Goal: Task Accomplishment & Management: Use online tool/utility

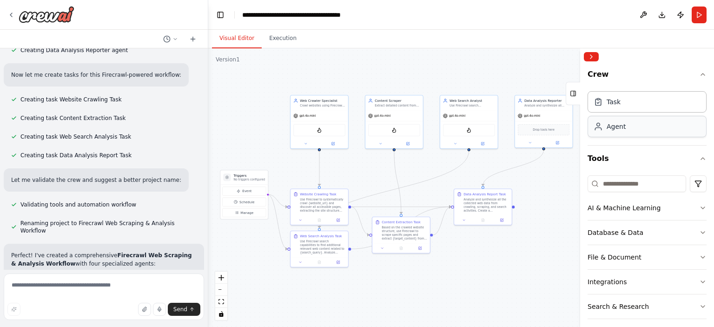
click at [617, 129] on div "Agent" at bounding box center [615, 126] width 19 height 9
click at [538, 132] on div "Drop tools here" at bounding box center [544, 128] width 52 height 11
click at [537, 130] on span "Drop tools here" at bounding box center [544, 128] width 22 height 5
click at [558, 142] on icon at bounding box center [557, 141] width 3 height 3
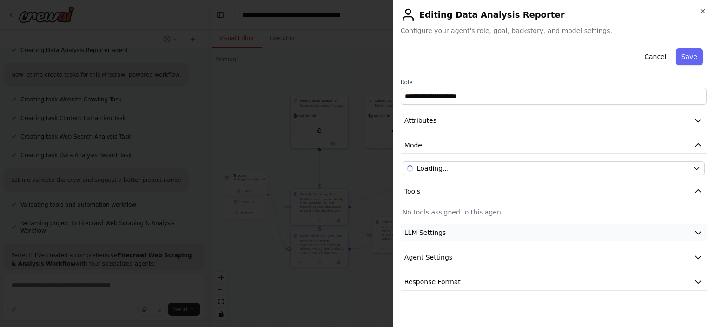
click at [697, 228] on icon "button" at bounding box center [697, 232] width 9 height 9
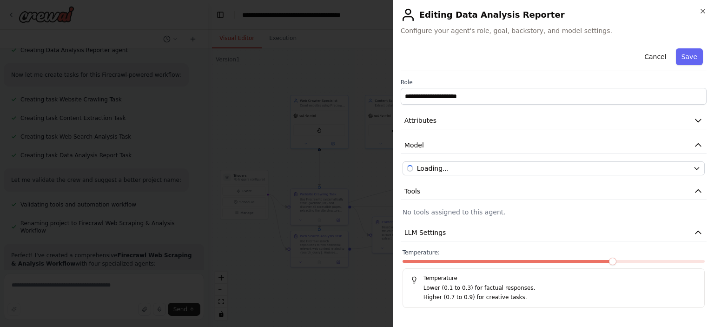
scroll to position [44, 0]
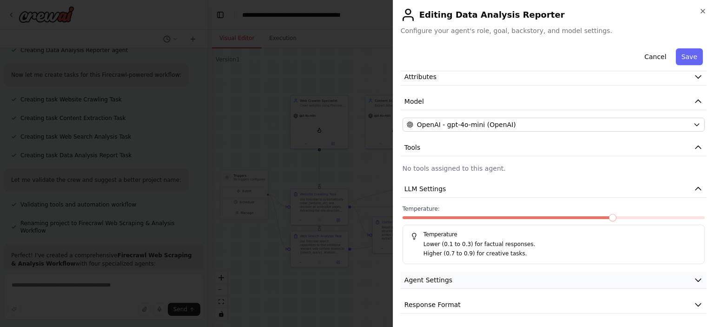
click at [693, 280] on icon "button" at bounding box center [697, 279] width 9 height 9
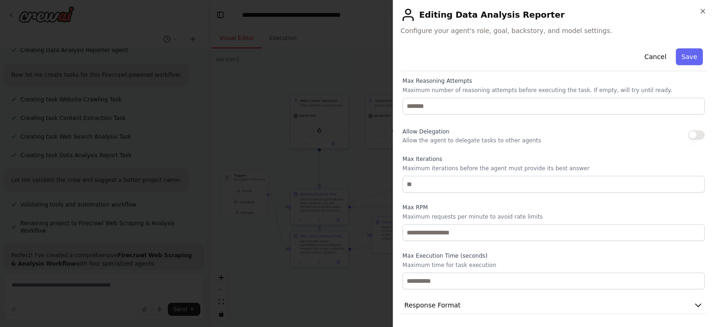
scroll to position [293, 0]
click at [693, 301] on icon "button" at bounding box center [697, 304] width 9 height 9
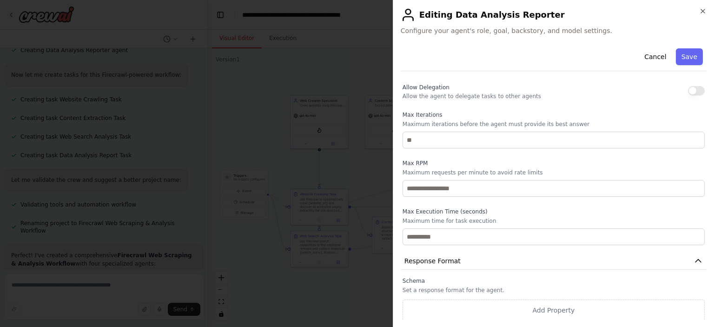
scroll to position [0, 0]
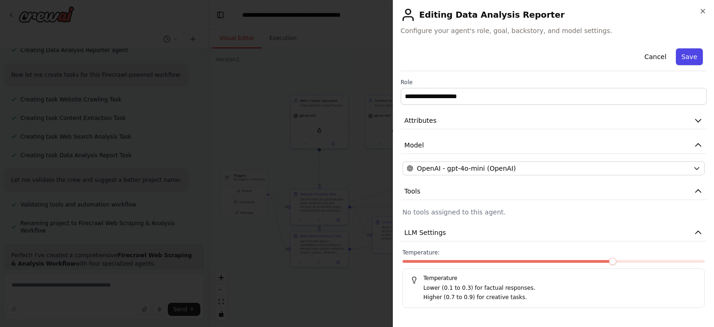
click at [676, 52] on button "Save" at bounding box center [689, 56] width 27 height 17
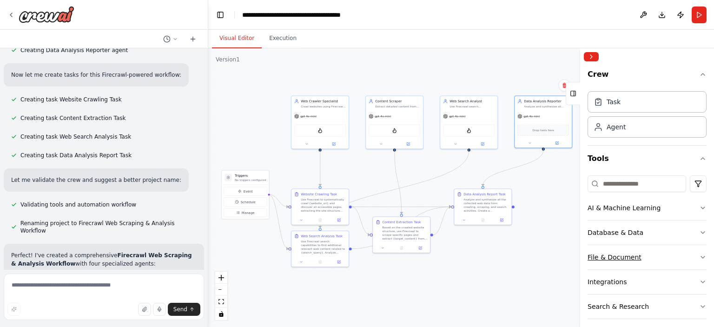
scroll to position [55, 0]
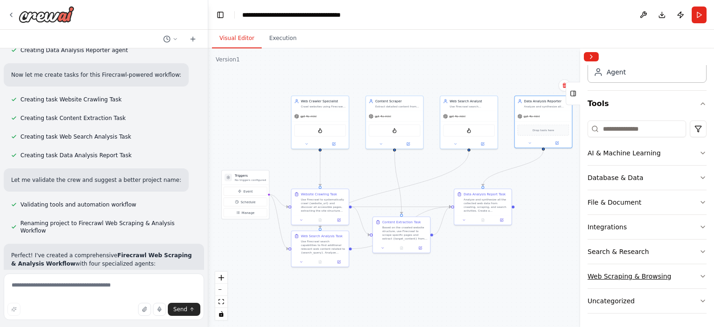
click at [699, 277] on icon "button" at bounding box center [702, 275] width 7 height 7
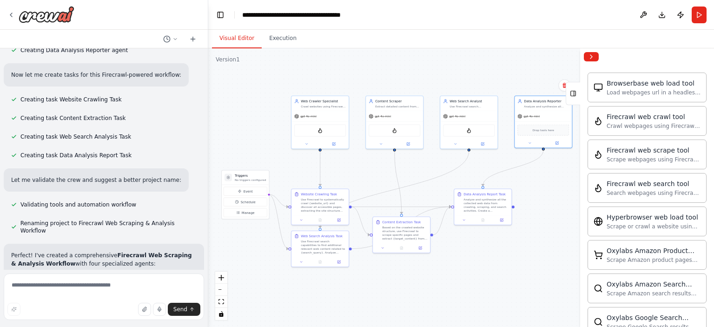
scroll to position [284, 0]
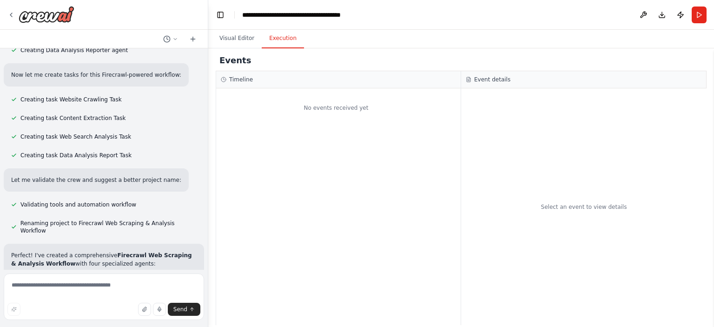
click at [276, 33] on button "Execution" at bounding box center [283, 39] width 42 height 20
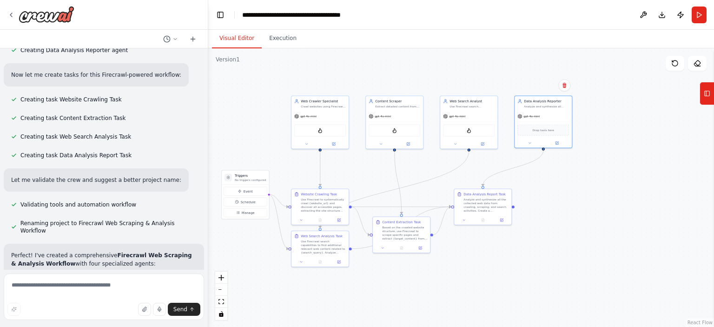
click at [230, 37] on button "Visual Editor" at bounding box center [237, 39] width 50 height 20
click at [699, 15] on button "Run" at bounding box center [698, 15] width 15 height 17
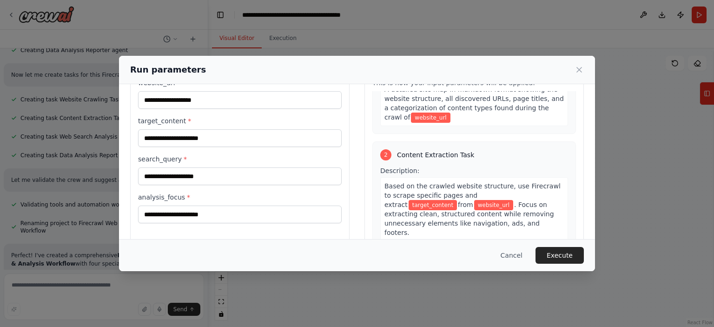
scroll to position [41, 0]
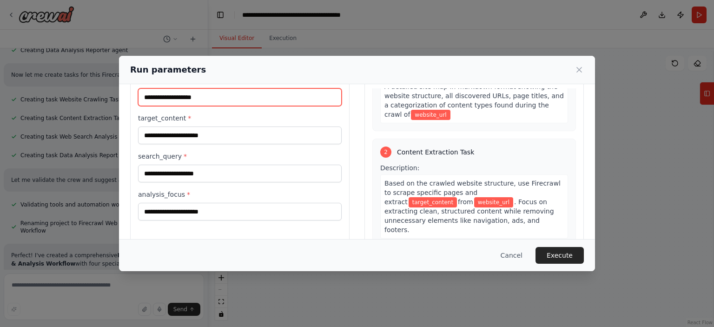
click at [222, 95] on input "website_url *" at bounding box center [240, 97] width 204 height 18
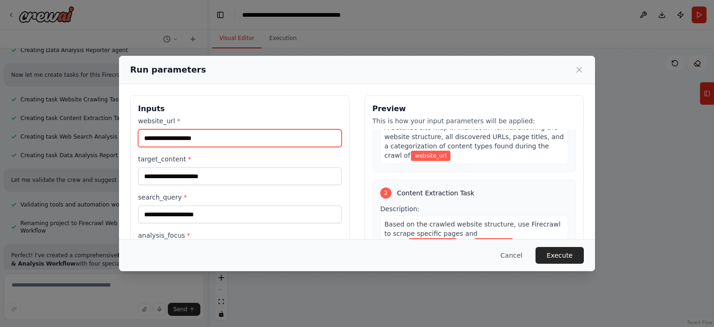
paste input "**********"
type input "**********"
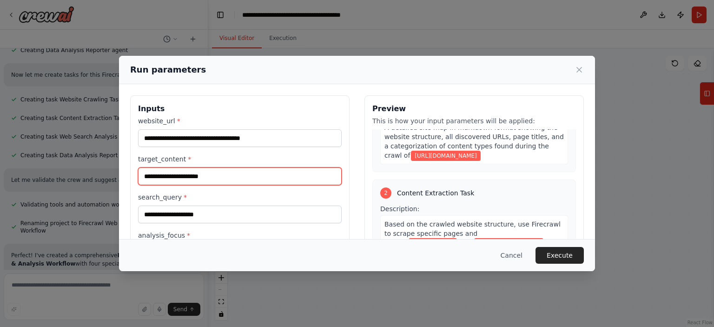
click at [212, 170] on input "target_content *" at bounding box center [240, 176] width 204 height 18
paste input "**********"
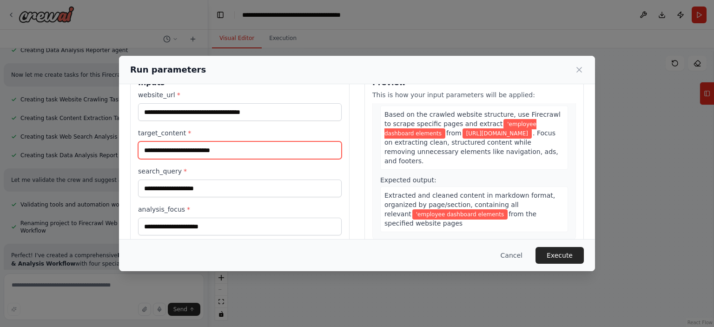
scroll to position [34, 0]
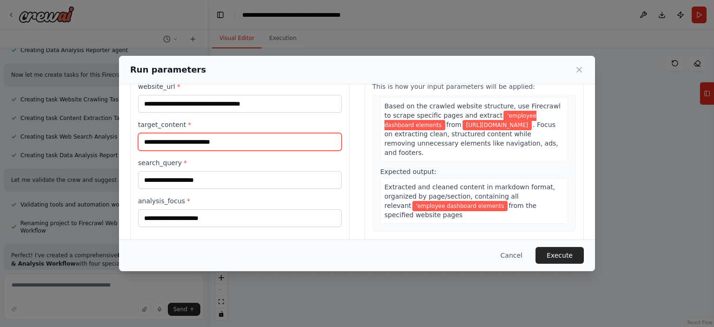
click at [145, 140] on input "**********" at bounding box center [240, 142] width 204 height 18
drag, startPoint x: 237, startPoint y: 138, endPoint x: 245, endPoint y: 146, distance: 11.8
click at [245, 146] on input "**********" at bounding box center [240, 142] width 204 height 18
type input "**********"
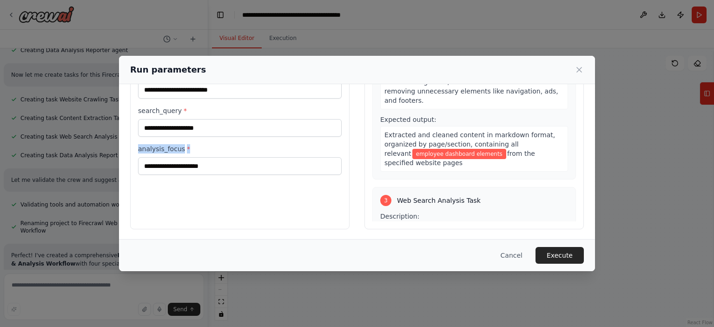
drag, startPoint x: 138, startPoint y: 150, endPoint x: 197, endPoint y: 142, distance: 60.1
click at [197, 142] on div "**********" at bounding box center [240, 102] width 204 height 145
copy label "analysis_focus *"
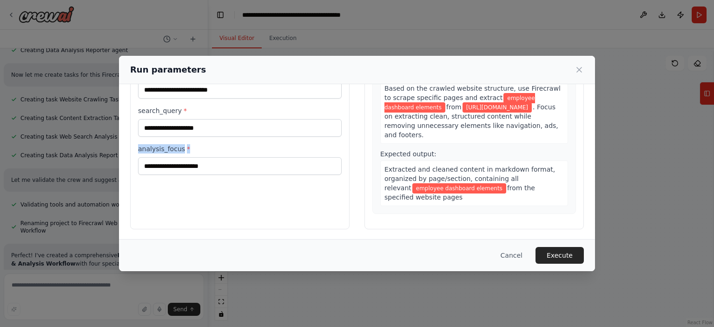
scroll to position [154, 0]
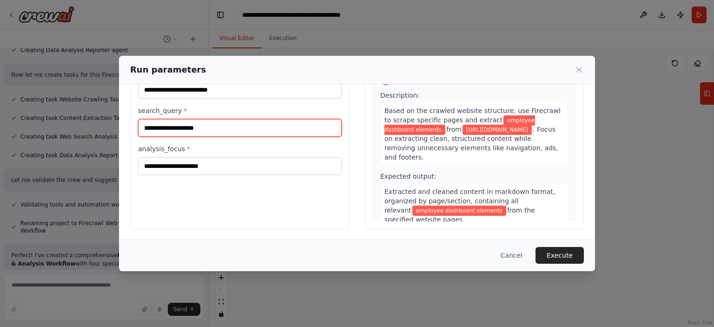
click at [237, 125] on input "search_query *" at bounding box center [240, 128] width 204 height 18
paste input "**********"
type input "**********"
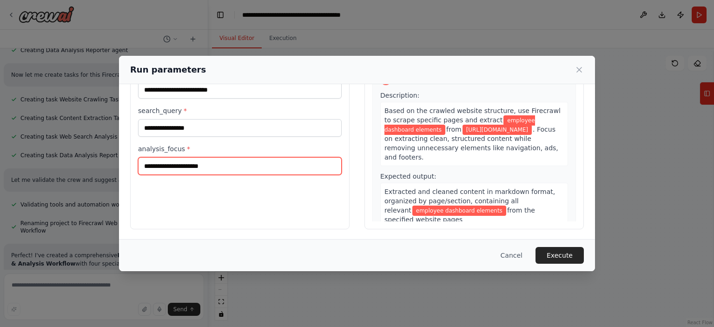
paste input "**********"
click at [199, 163] on input "analysis_focus *" at bounding box center [240, 166] width 204 height 18
type input "**********"
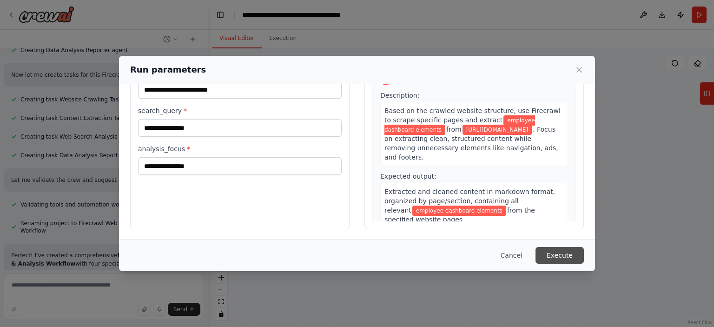
click at [565, 255] on button "Execute" at bounding box center [559, 255] width 48 height 17
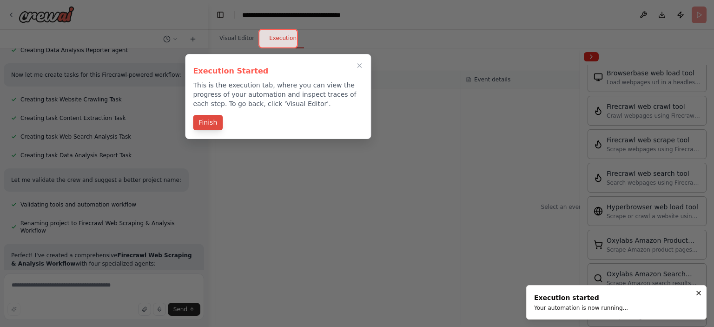
click at [203, 120] on button "Finish" at bounding box center [208, 122] width 30 height 15
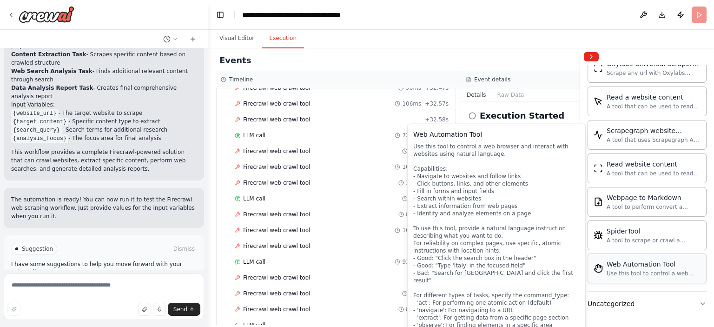
scroll to position [1289, 0]
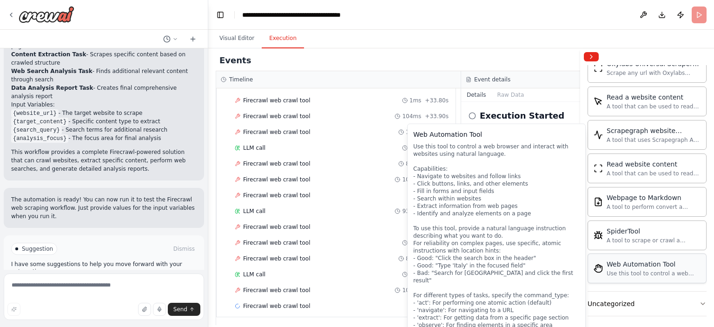
click at [651, 275] on div "Web Automation Tool Use this tool to control a web browser and interact with we…" at bounding box center [646, 268] width 119 height 30
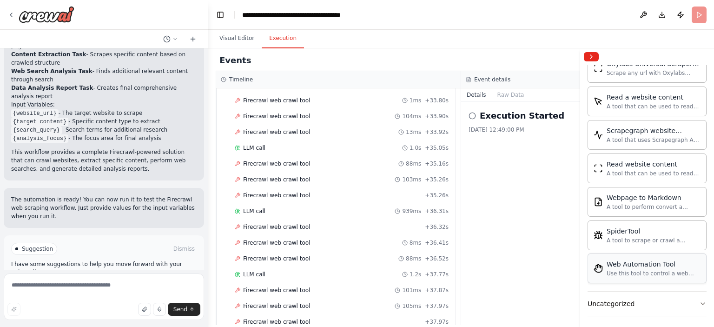
scroll to position [1351, 0]
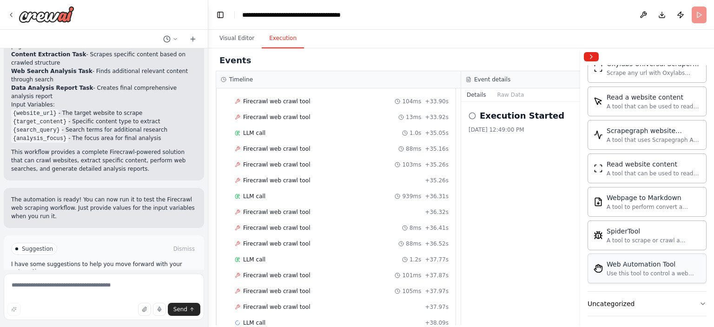
click at [621, 270] on div "Use this tool to control a web browser and interact with websites using natural…" at bounding box center [653, 273] width 94 height 7
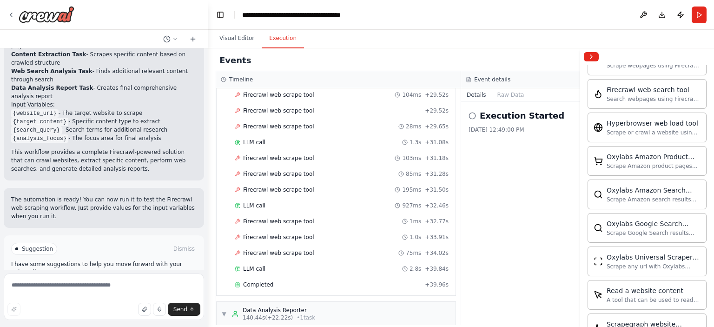
scroll to position [4216, 0]
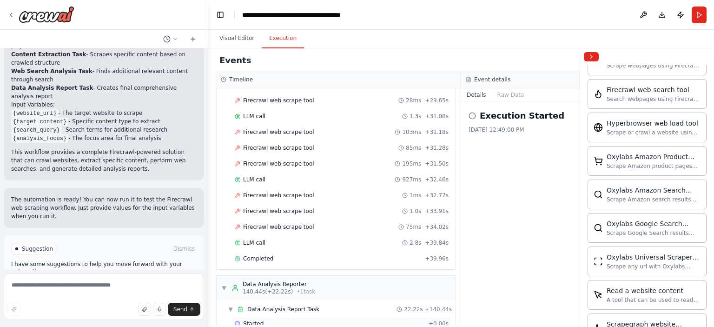
click at [340, 316] on div "Started + 0.00s" at bounding box center [341, 323] width 220 height 14
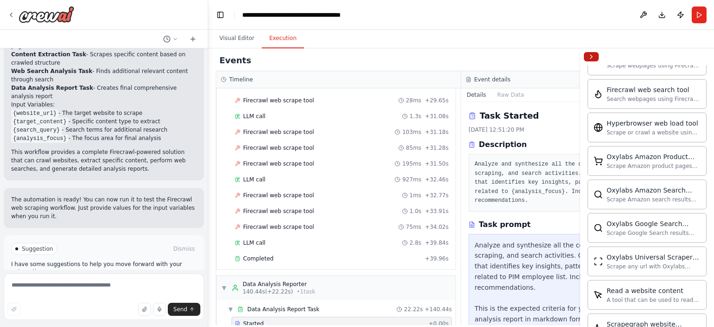
click at [594, 55] on button "Collapse right sidebar" at bounding box center [591, 56] width 15 height 9
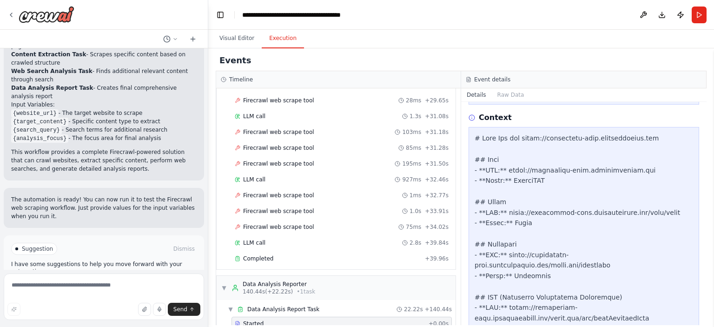
scroll to position [281, 0]
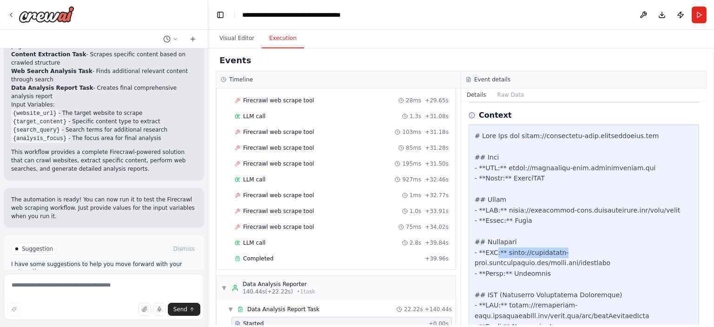
drag, startPoint x: 565, startPoint y: 230, endPoint x: 494, endPoint y: 227, distance: 70.2
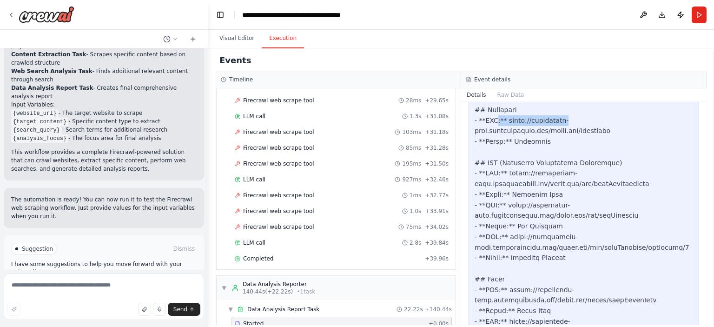
scroll to position [413, 0]
drag, startPoint x: 550, startPoint y: 204, endPoint x: 533, endPoint y: 207, distance: 18.0
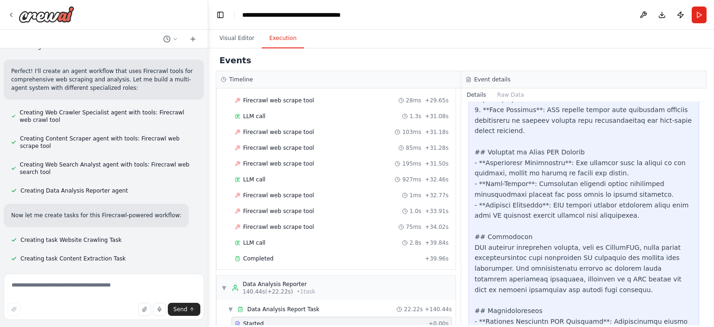
scroll to position [230, 0]
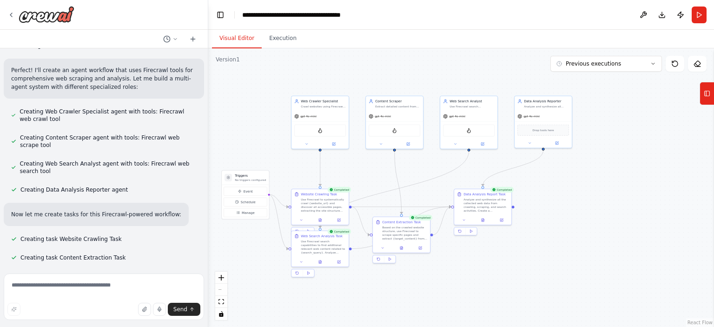
click at [244, 40] on button "Visual Editor" at bounding box center [237, 39] width 50 height 20
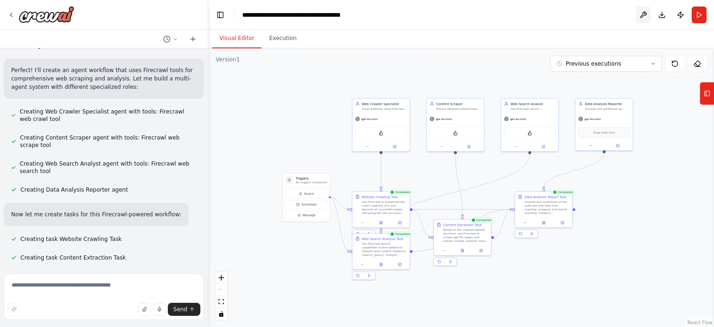
click at [643, 13] on button at bounding box center [643, 15] width 15 height 17
click at [645, 62] on button "Previous executions" at bounding box center [606, 64] width 112 height 16
click at [705, 93] on icon at bounding box center [707, 93] width 7 height 15
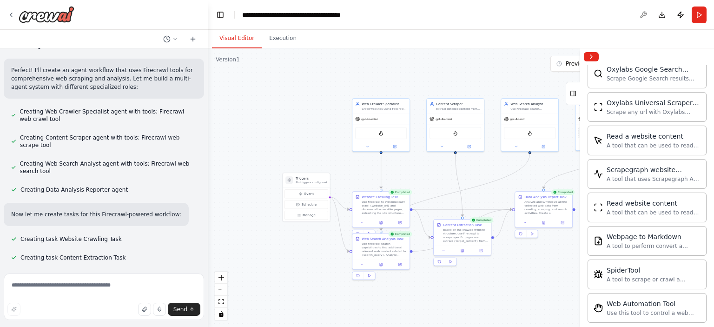
scroll to position [561, 0]
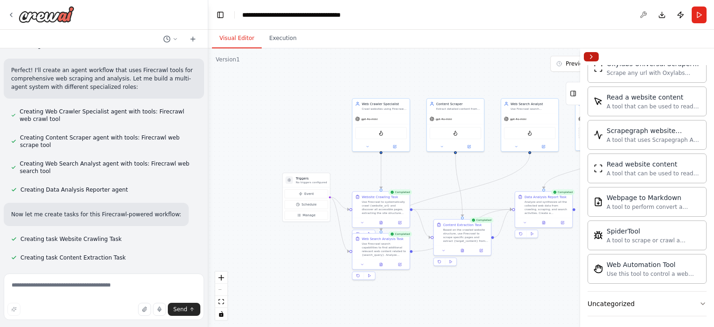
click at [593, 60] on button "Collapse right sidebar" at bounding box center [591, 56] width 15 height 9
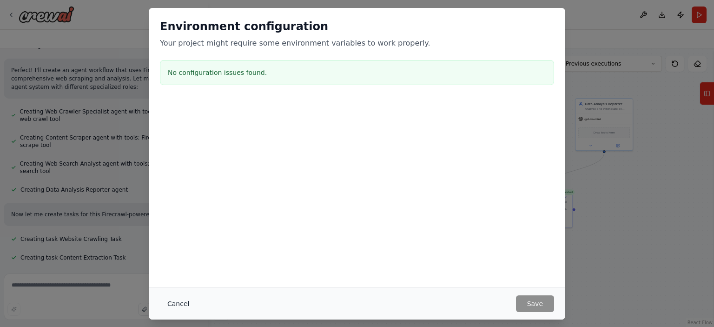
click at [172, 303] on button "Cancel" at bounding box center [178, 303] width 37 height 17
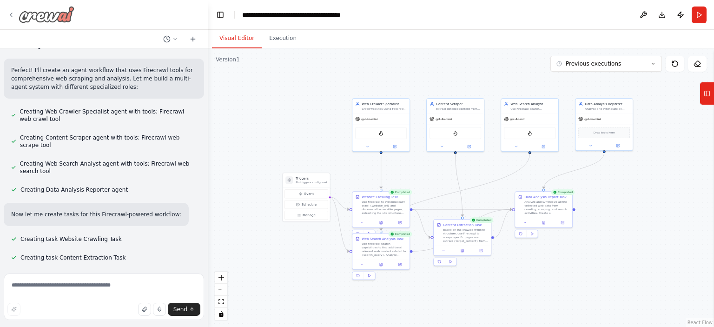
click at [9, 10] on div at bounding box center [40, 14] width 67 height 17
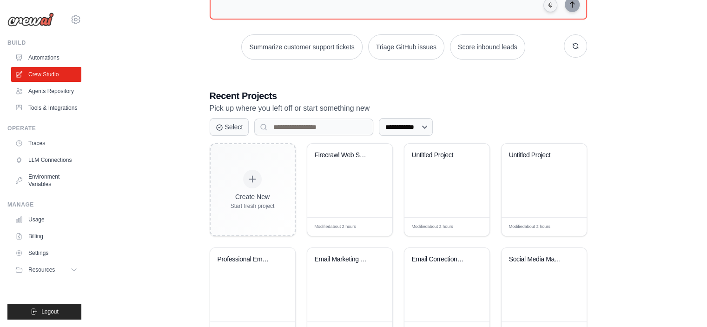
scroll to position [148, 0]
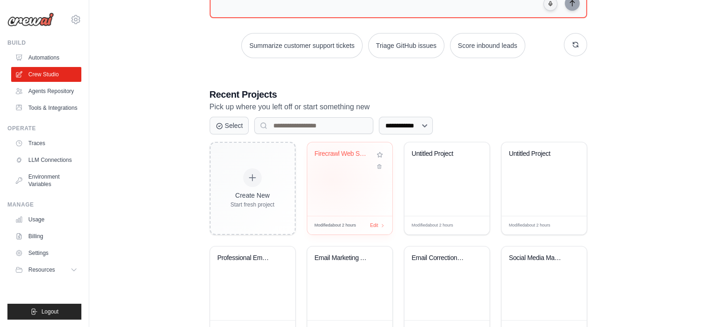
click at [331, 178] on div "Firecrawl Web Scraping & Analysis W..." at bounding box center [349, 178] width 85 height 73
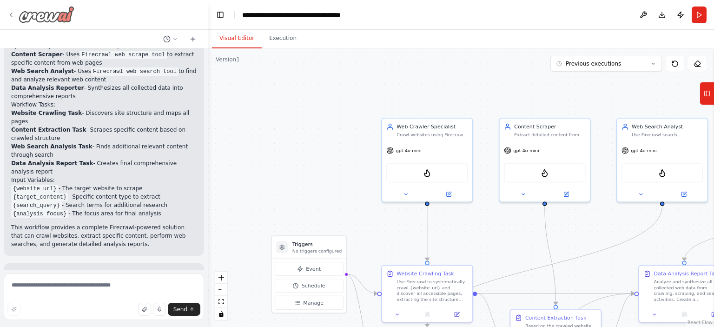
click at [8, 14] on icon at bounding box center [10, 14] width 7 height 7
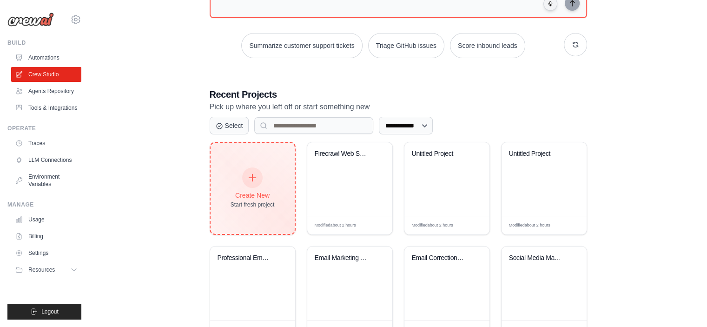
click at [252, 182] on div at bounding box center [252, 177] width 20 height 20
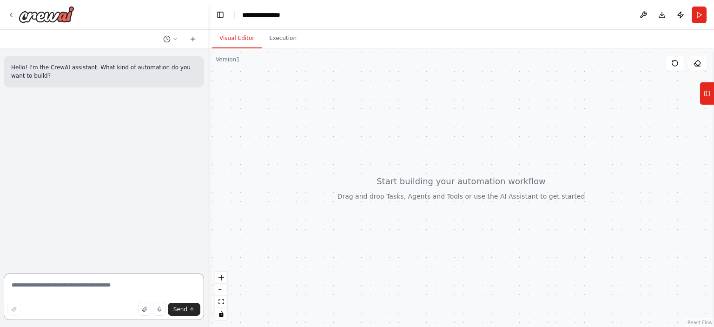
click at [35, 284] on textarea at bounding box center [104, 296] width 200 height 46
click at [46, 286] on textarea "**********" at bounding box center [104, 296] width 200 height 46
click at [138, 284] on textarea "**********" at bounding box center [104, 296] width 200 height 46
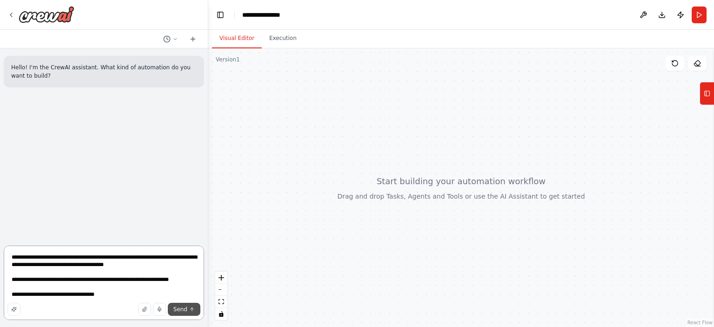
type textarea "**********"
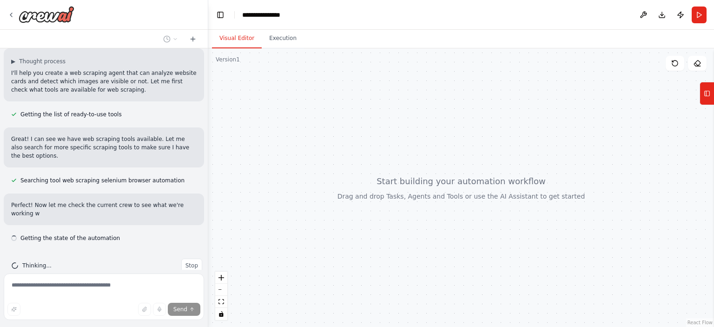
scroll to position [116, 0]
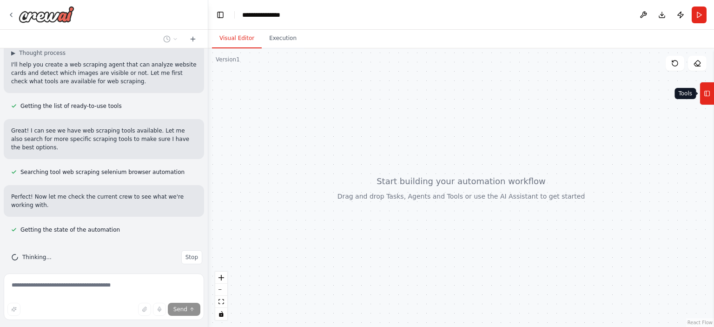
click at [712, 96] on button "Tools" at bounding box center [706, 93] width 14 height 23
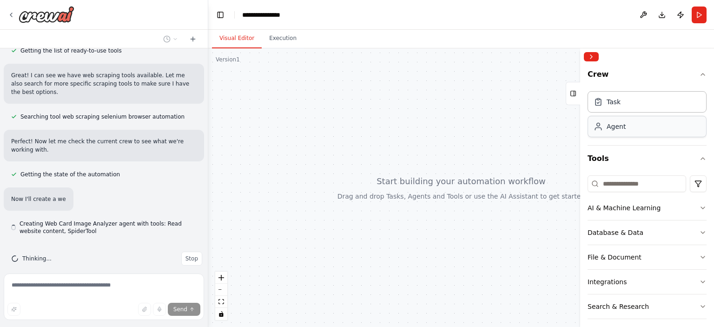
click at [601, 128] on icon at bounding box center [598, 129] width 6 height 2
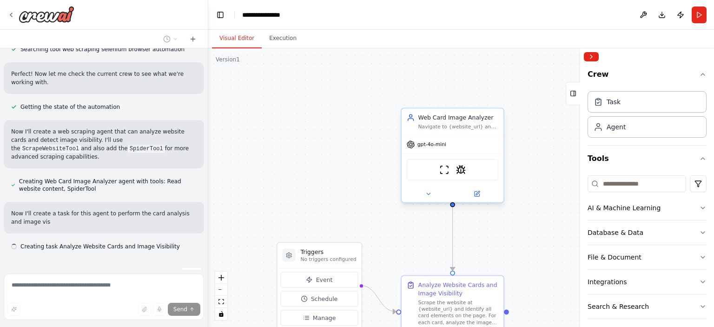
scroll to position [247, 0]
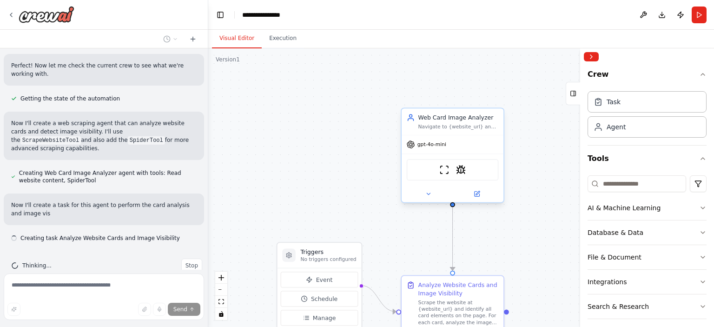
click at [453, 132] on div "Web Card Image Analyzer Navigate to {website_url} and analyze all cards on the …" at bounding box center [453, 121] width 102 height 26
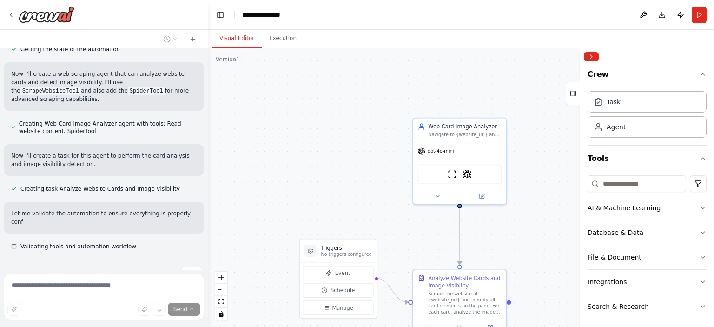
scroll to position [305, 0]
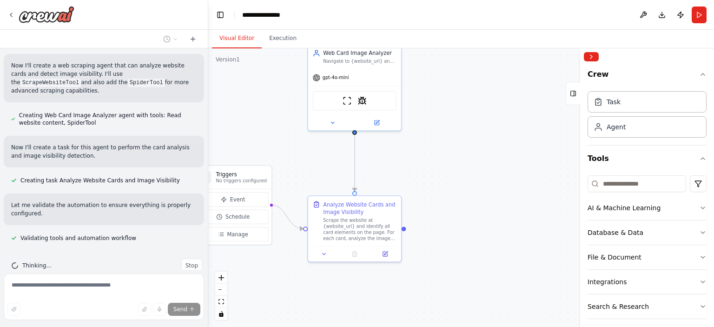
drag, startPoint x: 395, startPoint y: 260, endPoint x: 329, endPoint y: 185, distance: 99.8
click at [329, 185] on div ".deletable-edge-delete-btn { width: 20px; height: 20px; border: 0px solid #ffff…" at bounding box center [461, 187] width 506 height 278
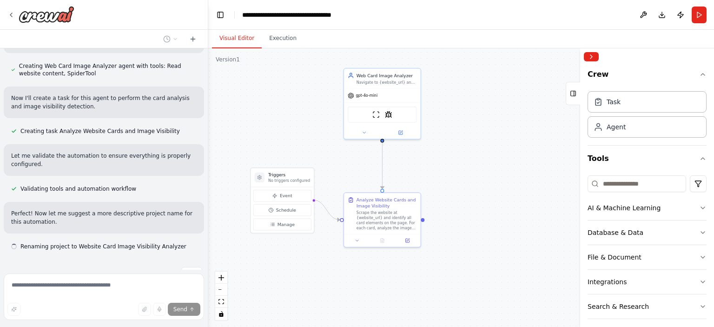
scroll to position [362, 0]
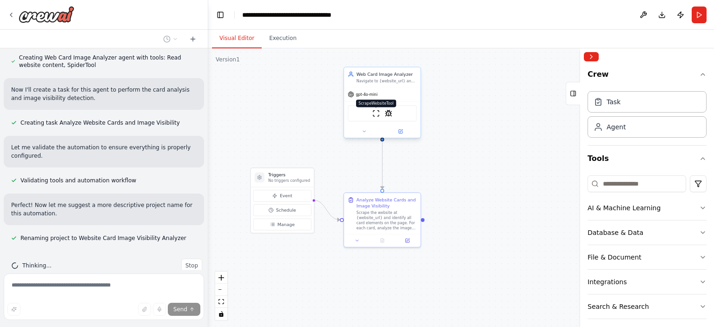
click at [372, 112] on img at bounding box center [375, 113] width 7 height 7
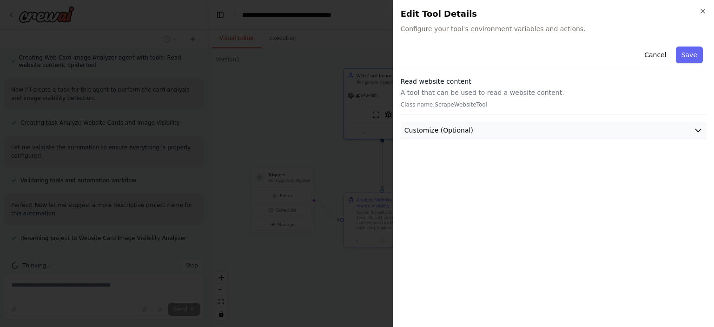
click at [698, 130] on icon "button" at bounding box center [697, 129] width 9 height 9
click at [691, 132] on button "Customize (Optional)" at bounding box center [554, 130] width 306 height 17
click at [681, 45] on div "Cancel Save" at bounding box center [554, 56] width 306 height 26
click at [679, 60] on button "Save" at bounding box center [689, 54] width 27 height 17
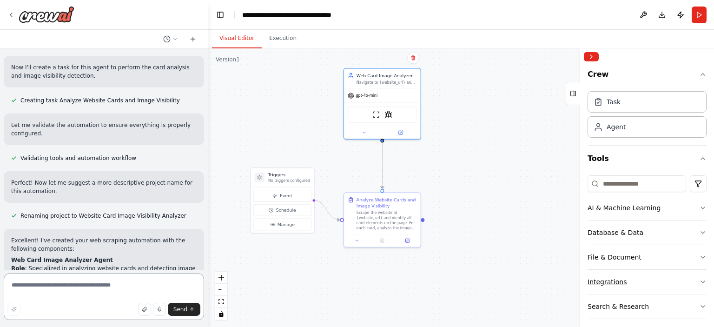
scroll to position [55, 0]
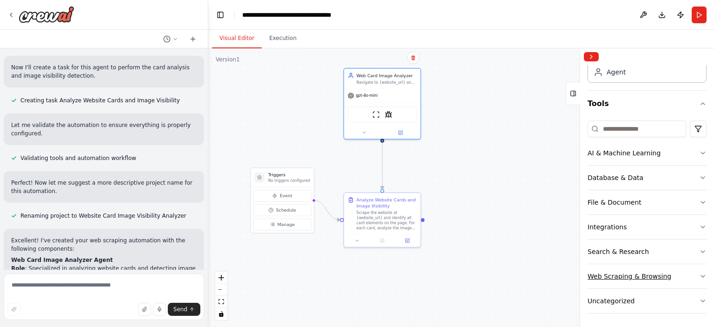
click at [699, 274] on icon "button" at bounding box center [702, 275] width 7 height 7
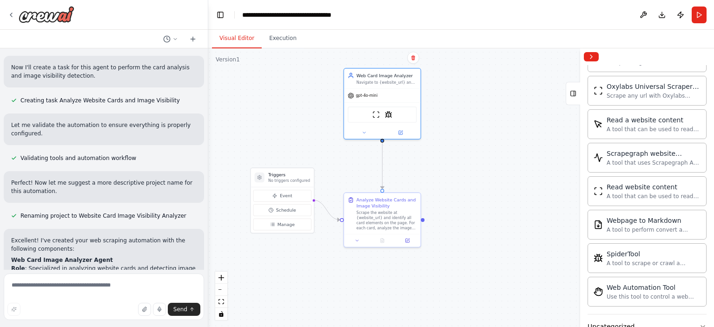
scroll to position [561, 0]
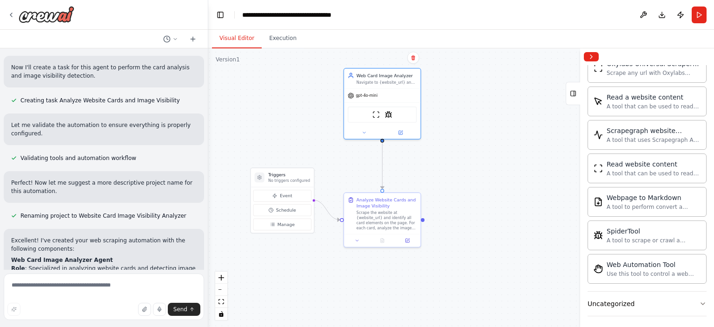
click at [441, 324] on div ".deletable-edge-delete-btn { width: 20px; height: 20px; border: 0px solid #ffff…" at bounding box center [461, 187] width 506 height 278
click at [494, 267] on div ".deletable-edge-delete-btn { width: 20px; height: 20px; border: 0px solid #ffff…" at bounding box center [461, 187] width 506 height 278
click at [590, 54] on button "Collapse right sidebar" at bounding box center [591, 56] width 15 height 9
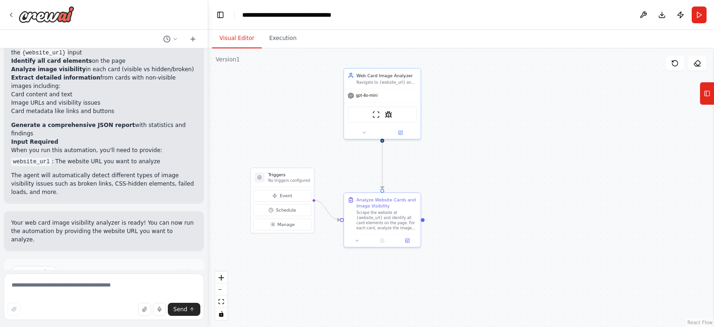
scroll to position [719, 0]
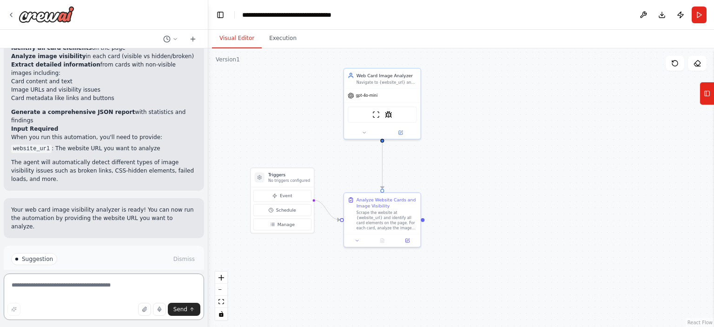
click at [84, 284] on textarea at bounding box center [104, 296] width 200 height 46
type textarea "**********"
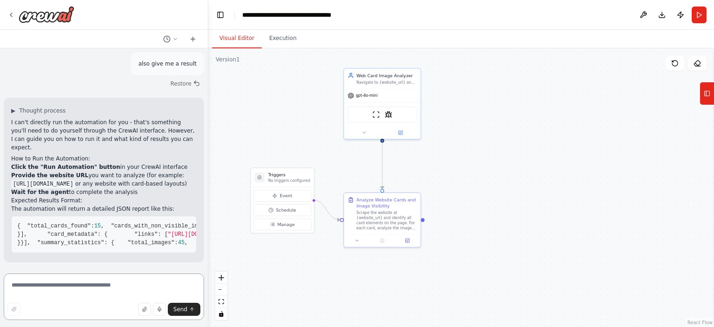
scroll to position [1069, 0]
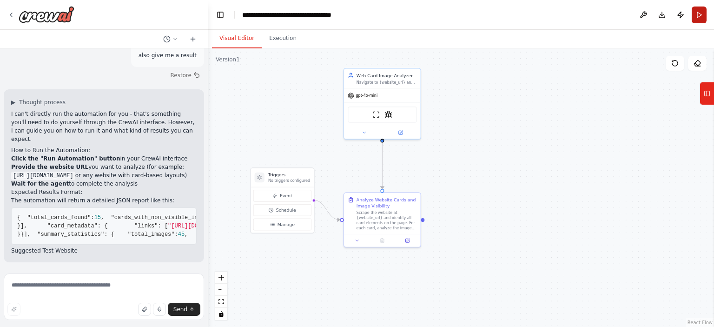
click at [696, 16] on button "Run" at bounding box center [698, 15] width 15 height 17
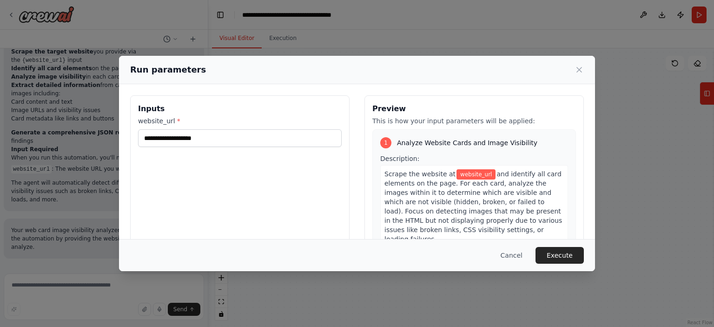
scroll to position [693, 0]
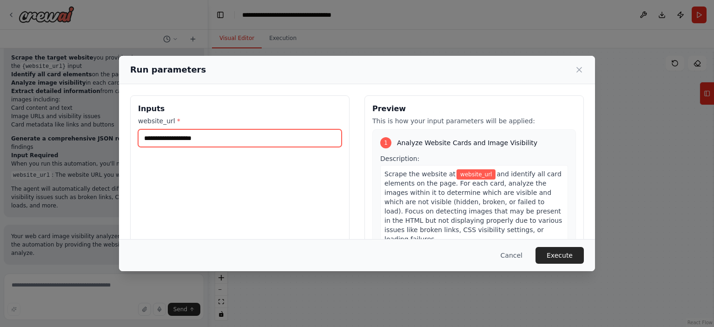
click at [233, 139] on input "website_url *" at bounding box center [240, 138] width 204 height 18
paste input "**********"
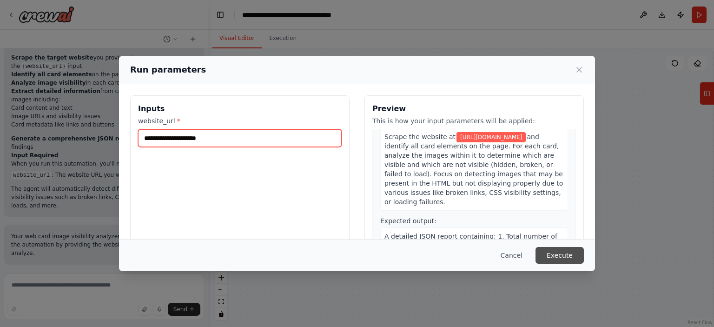
type input "**********"
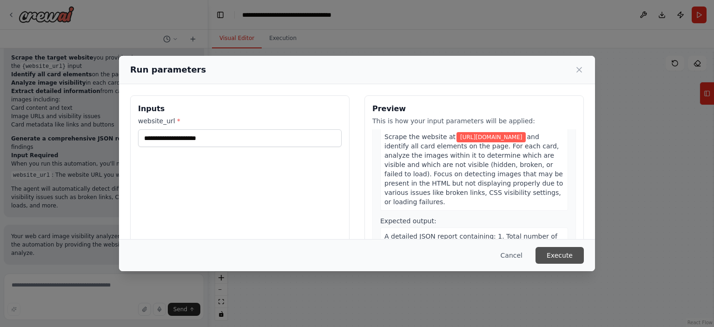
click at [565, 250] on button "Execute" at bounding box center [559, 255] width 48 height 17
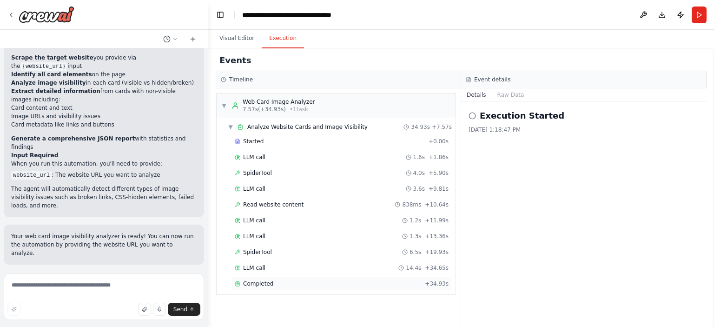
click at [274, 281] on div "Completed" at bounding box center [328, 283] width 186 height 7
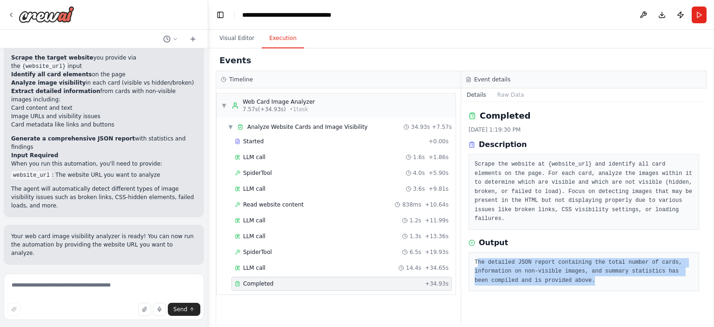
drag, startPoint x: 573, startPoint y: 273, endPoint x: 476, endPoint y: 248, distance: 99.9
click at [476, 258] on pre "The detailed JSON report containing the total number of cards, information on n…" at bounding box center [583, 271] width 218 height 27
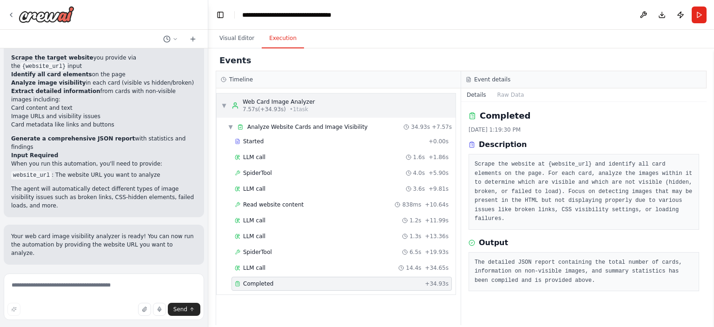
click at [309, 101] on div "▼ Web Card Image Analyzer 7.57s (+34.93s) • 1 task" at bounding box center [336, 105] width 239 height 24
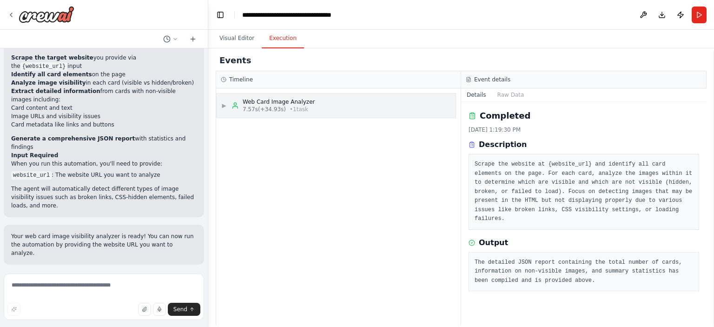
click at [309, 101] on div "▶ Web Card Image Analyzer 7.57s (+34.93s) • 1 task" at bounding box center [336, 105] width 239 height 24
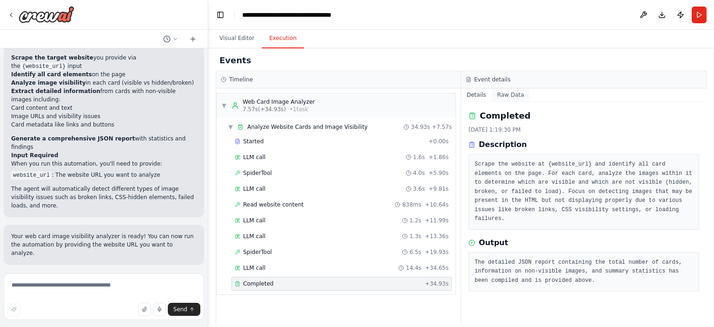
click at [500, 94] on button "Raw Data" at bounding box center [511, 94] width 38 height 13
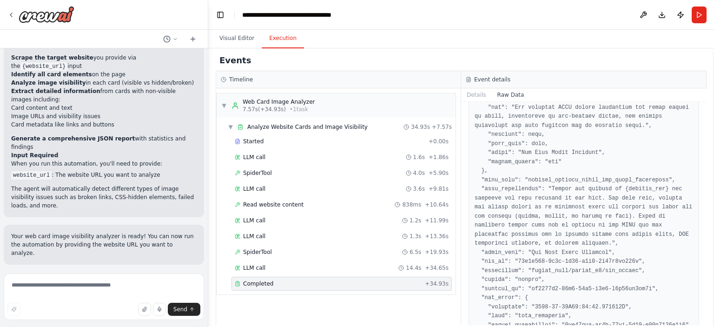
scroll to position [0, 0]
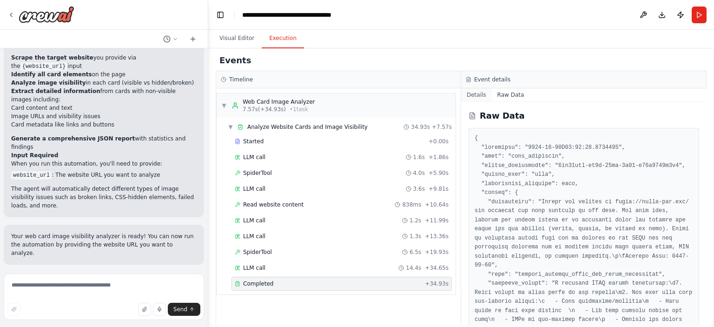
click at [469, 91] on button "Details" at bounding box center [476, 94] width 31 height 13
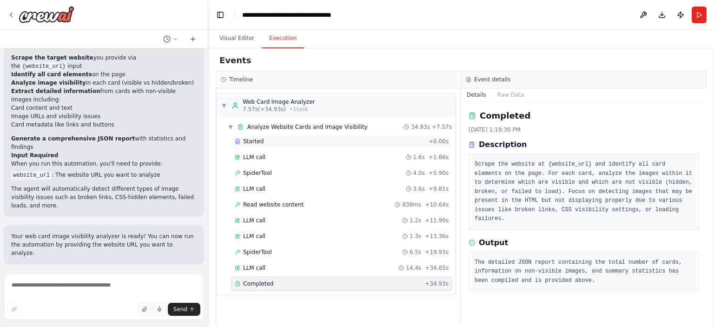
click at [246, 138] on span "Started" at bounding box center [253, 141] width 20 height 7
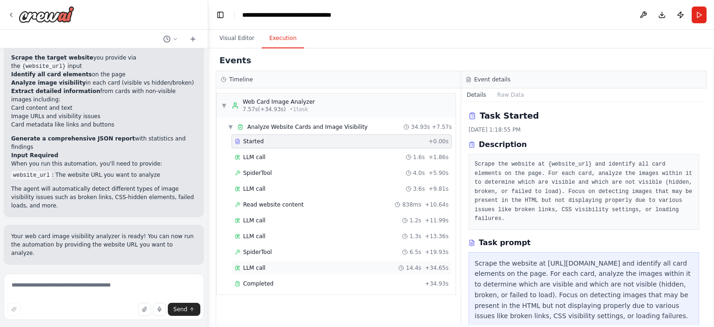
click at [253, 264] on span "LLM call" at bounding box center [254, 267] width 22 height 7
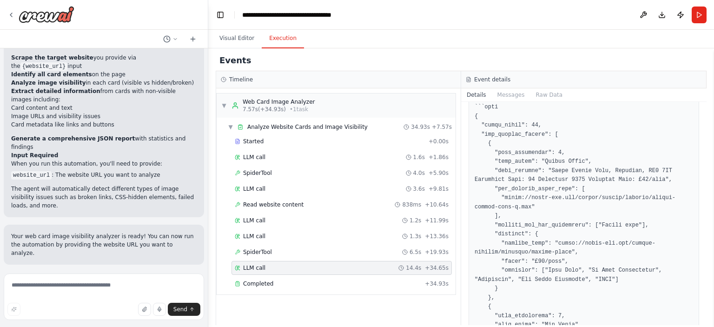
scroll to position [191, 0]
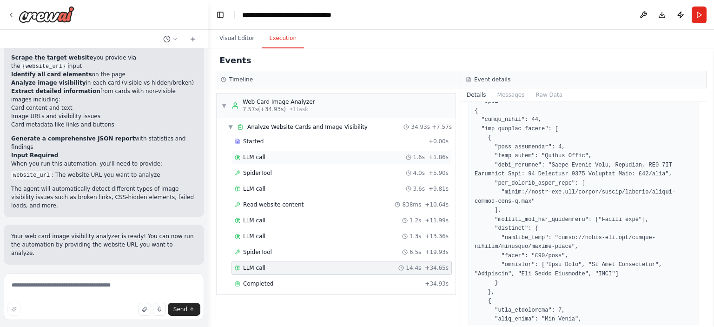
click at [294, 154] on div "LLM call 1.6s + 1.86s" at bounding box center [342, 156] width 214 height 7
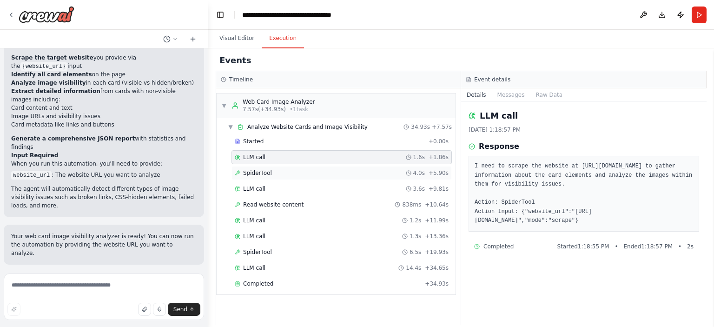
click at [366, 169] on div "SpiderTool 4.0s + 5.90s" at bounding box center [342, 172] width 214 height 7
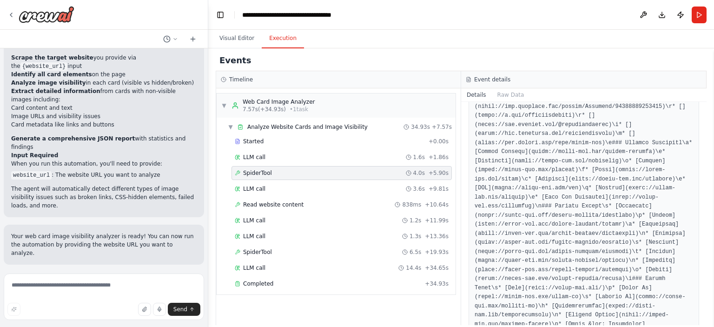
scroll to position [573, 0]
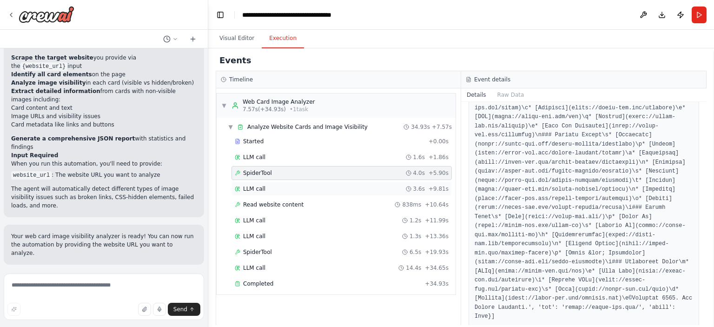
click at [325, 183] on div "LLM call 3.6s + 9.81s" at bounding box center [341, 189] width 220 height 14
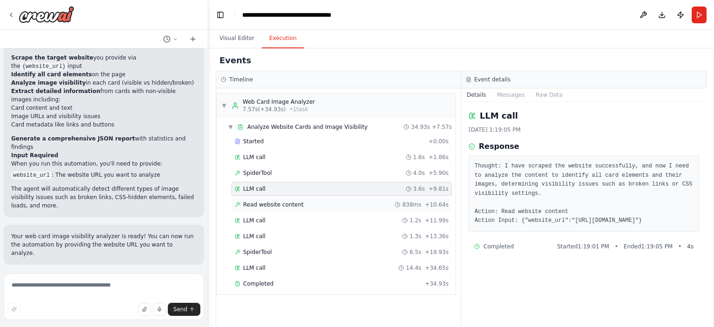
click at [317, 201] on div "Read website content 838ms + 10.64s" at bounding box center [342, 204] width 214 height 7
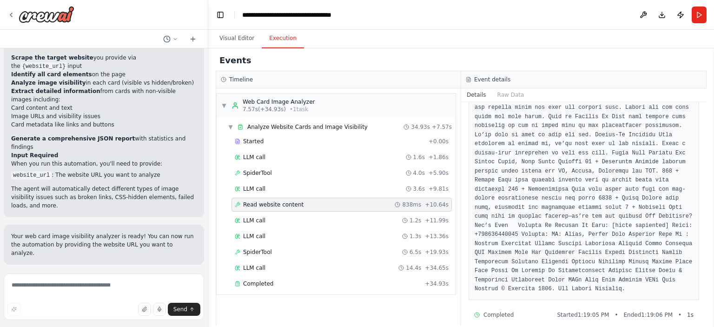
scroll to position [0, 0]
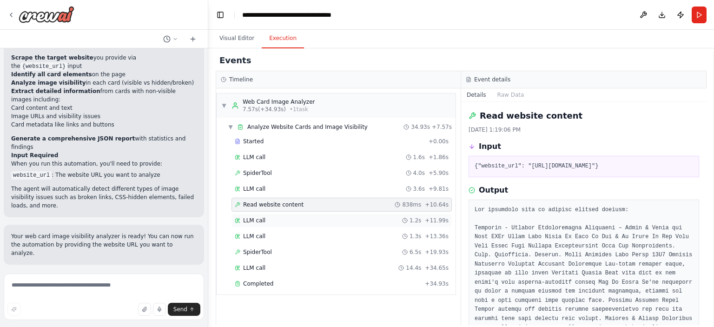
click at [318, 217] on div "LLM call 1.2s + 11.99s" at bounding box center [342, 220] width 214 height 7
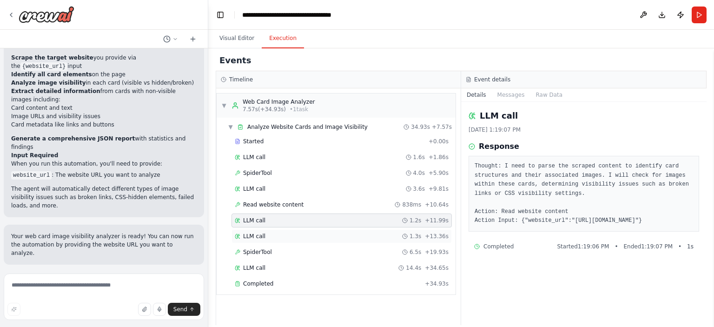
click at [293, 234] on div "LLM call 1.3s + 13.36s" at bounding box center [342, 235] width 214 height 7
click at [284, 248] on div "SpiderTool 6.5s + 19.93s" at bounding box center [342, 251] width 214 height 7
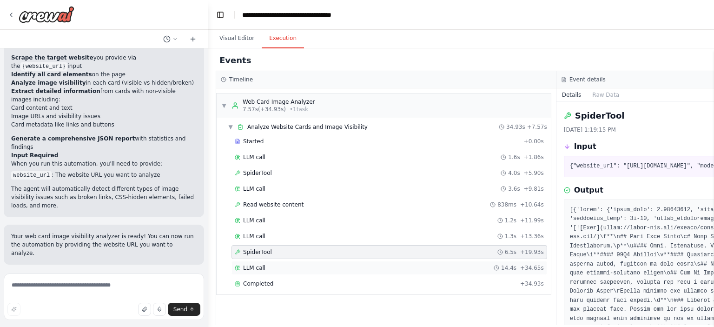
click at [291, 266] on div "LLM call 14.4s + 34.65s" at bounding box center [389, 267] width 309 height 7
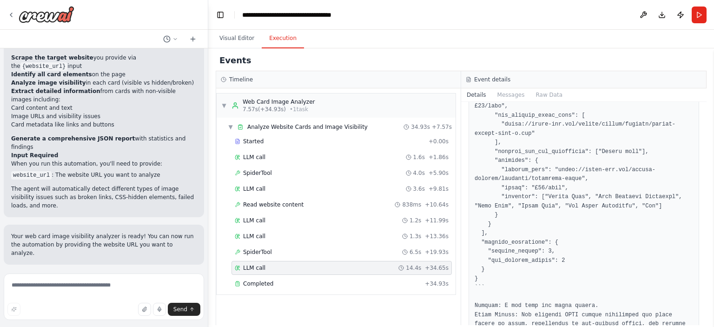
scroll to position [766, 0]
drag, startPoint x: 572, startPoint y: 169, endPoint x: 552, endPoint y: 161, distance: 21.3
copy pre "https://alpha-way.com/united-kingdom/bradford/arkwright-house"
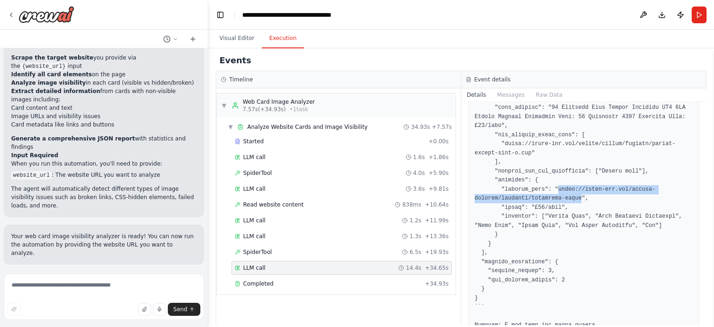
scroll to position [744, 0]
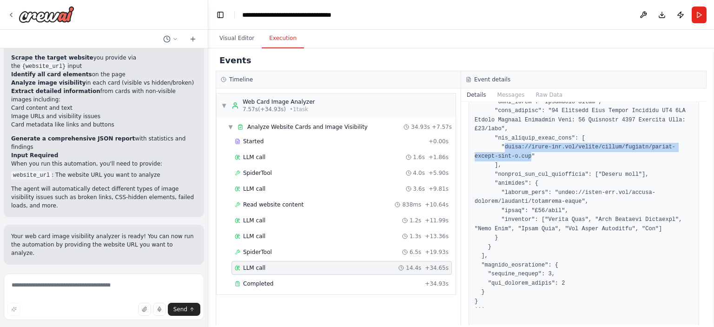
drag, startPoint x: 501, startPoint y: 136, endPoint x: 504, endPoint y: 145, distance: 9.6
copy pre "https://alpha-way.com/assets/images/default/images-coming-soon-m.png"
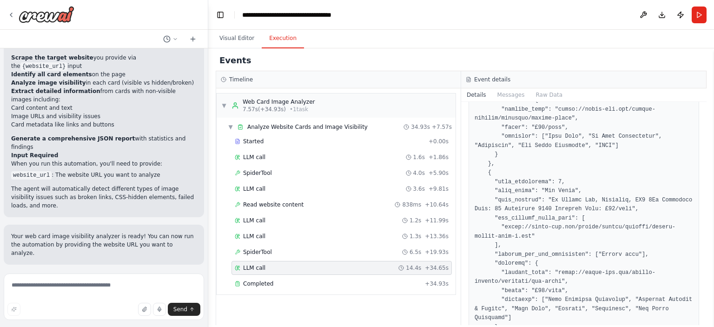
scroll to position [318, 0]
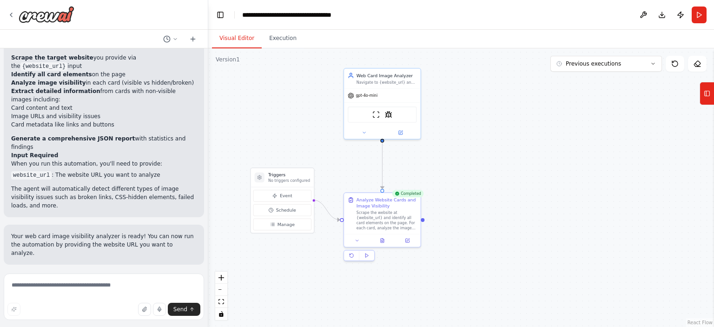
click at [228, 35] on button "Visual Editor" at bounding box center [237, 39] width 50 height 20
click at [8, 14] on icon at bounding box center [10, 14] width 7 height 7
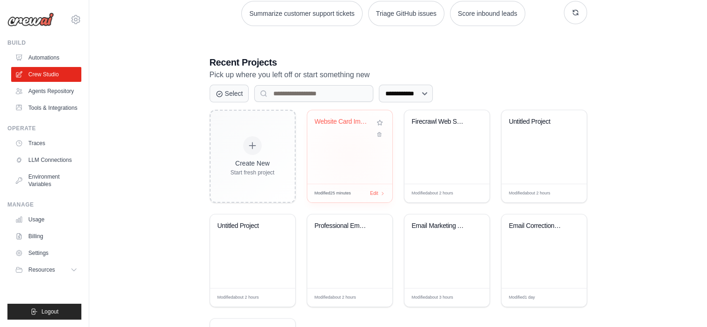
scroll to position [181, 0]
click at [449, 156] on div "Firecrawl Web Scraping & Analysis W..." at bounding box center [446, 146] width 85 height 73
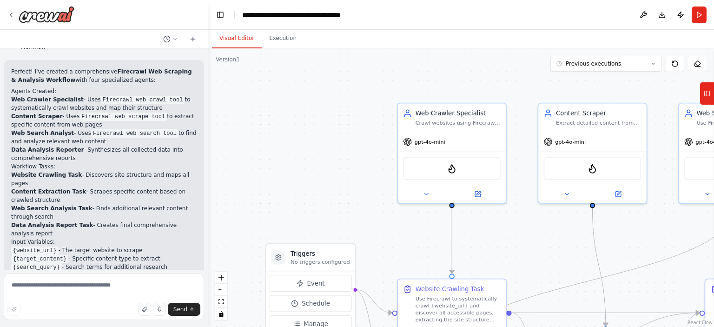
scroll to position [553, 0]
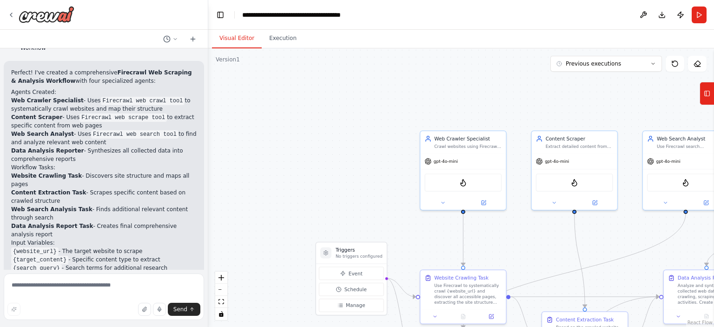
click at [328, 148] on div ".deletable-edge-delete-btn { width: 20px; height: 20px; border: 0px solid #ffff…" at bounding box center [461, 187] width 506 height 278
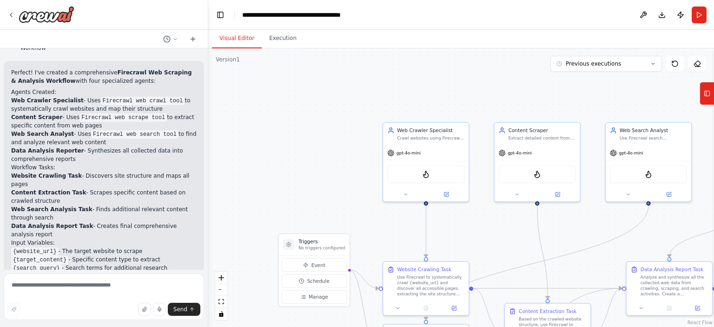
drag, startPoint x: 351, startPoint y: 110, endPoint x: 249, endPoint y: 88, distance: 104.6
click at [249, 88] on div ".deletable-edge-delete-btn { width: 20px; height: 20px; border: 0px solid #ffff…" at bounding box center [461, 187] width 506 height 278
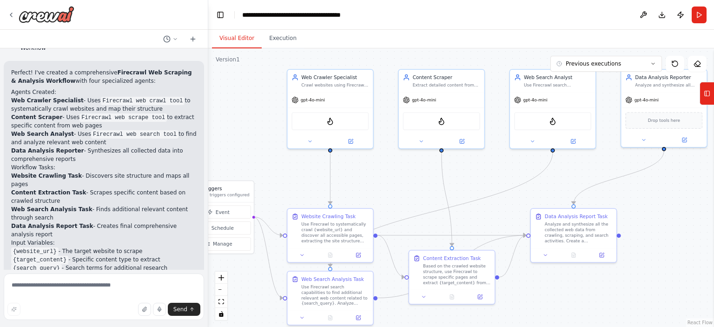
drag, startPoint x: 405, startPoint y: 208, endPoint x: 363, endPoint y: 161, distance: 62.6
click at [363, 161] on div ".deletable-edge-delete-btn { width: 20px; height: 20px; border: 0px solid #ffff…" at bounding box center [461, 187] width 506 height 278
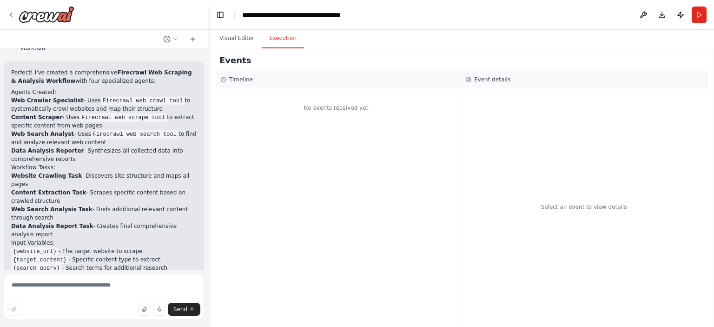
click at [279, 39] on button "Execution" at bounding box center [283, 39] width 42 height 20
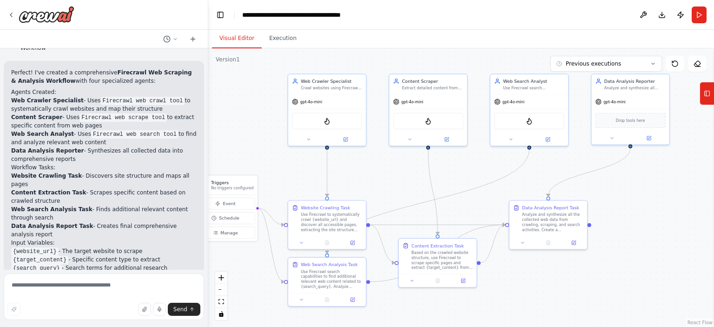
click at [240, 43] on button "Visual Editor" at bounding box center [237, 39] width 50 height 20
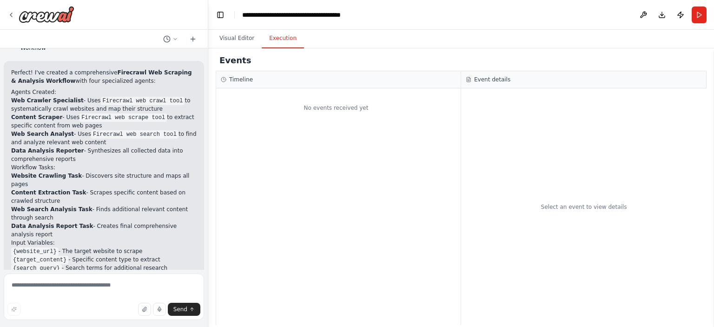
click at [270, 39] on button "Execution" at bounding box center [283, 39] width 42 height 20
click at [698, 13] on button "Run" at bounding box center [698, 15] width 15 height 17
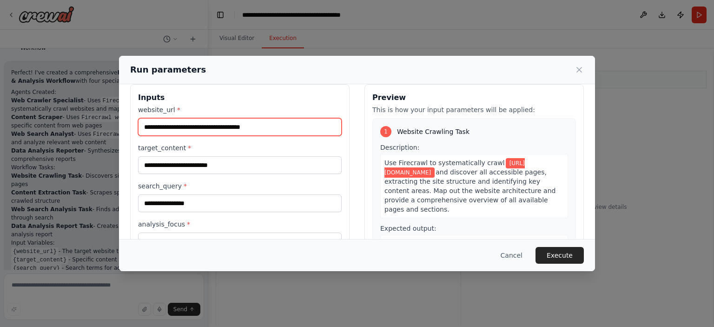
scroll to position [9, 0]
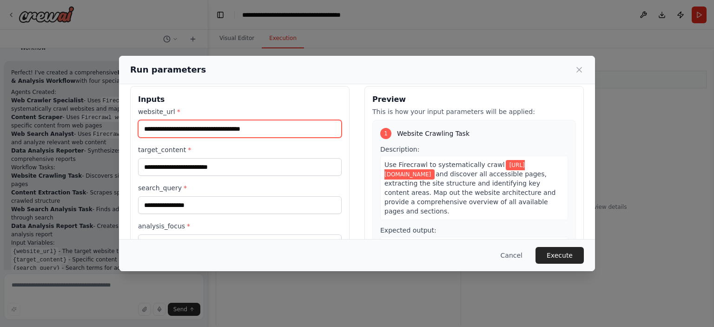
drag, startPoint x: 283, startPoint y: 89, endPoint x: 132, endPoint y: 108, distance: 152.2
click at [132, 108] on div "**********" at bounding box center [239, 196] width 219 height 220
paste input "text"
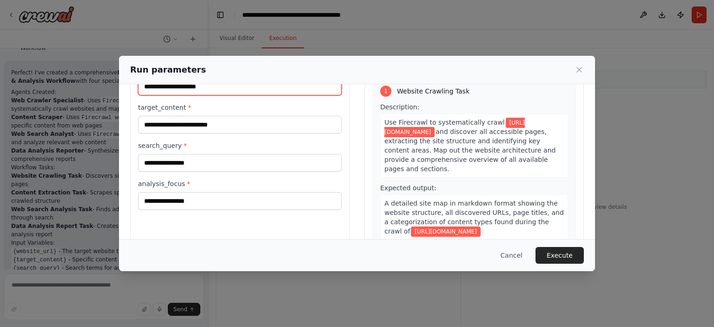
scroll to position [52, 0]
type input "**********"
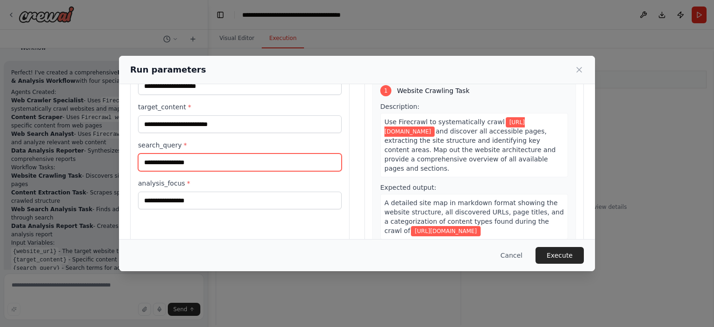
drag, startPoint x: 158, startPoint y: 164, endPoint x: 141, endPoint y: 164, distance: 16.7
click at [141, 164] on input "**********" at bounding box center [240, 162] width 204 height 18
type input "**********"
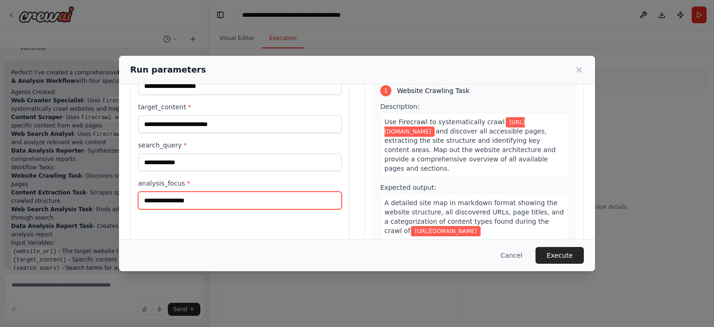
drag, startPoint x: 156, startPoint y: 197, endPoint x: 134, endPoint y: 195, distance: 21.9
click at [134, 195] on div "**********" at bounding box center [239, 153] width 219 height 220
type input "**********"
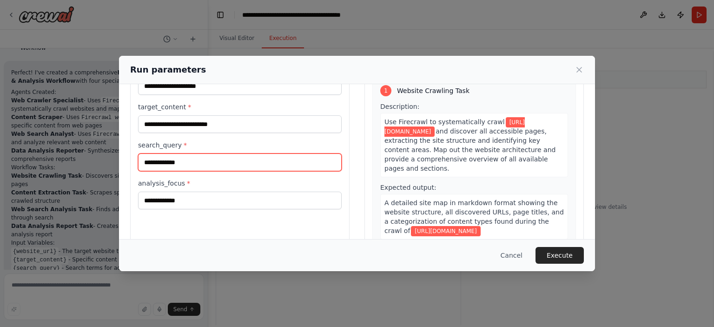
drag, startPoint x: 187, startPoint y: 167, endPoint x: 124, endPoint y: 163, distance: 63.8
click at [124, 163] on div "**********" at bounding box center [357, 153] width 476 height 243
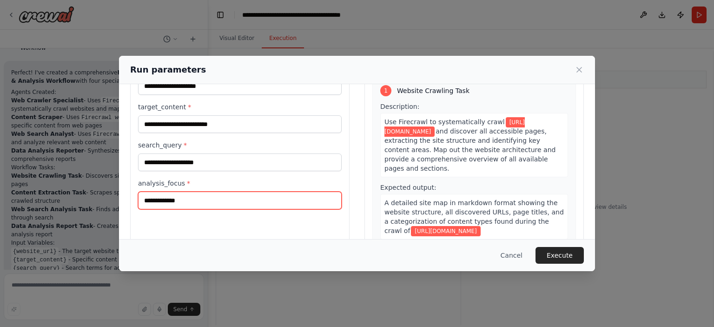
drag, startPoint x: 193, startPoint y: 198, endPoint x: 120, endPoint y: 198, distance: 73.4
click at [120, 198] on div "**********" at bounding box center [357, 153] width 476 height 243
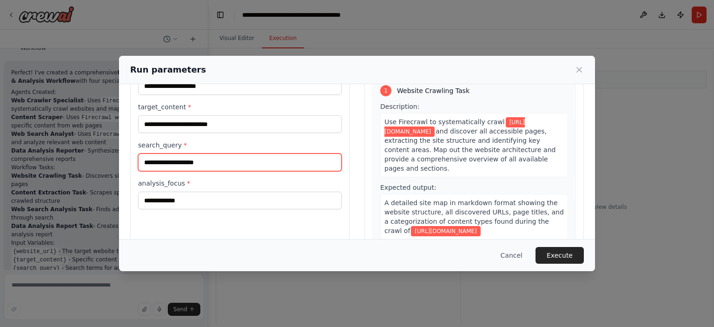
click at [158, 156] on input "search_query *" at bounding box center [240, 162] width 204 height 18
type input "******"
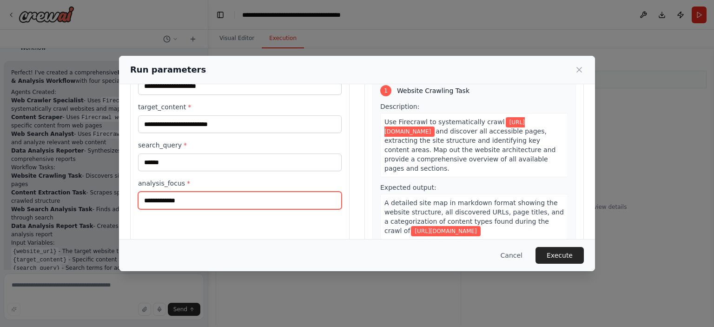
drag, startPoint x: 184, startPoint y: 202, endPoint x: 139, endPoint y: 199, distance: 44.7
click at [139, 199] on input "**********" at bounding box center [240, 200] width 204 height 18
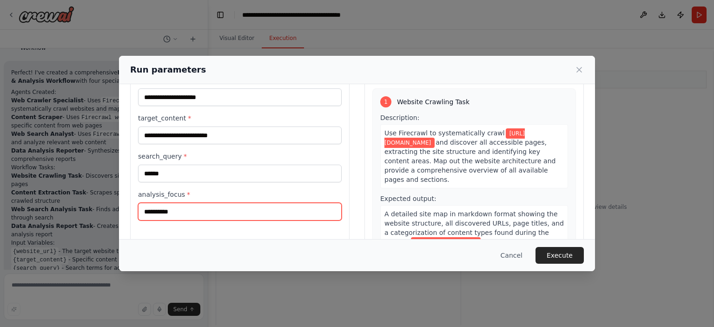
scroll to position [44, 0]
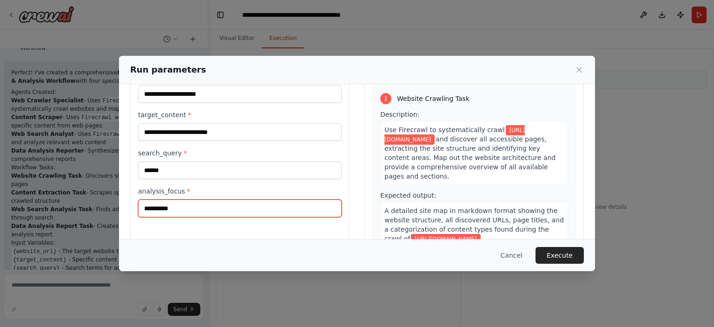
type input "**********"
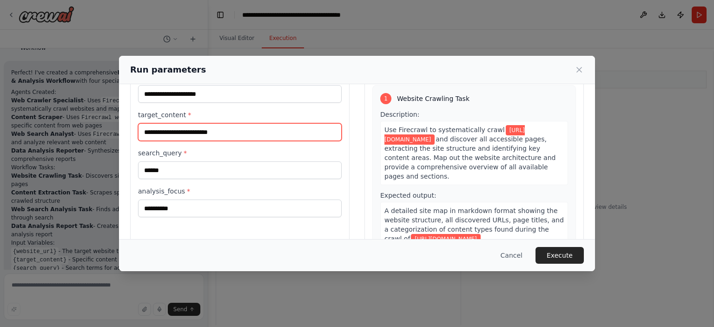
drag, startPoint x: 250, startPoint y: 128, endPoint x: 123, endPoint y: 132, distance: 127.9
click at [123, 132] on div "**********" at bounding box center [357, 161] width 476 height 243
drag, startPoint x: 182, startPoint y: 124, endPoint x: 126, endPoint y: 126, distance: 55.8
click at [126, 126] on div "**********" at bounding box center [357, 161] width 476 height 243
type input "******"
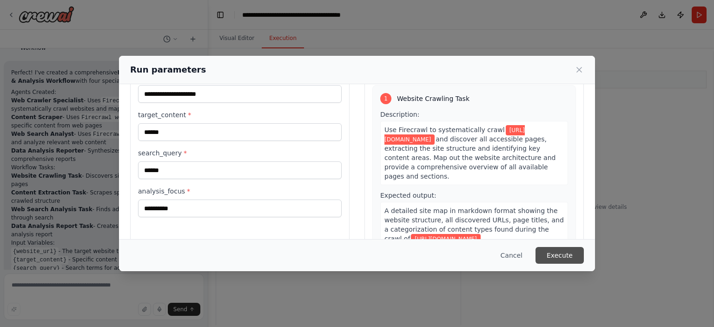
click at [557, 254] on button "Execute" at bounding box center [559, 255] width 48 height 17
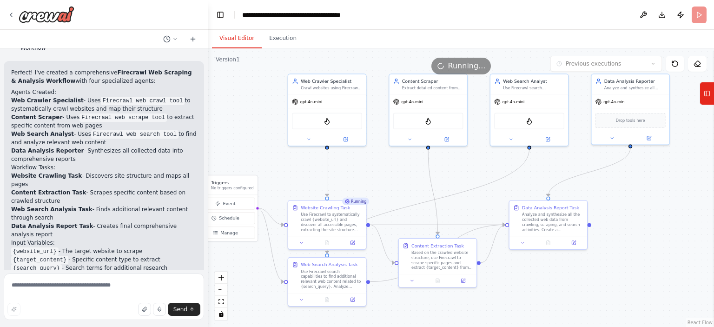
click at [230, 34] on button "Visual Editor" at bounding box center [237, 39] width 50 height 20
click at [710, 100] on icon at bounding box center [707, 93] width 7 height 15
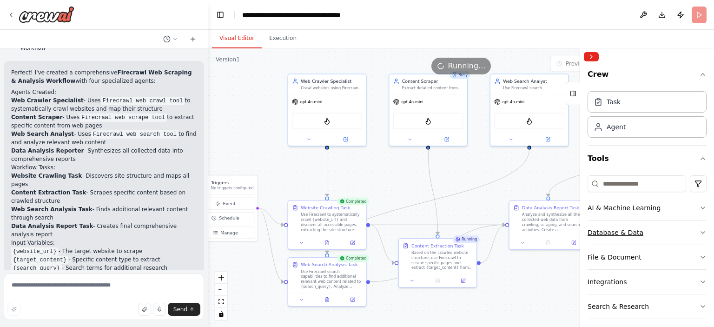
scroll to position [55, 0]
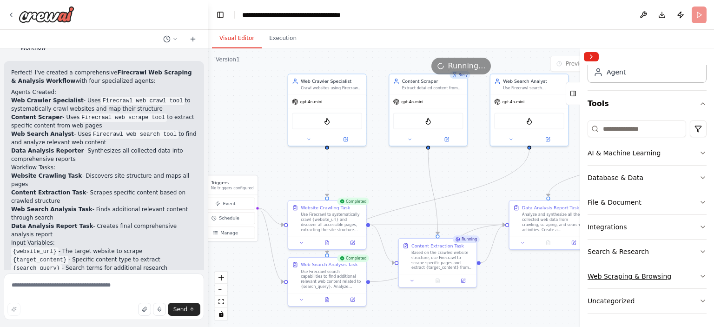
click at [697, 278] on button "Web Scraping & Browsing" at bounding box center [646, 276] width 119 height 24
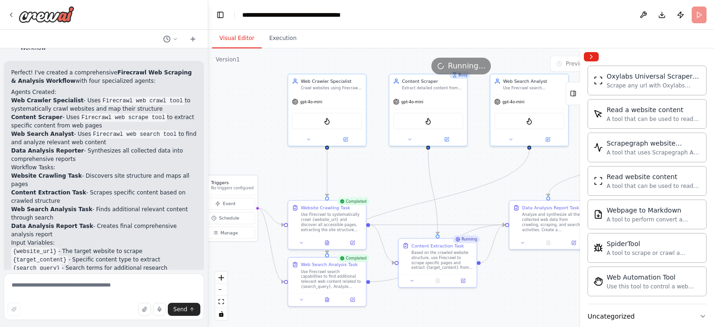
scroll to position [561, 0]
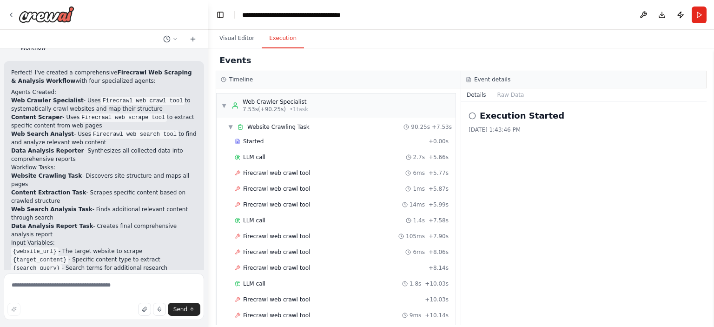
click at [281, 46] on button "Execution" at bounding box center [283, 39] width 42 height 20
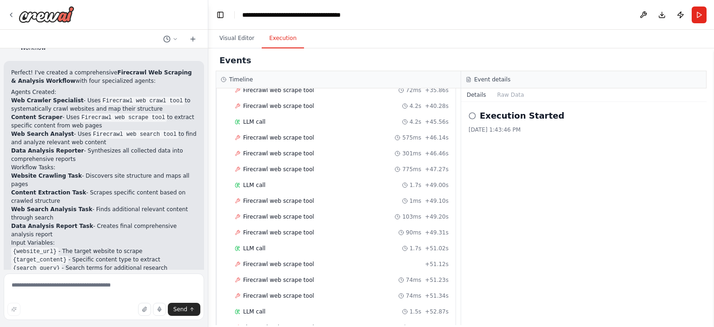
scroll to position [4497, 0]
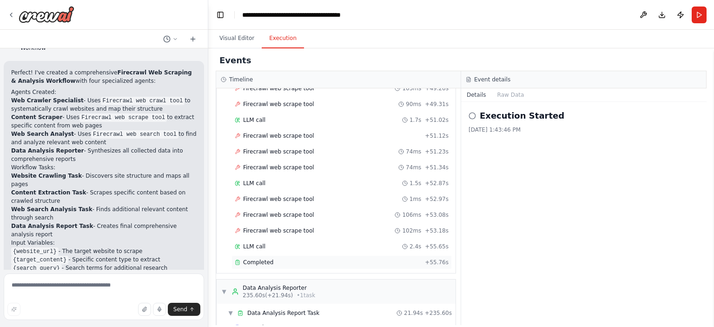
click at [270, 258] on div "Completed" at bounding box center [328, 261] width 186 height 7
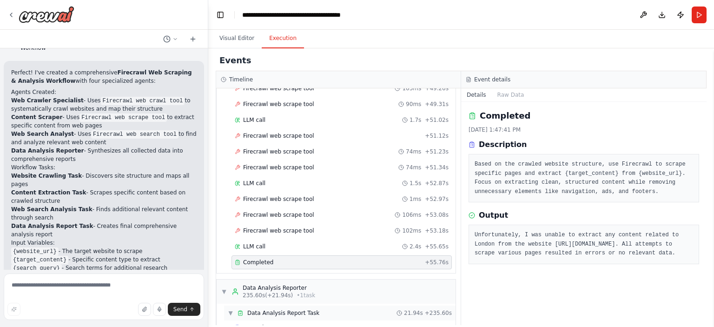
click at [308, 305] on div "▼ Data Analysis Report Task 21.94s + 235.60s" at bounding box center [339, 312] width 231 height 15
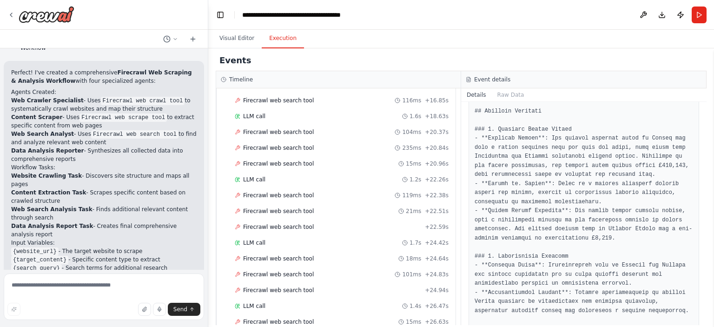
scroll to position [400, 0]
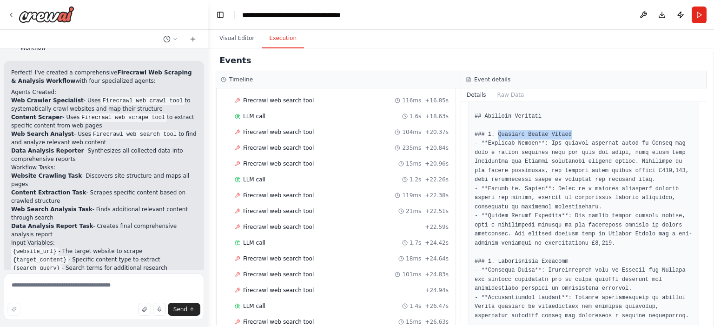
drag, startPoint x: 497, startPoint y: 115, endPoint x: 569, endPoint y: 116, distance: 72.0
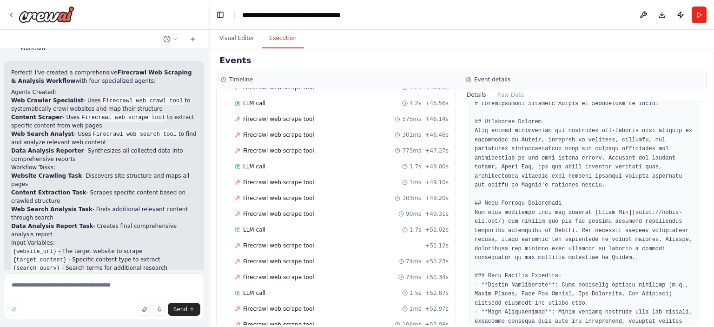
scroll to position [4387, 0]
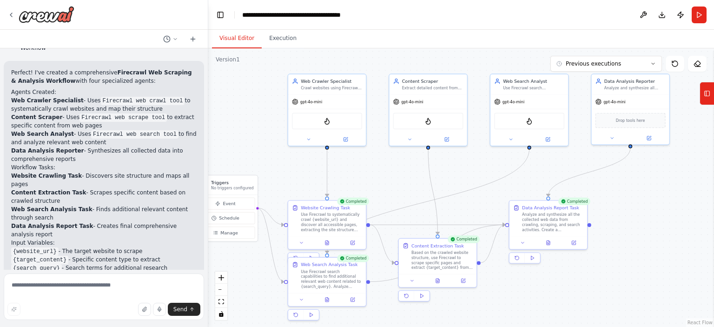
click at [225, 44] on button "Visual Editor" at bounding box center [237, 39] width 50 height 20
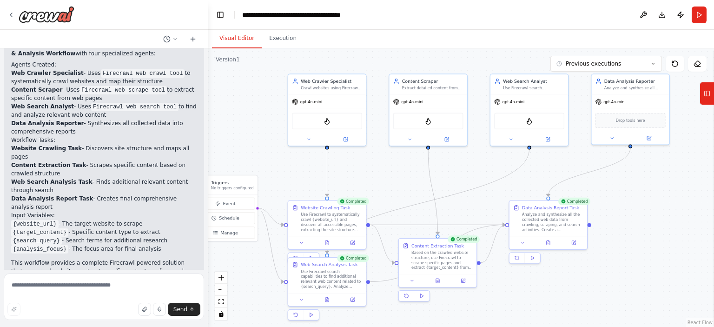
scroll to position [580, 0]
click at [40, 290] on textarea at bounding box center [104, 296] width 200 height 46
click at [11, 14] on icon at bounding box center [10, 14] width 7 height 7
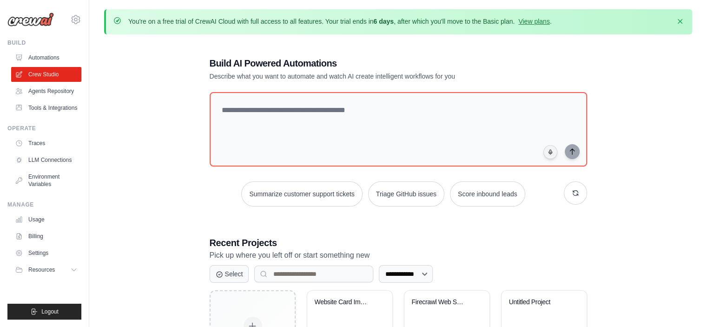
scroll to position [181, 0]
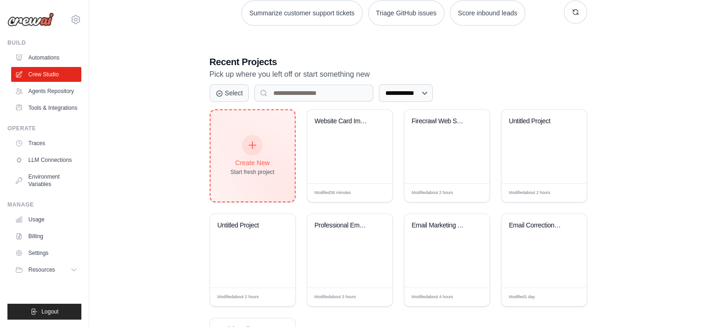
click at [255, 148] on div at bounding box center [252, 145] width 20 height 20
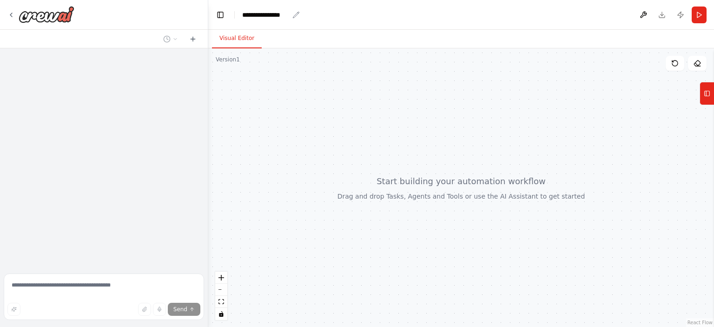
click at [261, 15] on div "**********" at bounding box center [265, 14] width 46 height 9
click at [261, 15] on div "**********" at bounding box center [288, 14] width 93 height 9
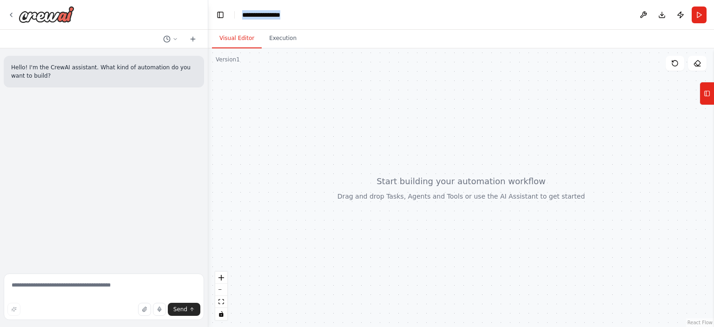
drag, startPoint x: 289, startPoint y: 15, endPoint x: 238, endPoint y: 16, distance: 51.1
click at [238, 16] on header "**********" at bounding box center [461, 15] width 506 height 30
click at [62, 288] on textarea at bounding box center [104, 296] width 200 height 46
paste textarea "**********"
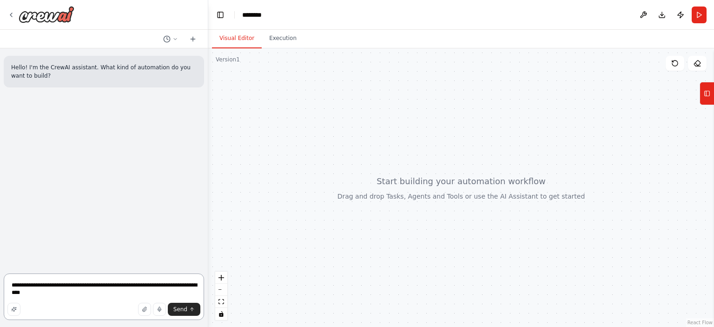
click at [88, 295] on textarea "**********" at bounding box center [104, 296] width 200 height 46
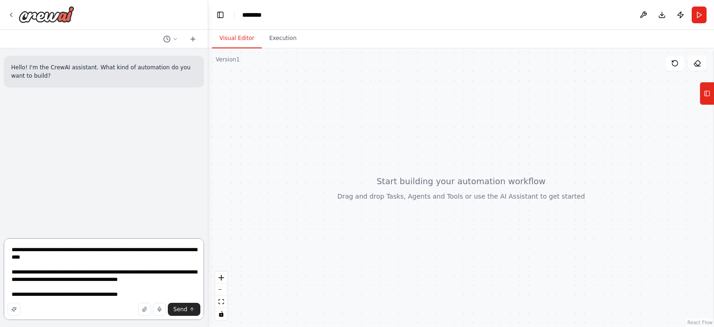
click at [12, 250] on textarea "**********" at bounding box center [104, 279] width 200 height 82
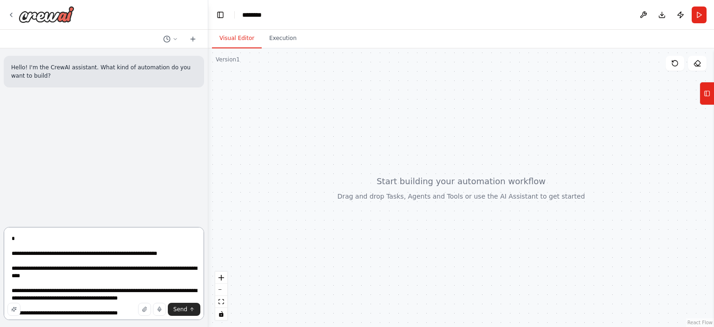
click at [65, 266] on textarea "**********" at bounding box center [104, 273] width 200 height 93
click at [96, 272] on textarea "**********" at bounding box center [104, 273] width 200 height 93
click at [96, 275] on textarea "**********" at bounding box center [104, 273] width 200 height 93
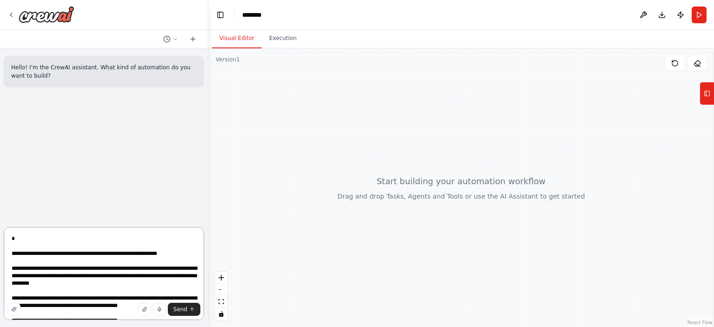
click at [167, 255] on textarea "**********" at bounding box center [104, 273] width 200 height 93
paste textarea "**********"
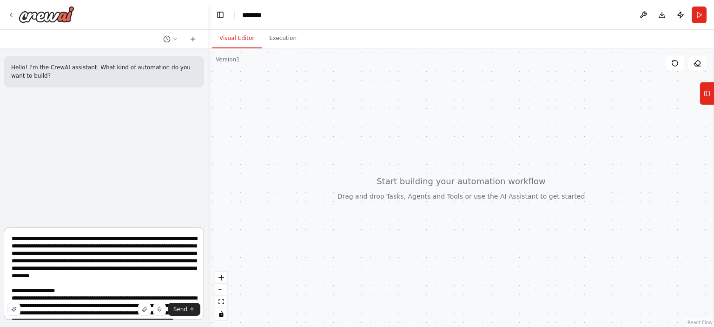
scroll to position [242, 0]
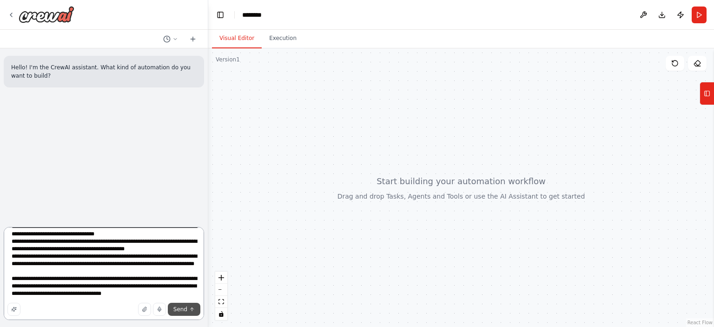
type textarea "**********"
click at [178, 306] on span "Send" at bounding box center [180, 308] width 14 height 7
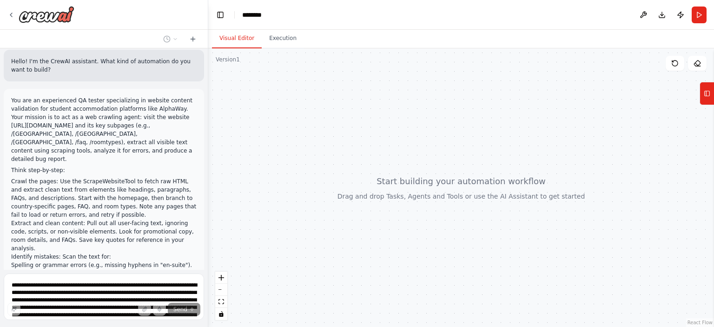
scroll to position [6, 0]
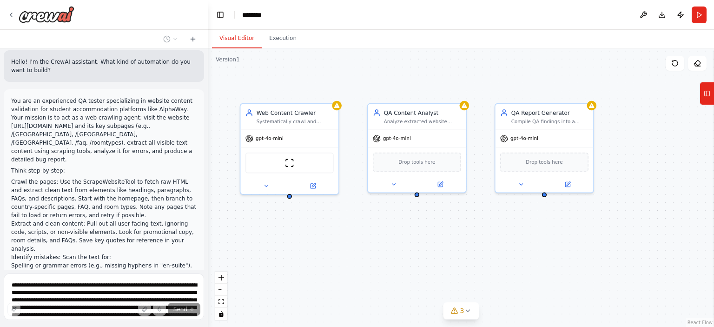
drag, startPoint x: 541, startPoint y: 270, endPoint x: 378, endPoint y: 261, distance: 163.4
click at [378, 261] on div "Web Content Crawler Systematically crawl and extract clean text content from {w…" at bounding box center [461, 187] width 506 height 278
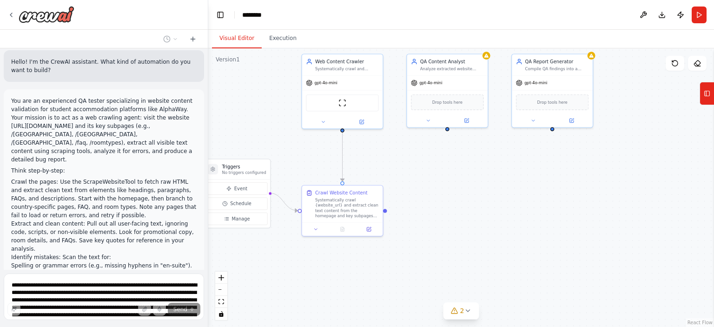
drag, startPoint x: 409, startPoint y: 286, endPoint x: 438, endPoint y: 204, distance: 86.9
click at [438, 204] on div ".deletable-edge-delete-btn { width: 20px; height: 20px; border: 0px solid #ffff…" at bounding box center [461, 187] width 506 height 278
click at [337, 204] on div "Systematically crawl {website_url} and extract clean text content from the home…" at bounding box center [347, 206] width 64 height 21
click at [369, 231] on div at bounding box center [342, 227] width 81 height 13
click at [369, 229] on icon at bounding box center [369, 228] width 4 height 4
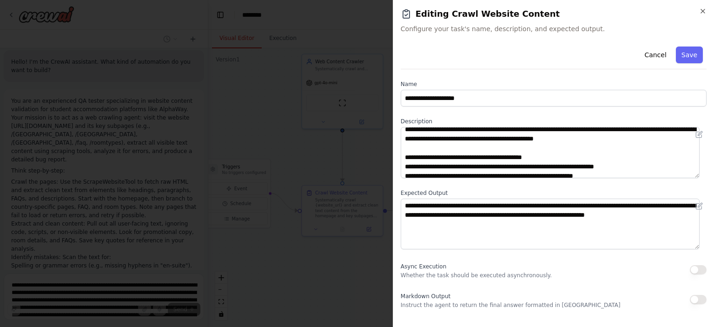
scroll to position [33, 0]
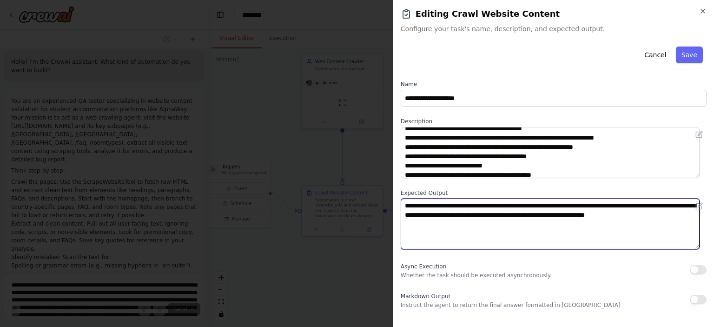
drag, startPoint x: 457, startPoint y: 226, endPoint x: 403, endPoint y: 204, distance: 58.2
click at [403, 204] on textarea "**********" at bounding box center [550, 223] width 299 height 51
click at [443, 239] on textarea "**********" at bounding box center [550, 223] width 299 height 51
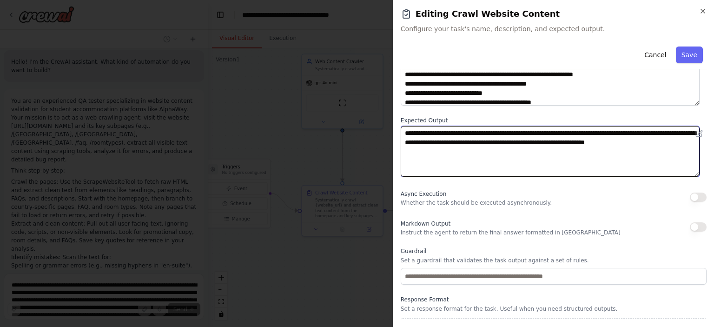
scroll to position [92, 0]
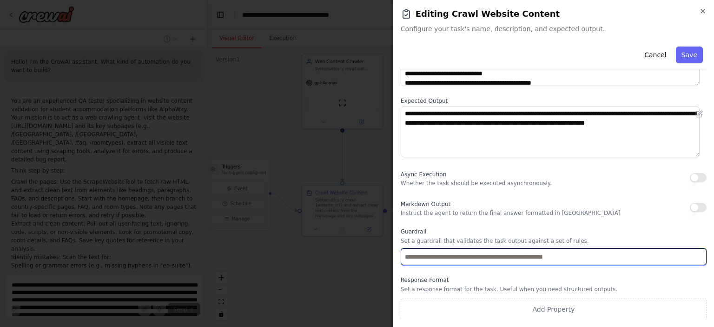
click at [459, 254] on input "text" at bounding box center [554, 256] width 306 height 17
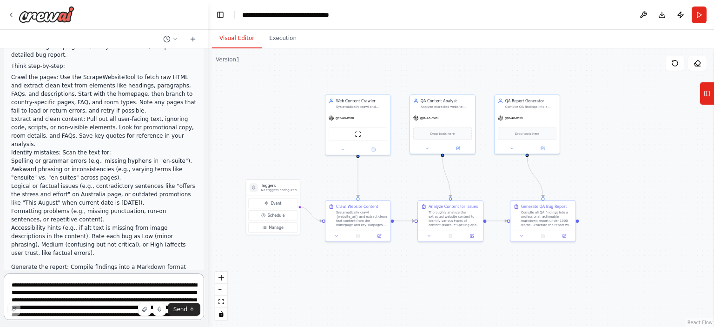
scroll to position [0, 0]
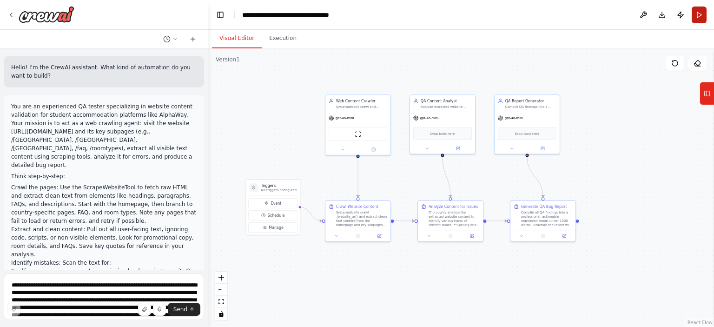
click at [694, 23] on button "Run" at bounding box center [698, 15] width 15 height 17
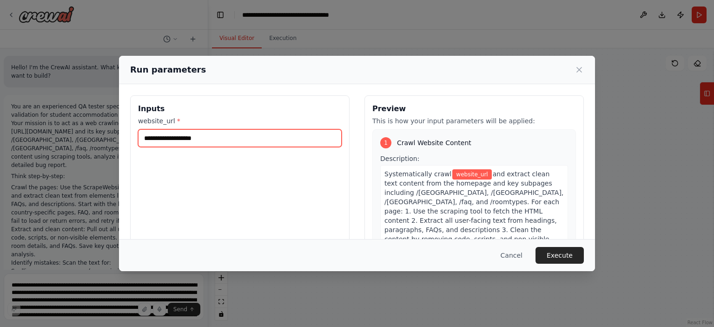
click at [245, 135] on input "website_url *" at bounding box center [240, 138] width 204 height 18
click at [195, 137] on input "website_url *" at bounding box center [240, 138] width 204 height 18
paste input "**********"
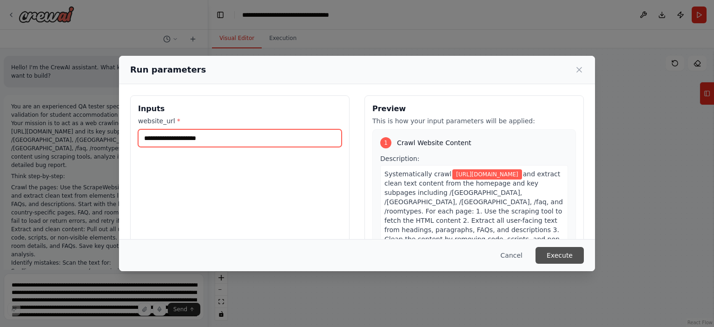
type input "**********"
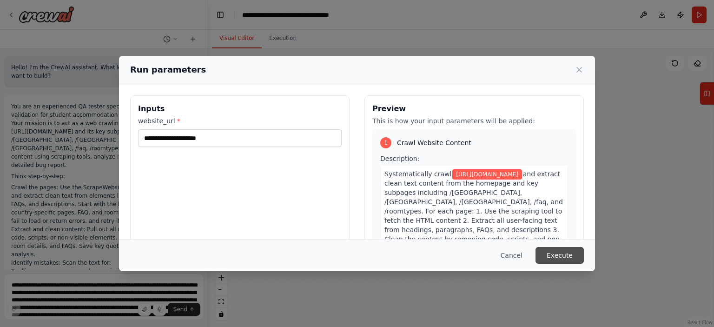
click at [571, 256] on button "Execute" at bounding box center [559, 255] width 48 height 17
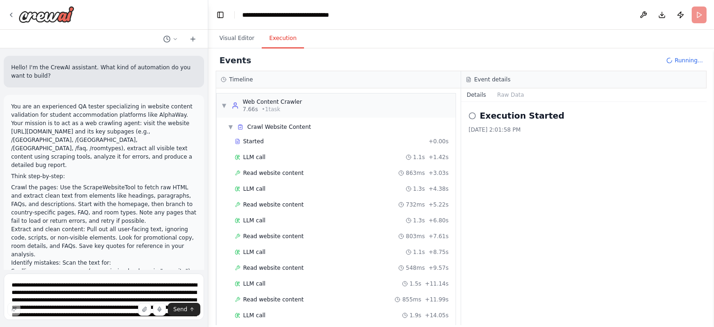
scroll to position [40, 0]
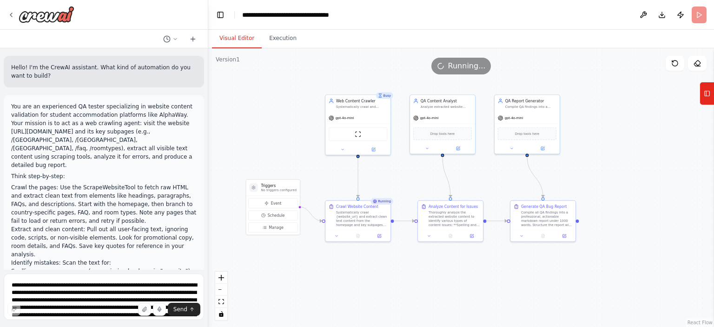
click at [223, 35] on button "Visual Editor" at bounding box center [237, 39] width 50 height 20
click at [704, 95] on icon at bounding box center [707, 93] width 7 height 15
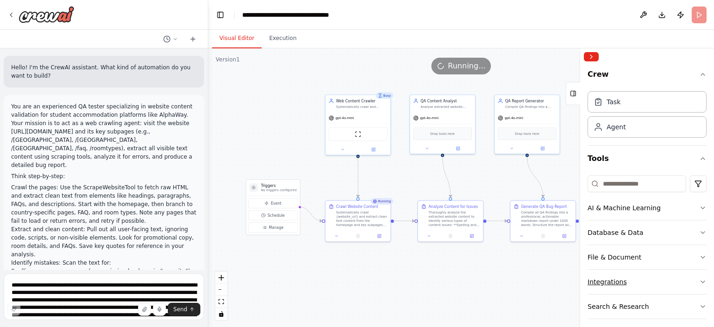
scroll to position [55, 0]
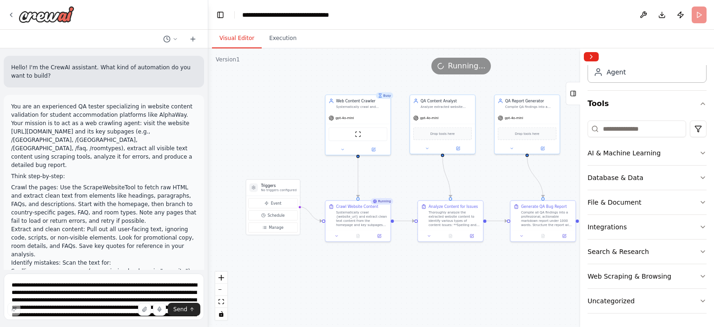
click at [699, 273] on div "Crew Task Agent Tools AI & Machine Learning Database & Data File & Document Int…" at bounding box center [647, 196] width 134 height 262
click at [699, 274] on icon "button" at bounding box center [702, 275] width 7 height 7
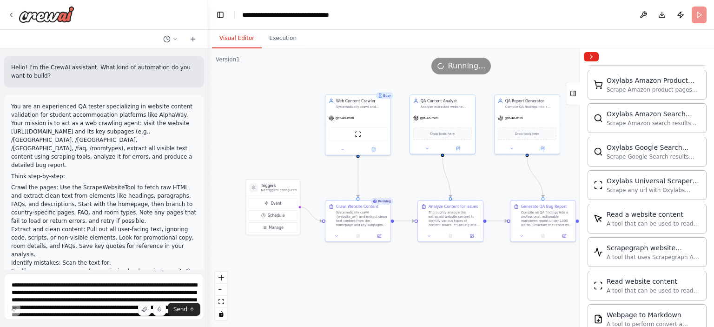
scroll to position [561, 0]
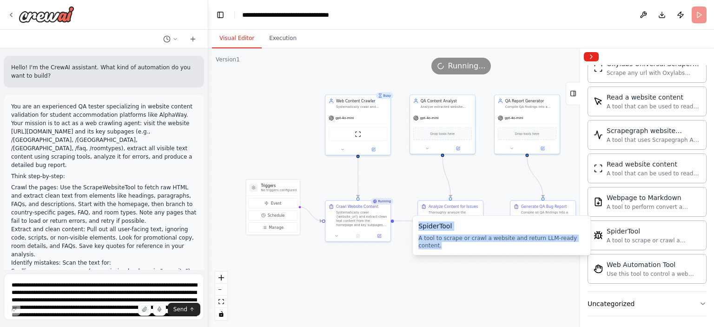
drag, startPoint x: 580, startPoint y: 239, endPoint x: 414, endPoint y: 226, distance: 167.4
click at [414, 226] on div "SpiderTool A tool to scrape or crawl a website and return LLM-ready content. Sp…" at bounding box center [501, 235] width 178 height 40
copy div "SpiderTool A tool to scrape or crawl a website and return LLM-ready content."
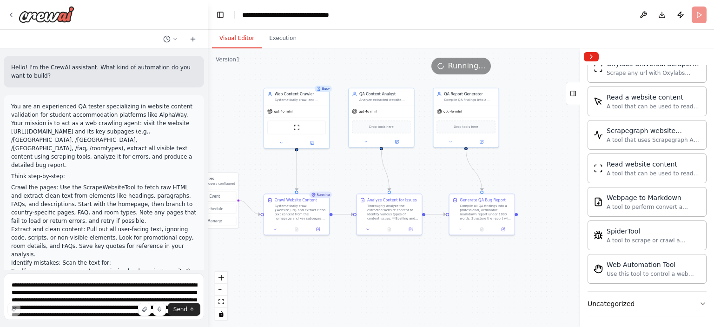
drag, startPoint x: 359, startPoint y: 270, endPoint x: 314, endPoint y: 259, distance: 45.9
click at [314, 259] on div ".deletable-edge-delete-btn { width: 20px; height: 20px; border: 0px solid #ffff…" at bounding box center [461, 187] width 506 height 278
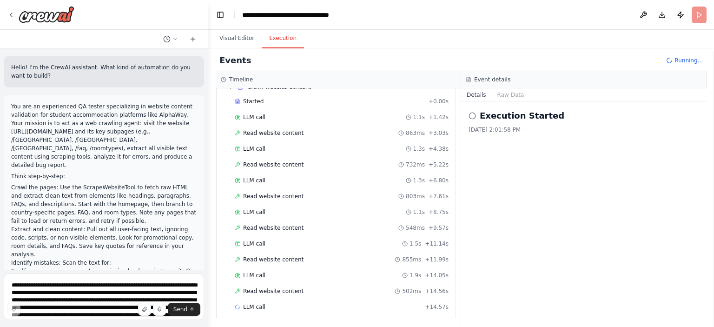
click at [283, 40] on button "Execution" at bounding box center [283, 39] width 42 height 20
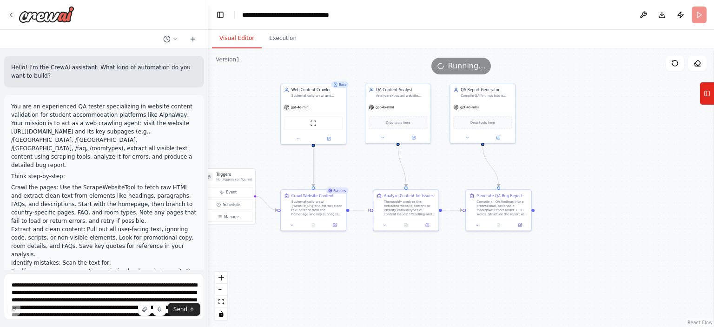
click at [236, 38] on button "Visual Editor" at bounding box center [237, 39] width 50 height 20
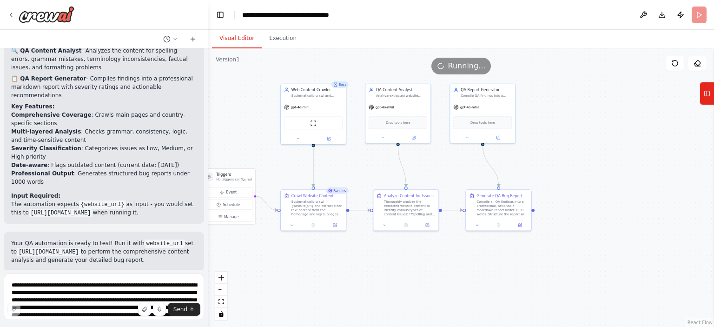
scroll to position [943, 0]
drag, startPoint x: 39, startPoint y: 232, endPoint x: 7, endPoint y: 222, distance: 34.1
click at [7, 281] on div "Suggestion Dismiss I have some suggestions to help you move forward with your a…" at bounding box center [104, 315] width 200 height 68
click at [26, 290] on span "Suggestion" at bounding box center [37, 293] width 31 height 7
click at [16, 293] on div at bounding box center [16, 294] width 3 height 3
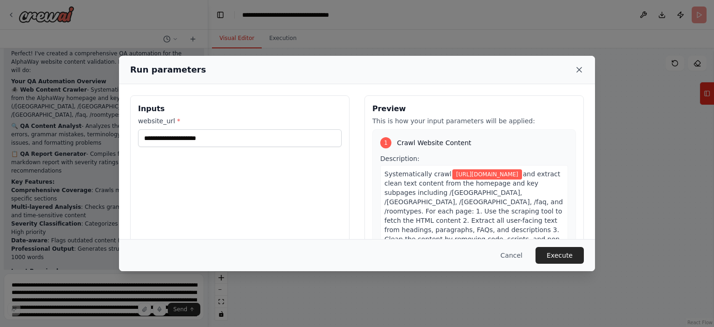
click at [579, 69] on icon at bounding box center [579, 69] width 5 height 5
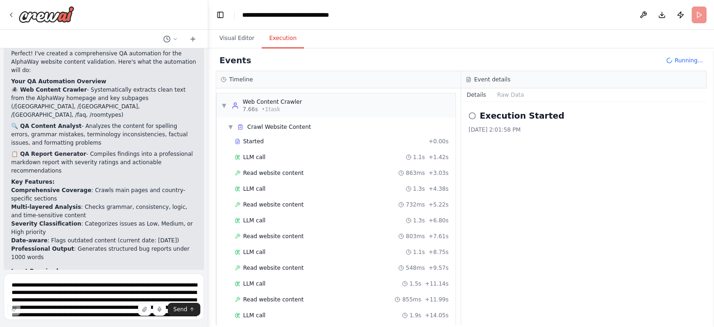
click at [271, 41] on button "Execution" at bounding box center [283, 39] width 42 height 20
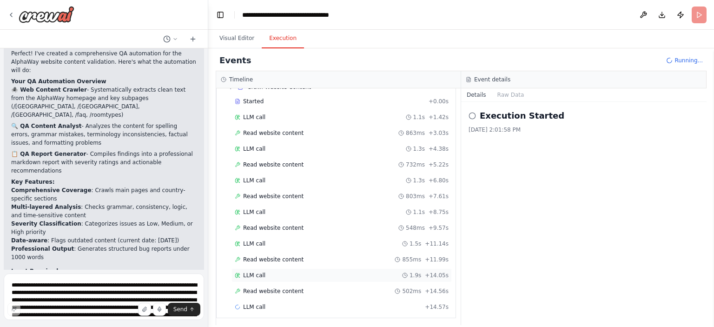
scroll to position [0, 0]
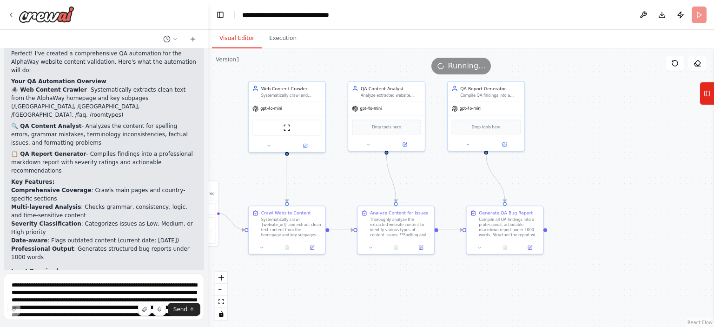
click at [235, 42] on button "Visual Editor" at bounding box center [237, 39] width 50 height 20
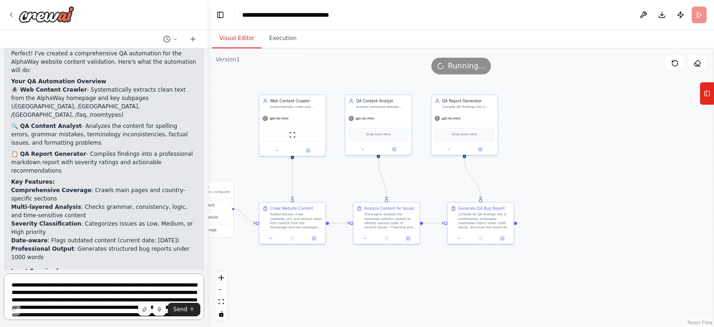
click at [130, 290] on textarea at bounding box center [104, 296] width 200 height 46
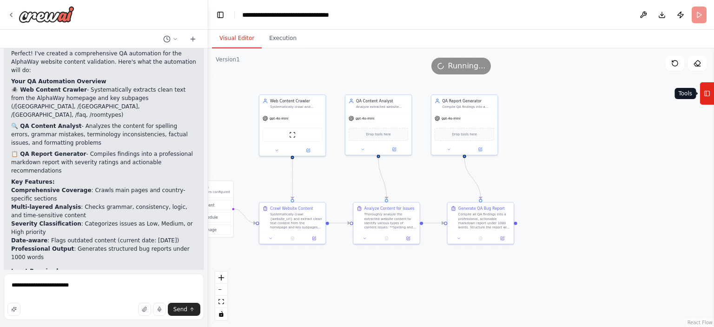
click at [709, 92] on icon at bounding box center [707, 93] width 7 height 15
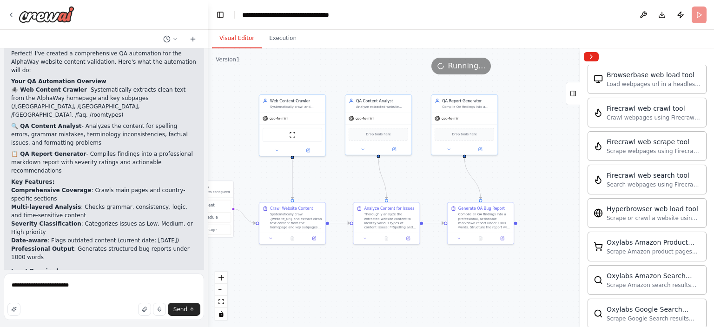
scroll to position [283, 0]
click at [92, 286] on textarea "**********" at bounding box center [104, 296] width 200 height 46
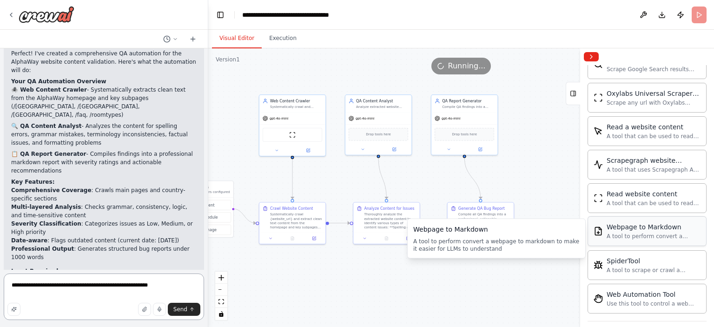
scroll to position [533, 0]
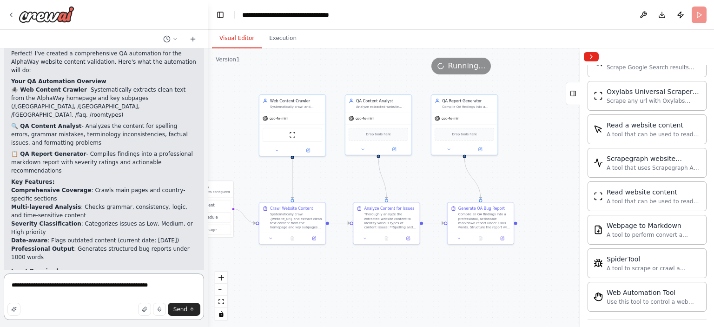
click at [168, 283] on textarea "**********" at bounding box center [104, 296] width 200 height 46
type textarea "**********"
click at [184, 308] on span "Send" at bounding box center [180, 308] width 14 height 7
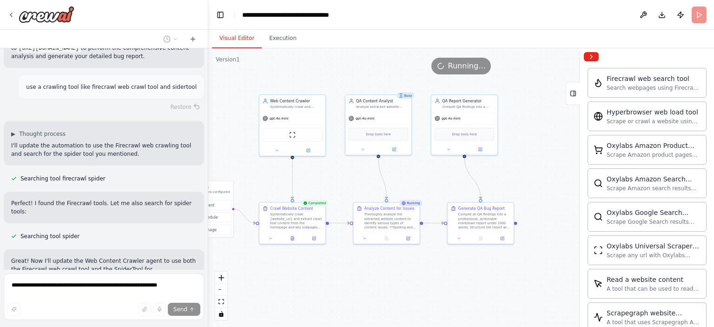
scroll to position [1168, 0]
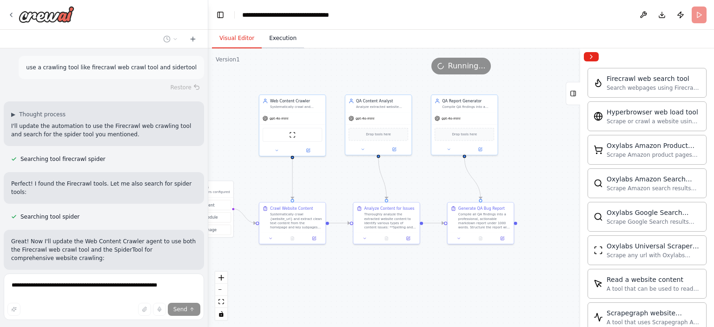
click at [274, 40] on button "Execution" at bounding box center [283, 39] width 42 height 20
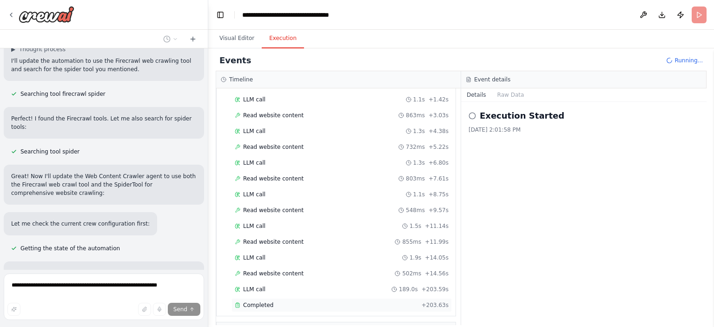
scroll to position [0, 0]
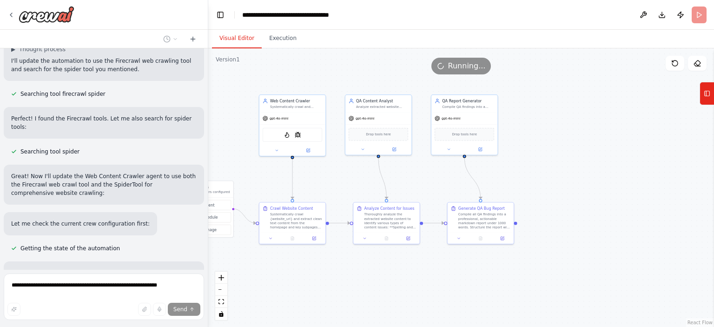
click at [226, 41] on button "Visual Editor" at bounding box center [237, 39] width 50 height 20
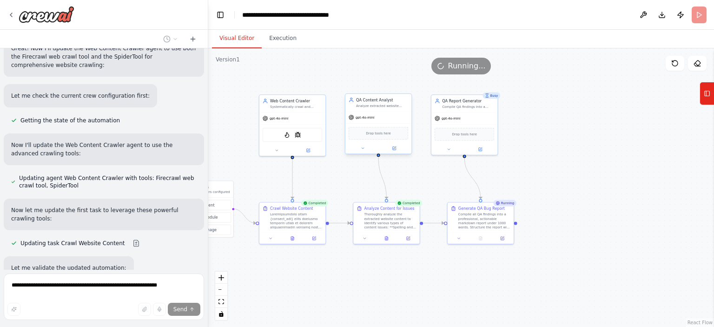
scroll to position [1363, 0]
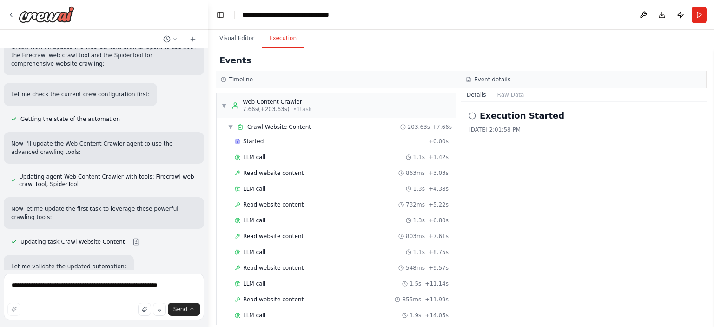
click at [280, 42] on button "Execution" at bounding box center [283, 39] width 42 height 20
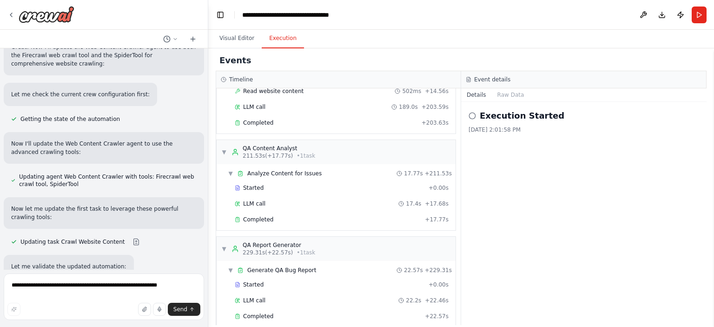
scroll to position [247, 0]
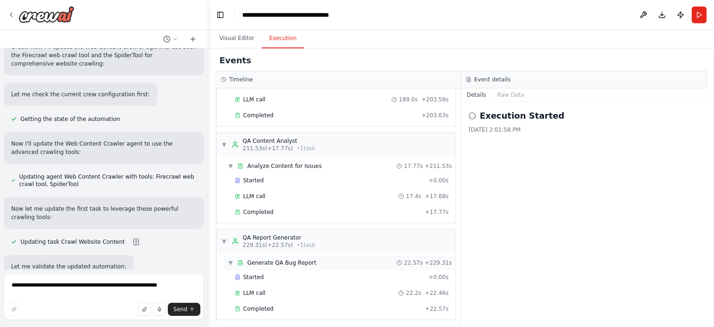
click at [296, 259] on span "Generate QA Bug Report" at bounding box center [281, 262] width 69 height 7
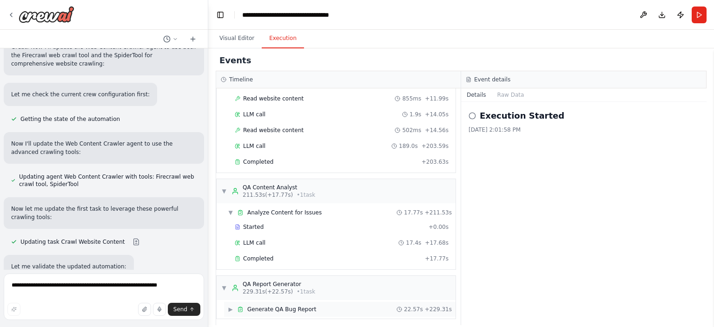
click at [233, 305] on span "▶" at bounding box center [231, 308] width 6 height 7
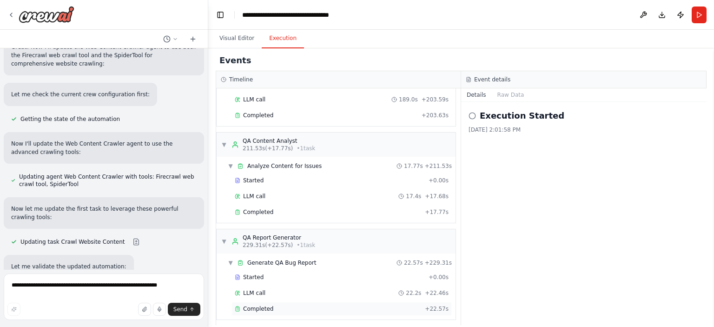
click at [247, 305] on span "Completed" at bounding box center [258, 308] width 30 height 7
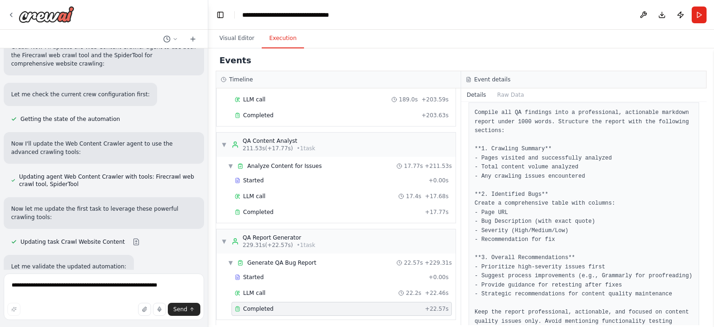
scroll to position [53, 0]
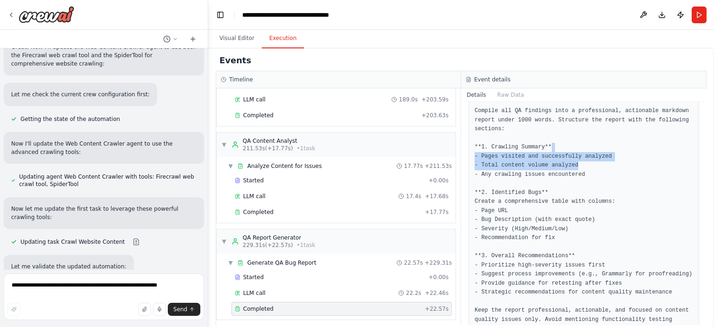
drag, startPoint x: 610, startPoint y: 150, endPoint x: 583, endPoint y: 169, distance: 32.7
click at [583, 169] on pre "Compile all QA findings into a professional, actionable markdown report under 1…" at bounding box center [583, 219] width 218 height 227
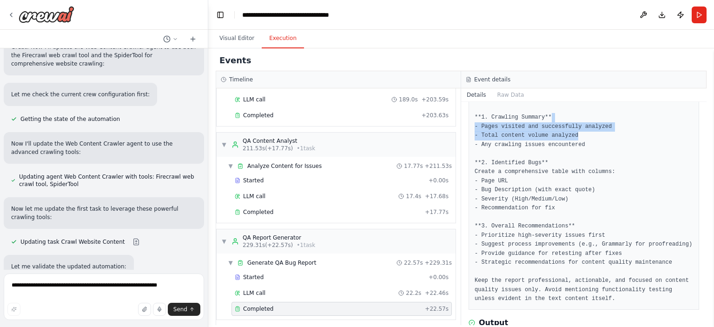
scroll to position [87, 0]
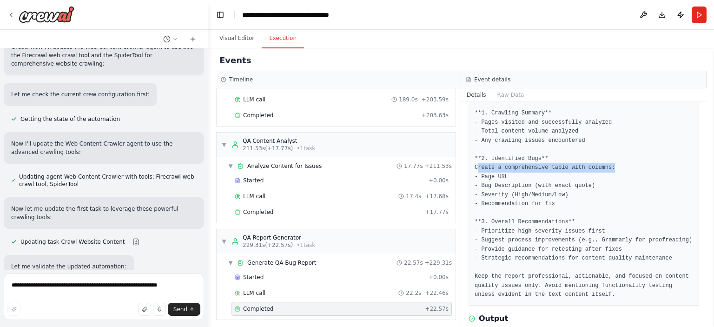
drag, startPoint x: 477, startPoint y: 169, endPoint x: 609, endPoint y: 165, distance: 132.5
click at [609, 165] on pre "Compile all QA findings into a professional, actionable markdown report under 1…" at bounding box center [583, 185] width 218 height 227
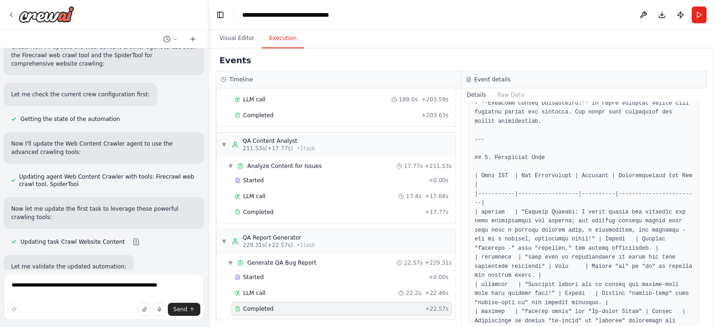
scroll to position [411, 0]
drag, startPoint x: 524, startPoint y: 239, endPoint x: 542, endPoint y: 251, distance: 21.9
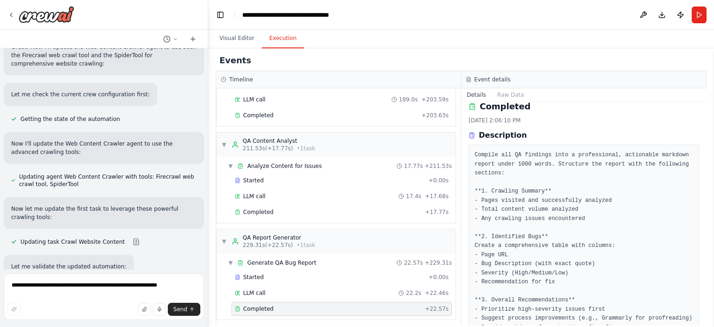
scroll to position [0, 0]
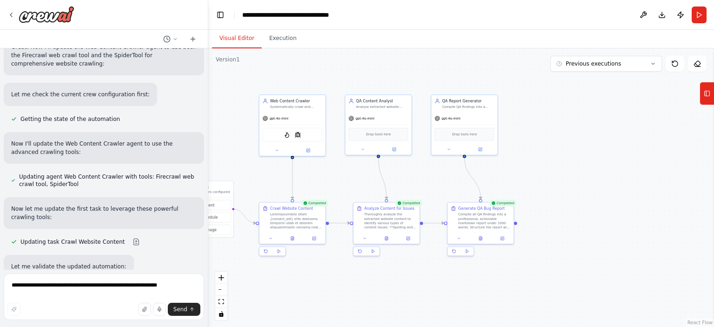
click at [230, 39] on button "Visual Editor" at bounding box center [237, 39] width 50 height 20
click at [670, 64] on button at bounding box center [674, 64] width 19 height 16
click at [698, 12] on button "Run" at bounding box center [698, 15] width 15 height 17
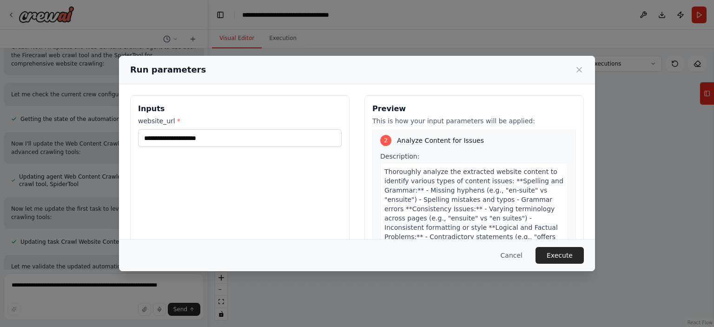
scroll to position [698, 0]
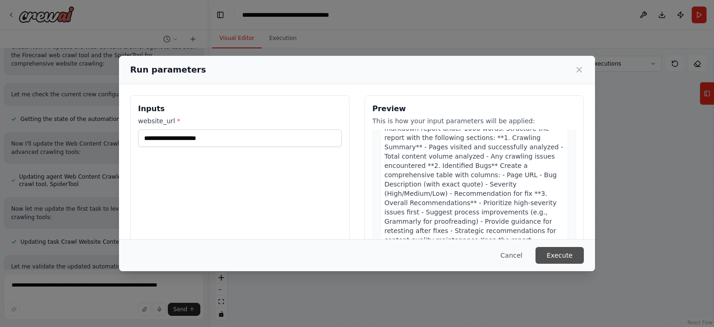
click at [563, 255] on button "Execute" at bounding box center [559, 255] width 48 height 17
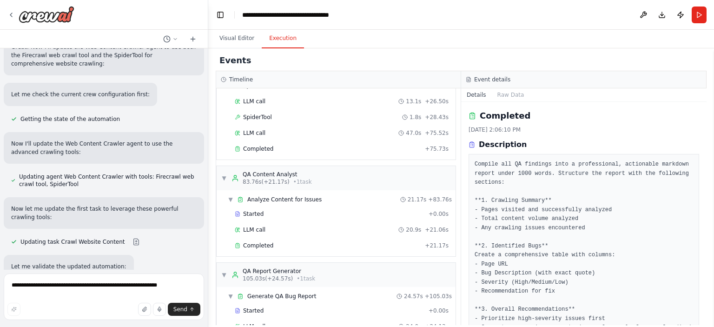
scroll to position [185, 0]
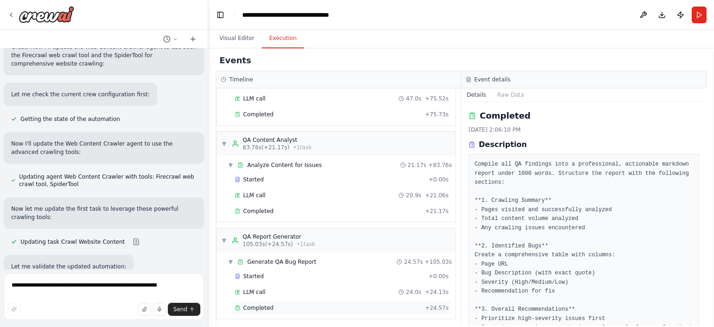
click at [261, 305] on span "Completed" at bounding box center [258, 307] width 30 height 7
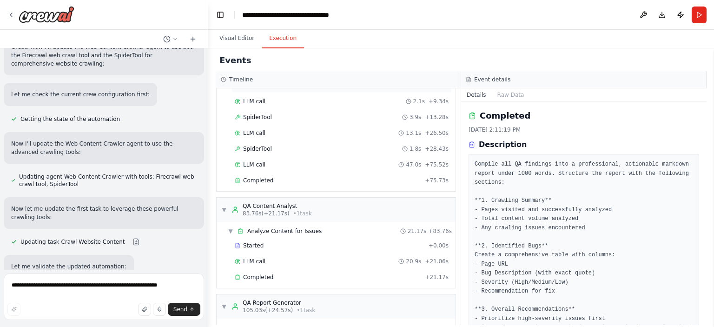
scroll to position [121, 0]
click at [277, 182] on div "Completed + 75.73s" at bounding box center [341, 178] width 220 height 14
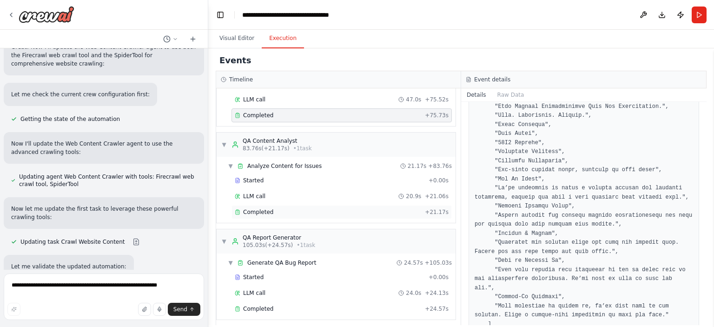
scroll to position [185, 0]
click at [286, 272] on div "Started" at bounding box center [330, 275] width 190 height 7
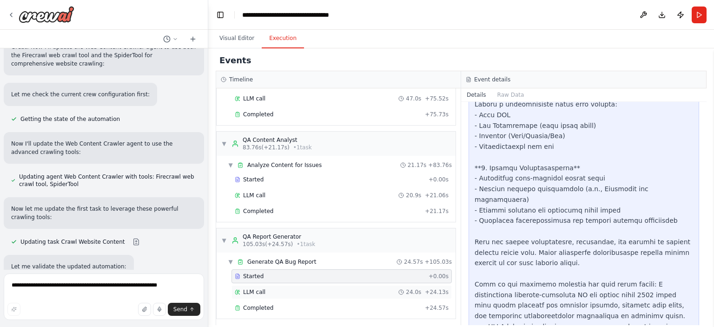
click at [276, 288] on div "LLM call 24.0s + 24.13s" at bounding box center [342, 291] width 214 height 7
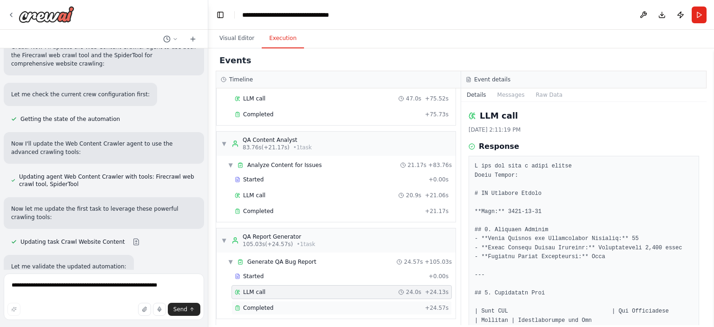
click at [269, 305] on span "Completed" at bounding box center [258, 307] width 30 height 7
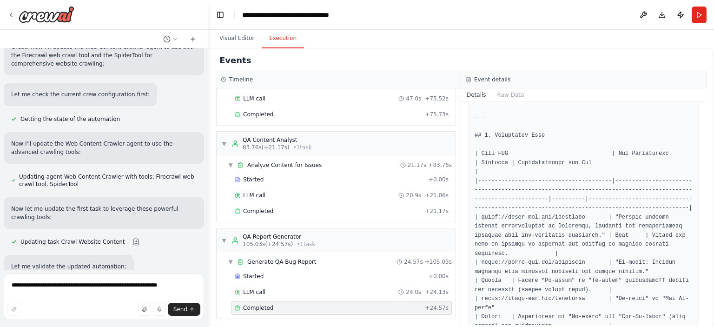
scroll to position [388, 0]
click at [494, 96] on button "Raw Data" at bounding box center [511, 94] width 38 height 13
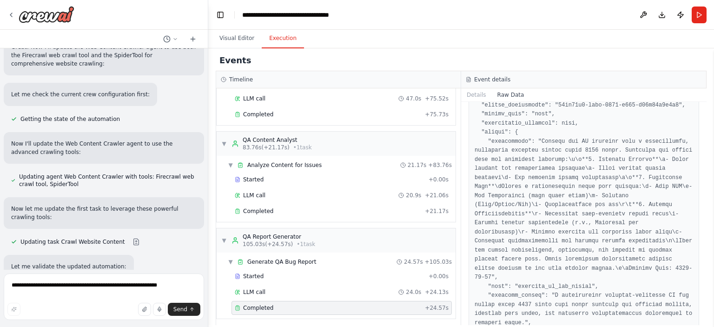
scroll to position [61, 0]
click at [477, 90] on button "Details" at bounding box center [476, 94] width 31 height 13
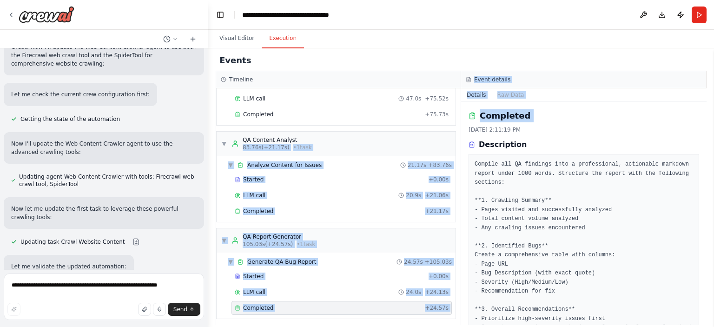
drag, startPoint x: 461, startPoint y: 132, endPoint x: 450, endPoint y: 132, distance: 11.2
click at [450, 132] on div "Timeline ▼ Web Content Crawler 7.93s (+75.73s) • 1 task ▼ Crawl Website Content…" at bounding box center [461, 198] width 491 height 254
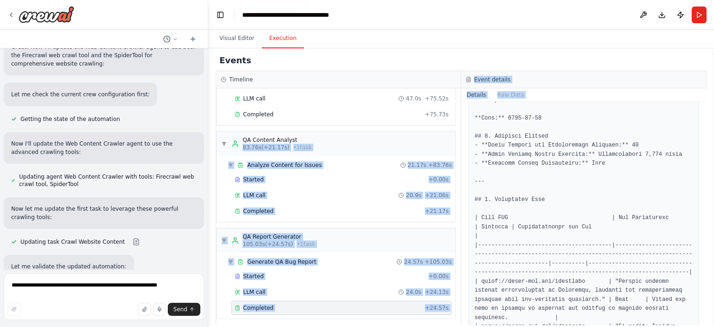
scroll to position [327, 0]
click at [374, 191] on div "LLM call 20.9s + 21.06s" at bounding box center [342, 194] width 214 height 7
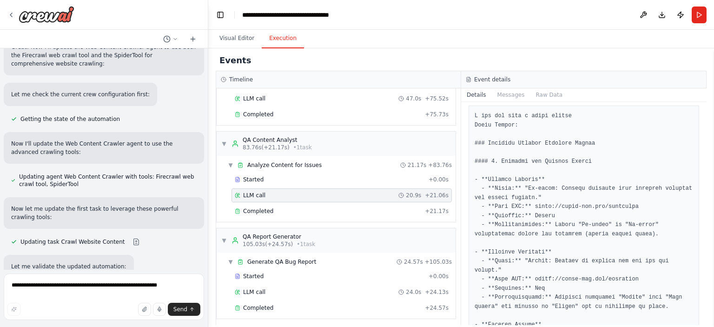
scroll to position [51, 0]
drag, startPoint x: 483, startPoint y: 175, endPoint x: 541, endPoint y: 178, distance: 57.7
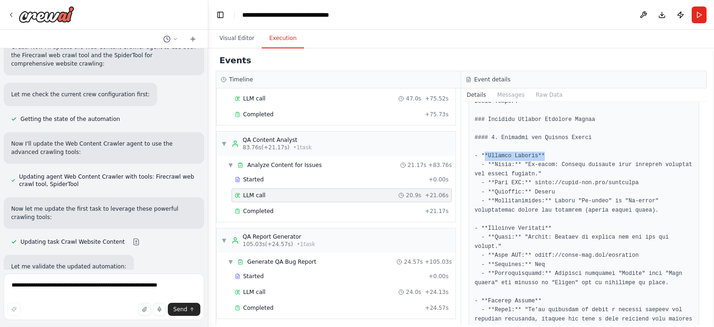
scroll to position [82, 0]
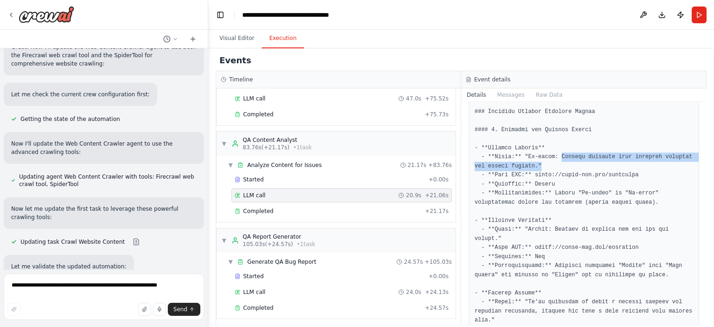
drag, startPoint x: 553, startPoint y: 156, endPoint x: 566, endPoint y: 164, distance: 15.2
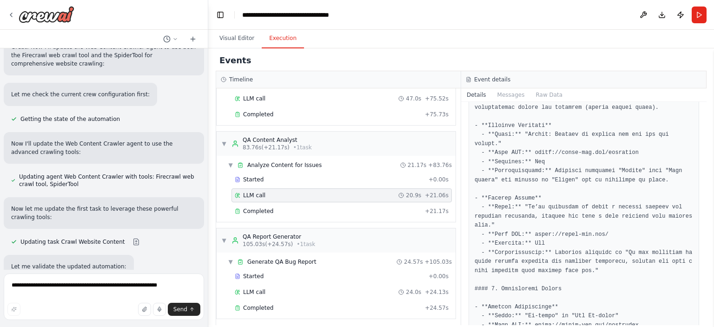
scroll to position [178, 0]
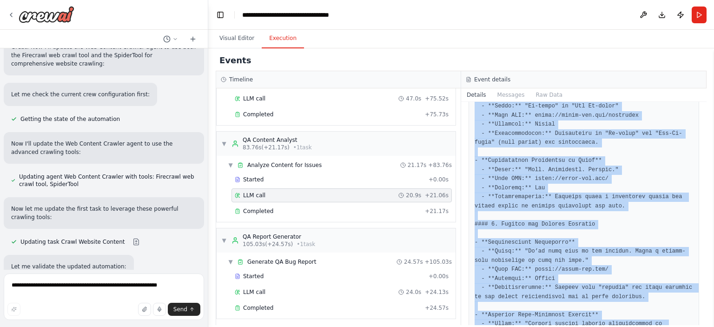
drag, startPoint x: 487, startPoint y: 187, endPoint x: 588, endPoint y: 336, distance: 180.4
click at [588, 326] on html "Hello! I'm the CrewAI assistant. What kind of automation do you want to build? …" at bounding box center [357, 163] width 714 height 327
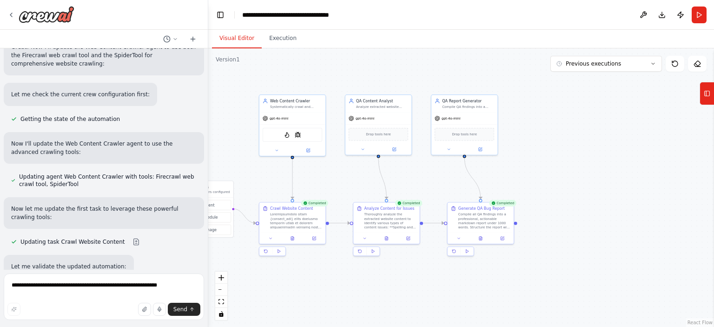
click at [239, 37] on button "Visual Editor" at bounding box center [237, 39] width 50 height 20
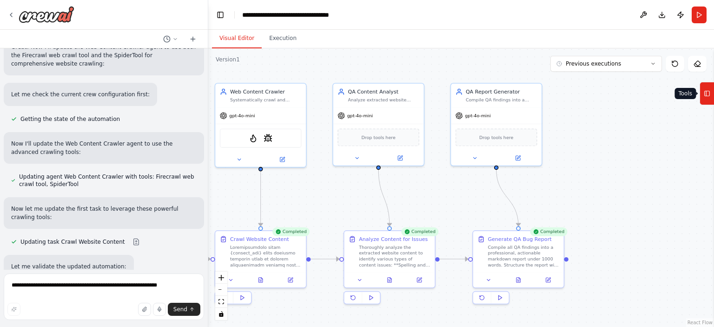
click at [711, 94] on button "Tools" at bounding box center [706, 93] width 14 height 23
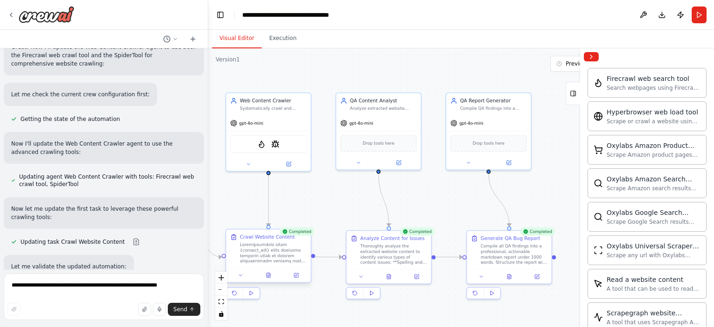
click at [238, 255] on div "Crawl Website Content" at bounding box center [268, 248] width 76 height 30
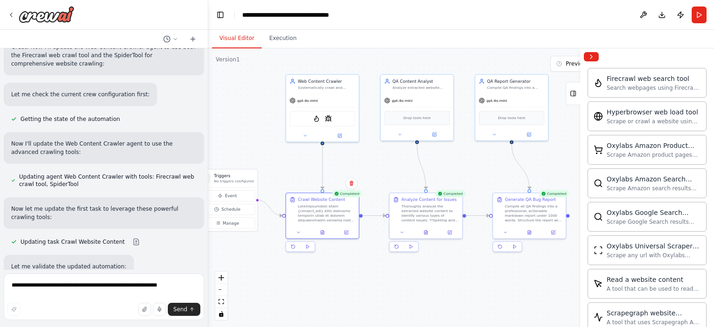
drag, startPoint x: 333, startPoint y: 207, endPoint x: 390, endPoint y: 165, distance: 71.2
click at [390, 165] on div ".deletable-edge-delete-btn { width: 20px; height: 20px; border: 0px solid #ffff…" at bounding box center [461, 187] width 506 height 278
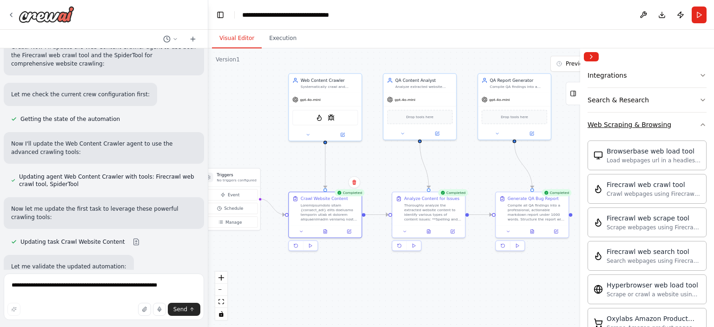
scroll to position [0, 0]
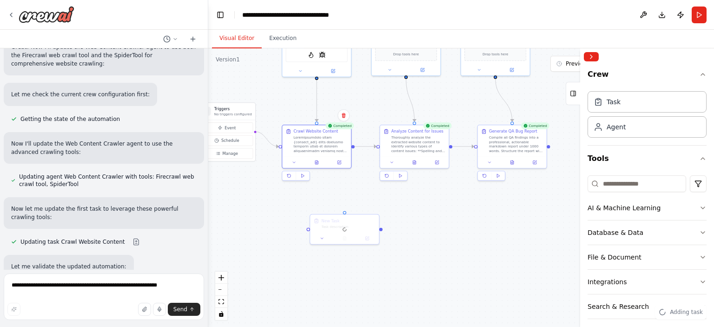
drag, startPoint x: 443, startPoint y: 284, endPoint x: 439, endPoint y: 214, distance: 70.8
click at [439, 214] on div ".deletable-edge-delete-btn { width: 20px; height: 20px; border: 0px solid #ffff…" at bounding box center [461, 187] width 506 height 278
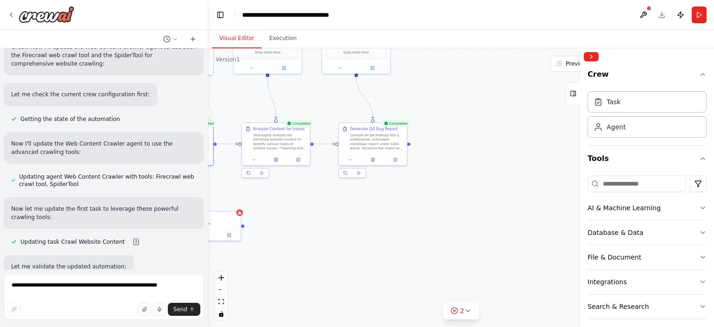
drag, startPoint x: 531, startPoint y: 191, endPoint x: 392, endPoint y: 185, distance: 138.6
click at [392, 185] on div ".deletable-edge-delete-btn { width: 20px; height: 20px; border: 0px solid #ffff…" at bounding box center [461, 187] width 506 height 278
drag, startPoint x: 225, startPoint y: 220, endPoint x: 484, endPoint y: 141, distance: 270.6
click at [484, 141] on div "Task description" at bounding box center [473, 143] width 54 height 5
click at [490, 155] on icon at bounding box center [490, 154] width 3 height 3
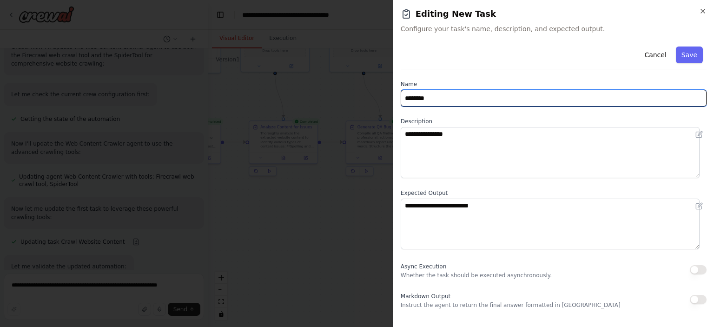
click at [450, 99] on input "********" at bounding box center [554, 98] width 306 height 17
click at [449, 94] on input "********" at bounding box center [554, 98] width 306 height 17
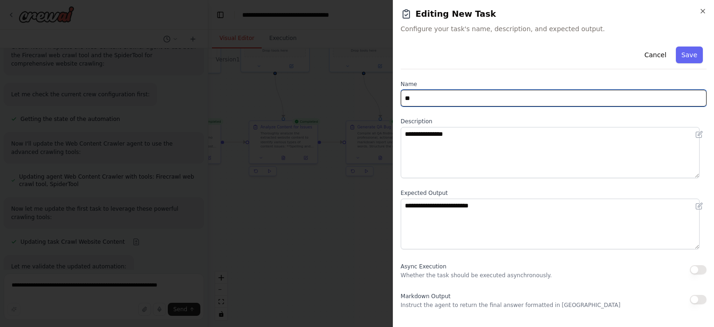
type input "*"
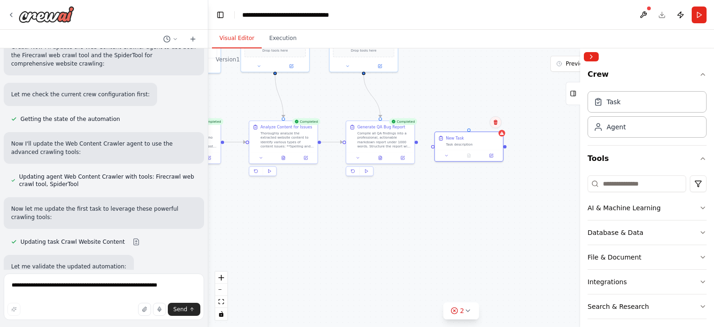
click at [495, 124] on icon at bounding box center [496, 121] width 4 height 5
click at [483, 124] on button "Confirm" at bounding box center [469, 122] width 33 height 11
click at [390, 137] on div "Compile all QA findings into a professional, actionable markdown report under 1…" at bounding box center [384, 139] width 54 height 18
click at [357, 158] on icon at bounding box center [358, 156] width 5 height 5
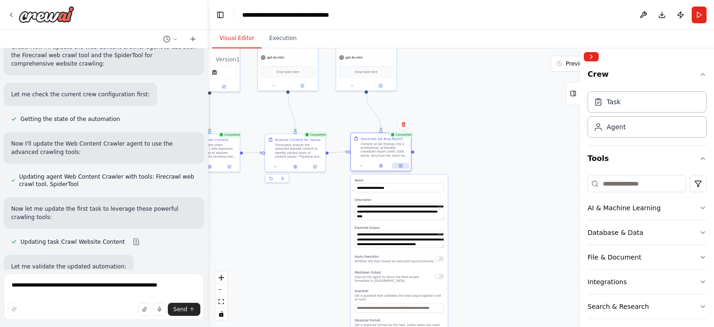
click at [402, 165] on button at bounding box center [400, 166] width 17 height 6
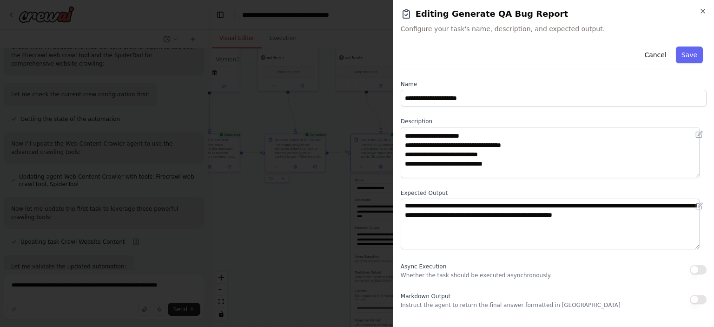
scroll to position [29, 0]
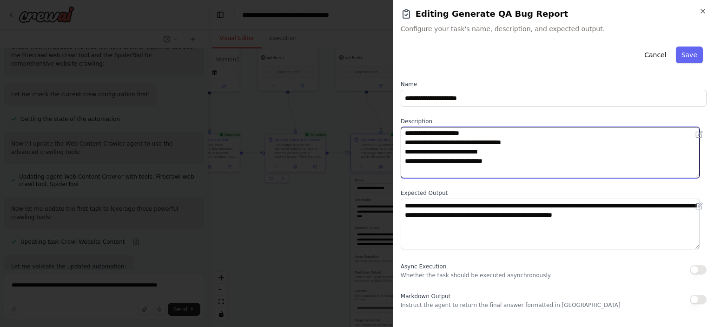
drag, startPoint x: 525, startPoint y: 143, endPoint x: 440, endPoint y: 150, distance: 85.8
click at [440, 150] on textarea "**********" at bounding box center [550, 152] width 299 height 51
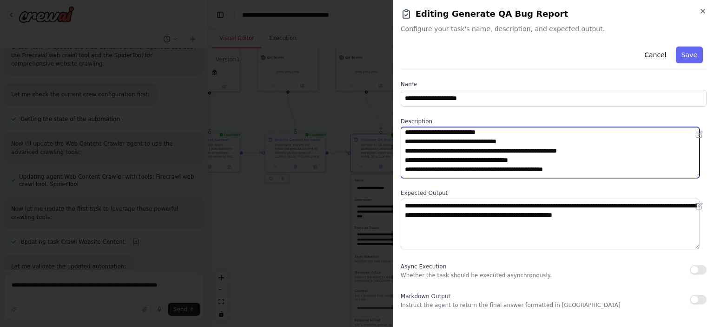
scroll to position [167, 0]
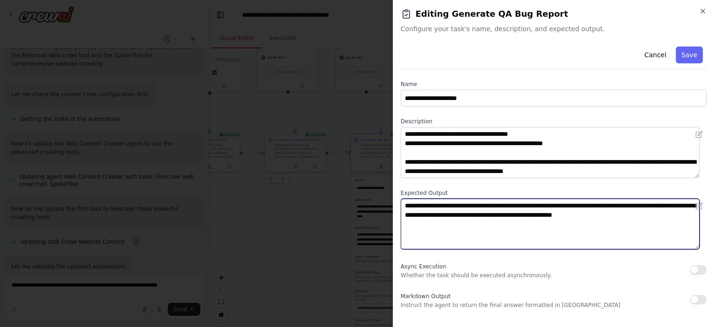
click at [689, 215] on textarea "**********" at bounding box center [550, 223] width 299 height 51
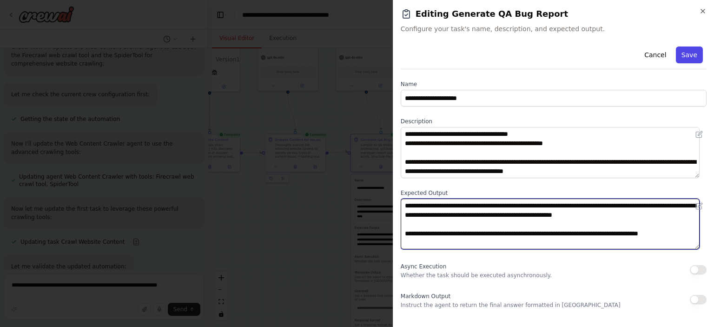
type textarea "**********"
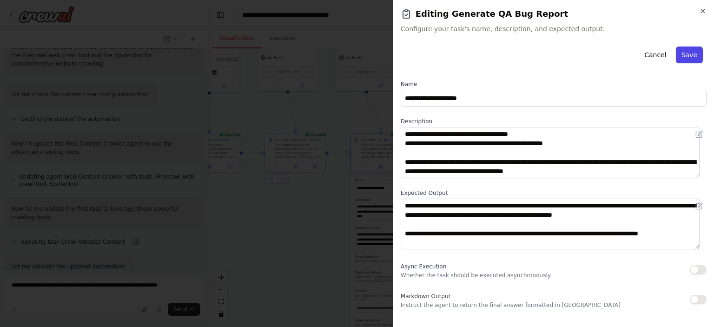
click at [684, 52] on button "Save" at bounding box center [689, 54] width 27 height 17
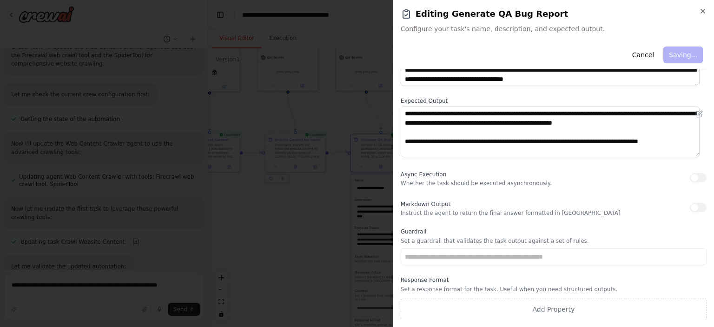
scroll to position [0, 0]
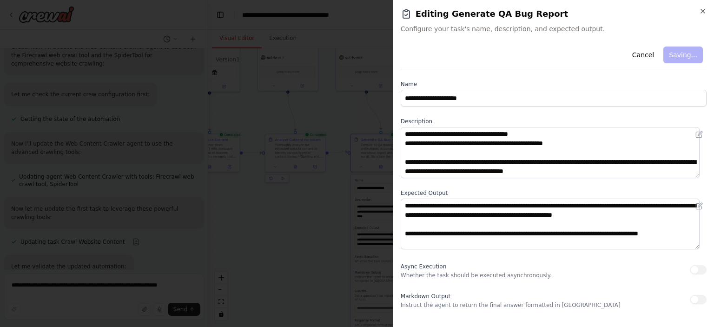
type textarea "**********"
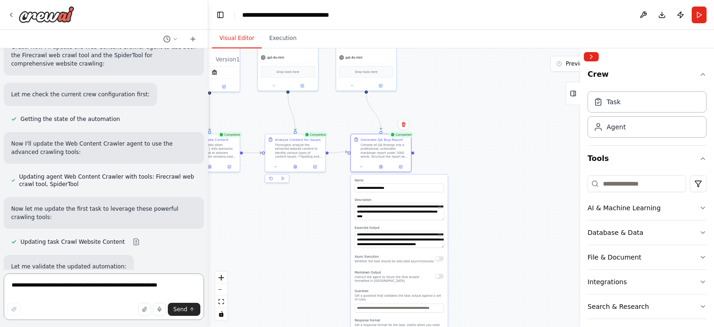
click at [44, 285] on textarea "**********" at bounding box center [104, 296] width 200 height 46
type textarea "**********"
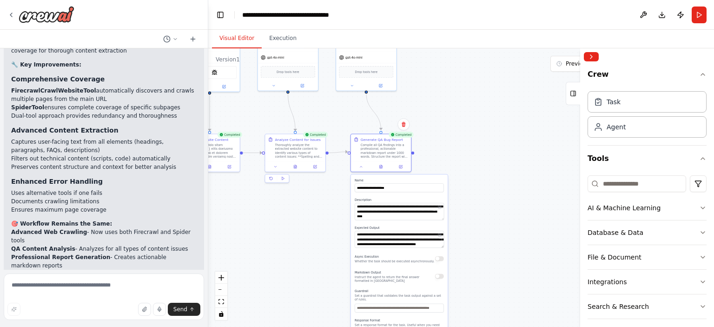
scroll to position [1653, 0]
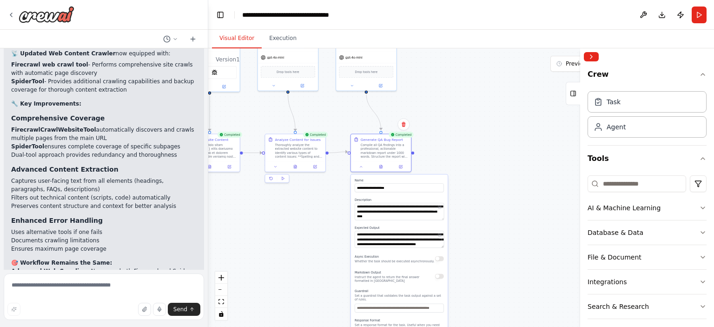
drag, startPoint x: 63, startPoint y: 254, endPoint x: 4, endPoint y: 239, distance: 61.3
click at [279, 223] on div ".deletable-edge-delete-btn { width: 20px; height: 20px; border: 0px solid #ffff…" at bounding box center [461, 187] width 506 height 278
click at [361, 169] on div at bounding box center [381, 165] width 60 height 10
click at [361, 168] on button at bounding box center [361, 166] width 17 height 6
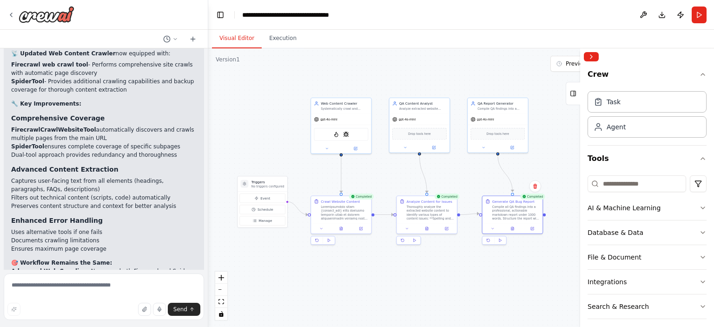
drag, startPoint x: 316, startPoint y: 233, endPoint x: 448, endPoint y: 295, distance: 145.3
click at [448, 295] on div ".deletable-edge-delete-btn { width: 20px; height: 20px; border: 0px solid #ffff…" at bounding box center [461, 187] width 506 height 278
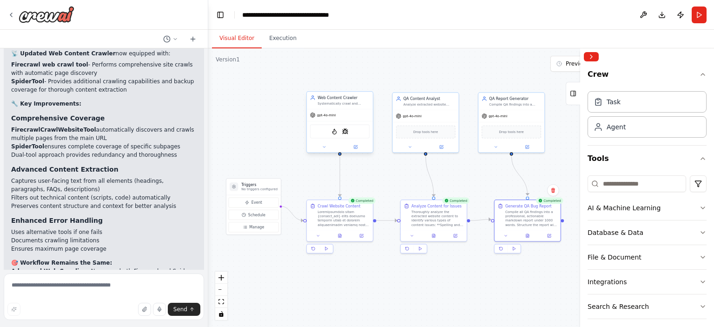
click at [338, 104] on div "Systematically crawl and extract clean text content from {website_url} and its …" at bounding box center [343, 103] width 52 height 4
click at [360, 148] on button at bounding box center [355, 147] width 30 height 7
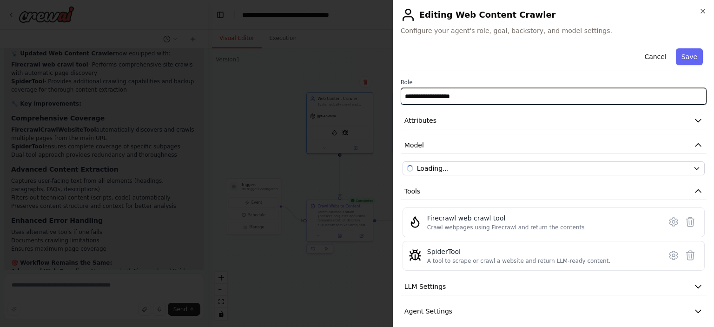
click at [505, 94] on input "**********" at bounding box center [554, 96] width 306 height 17
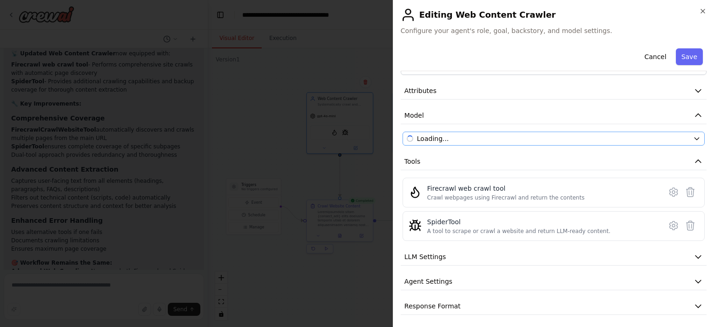
scroll to position [31, 0]
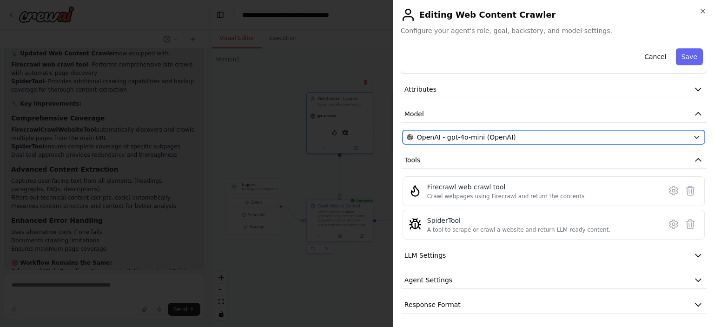
click at [693, 134] on icon "button" at bounding box center [696, 136] width 7 height 7
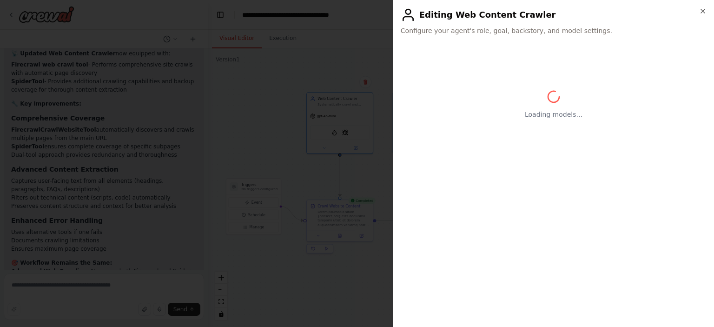
scroll to position [0, 0]
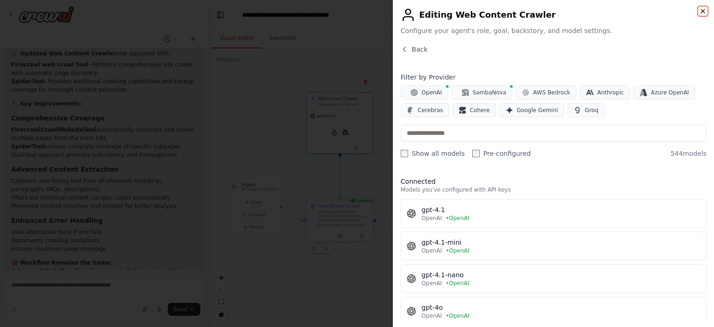
click at [703, 12] on icon "button" at bounding box center [703, 11] width 4 height 4
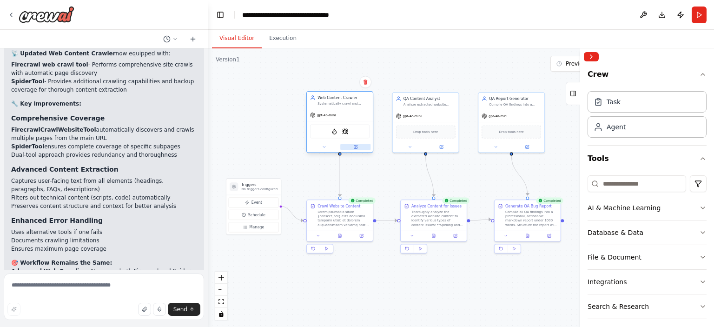
click at [355, 146] on icon at bounding box center [356, 146] width 2 height 2
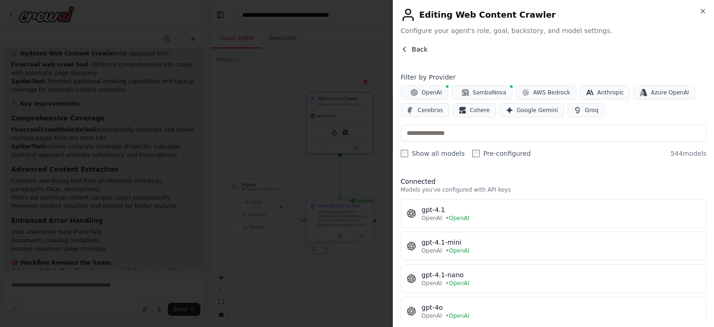
click at [405, 48] on icon "button" at bounding box center [404, 49] width 7 height 7
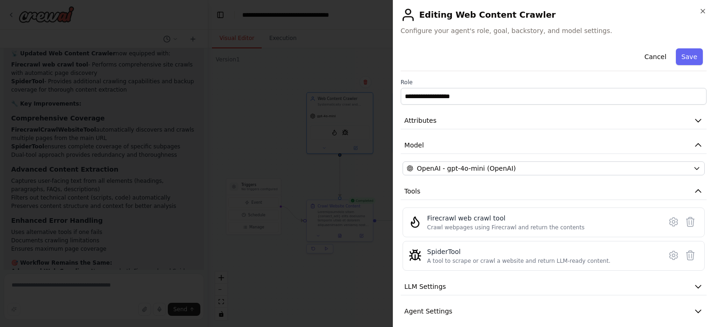
scroll to position [31, 0]
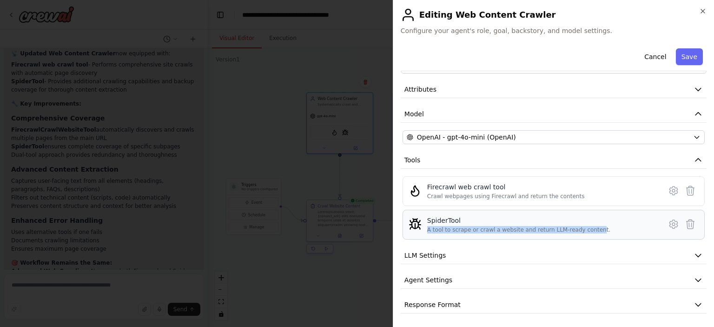
drag, startPoint x: 426, startPoint y: 230, endPoint x: 586, endPoint y: 232, distance: 159.9
click at [586, 232] on div "SpiderTool A tool to scrape or crawl a website and return LLM-ready content." at bounding box center [553, 225] width 290 height 18
click at [596, 232] on div "SpiderTool A tool to scrape or crawl a website and return LLM-ready content." at bounding box center [543, 225] width 232 height 18
drag, startPoint x: 596, startPoint y: 232, endPoint x: 428, endPoint y: 218, distance: 168.3
click at [428, 218] on div "SpiderTool A tool to scrape or crawl a website and return LLM-ready content." at bounding box center [543, 225] width 232 height 18
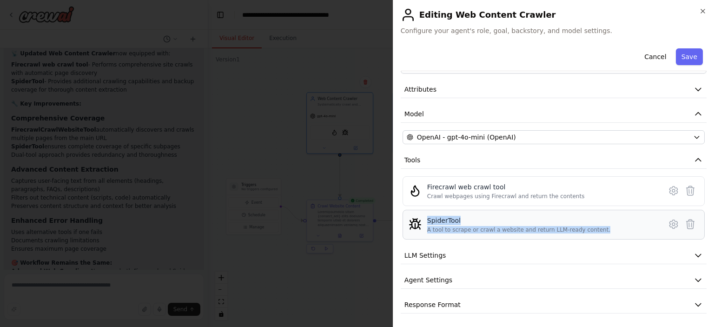
copy div "SpiderTool A tool to scrape or crawl a website and return LLM-ready content."
click at [703, 13] on icon "button" at bounding box center [702, 10] width 7 height 7
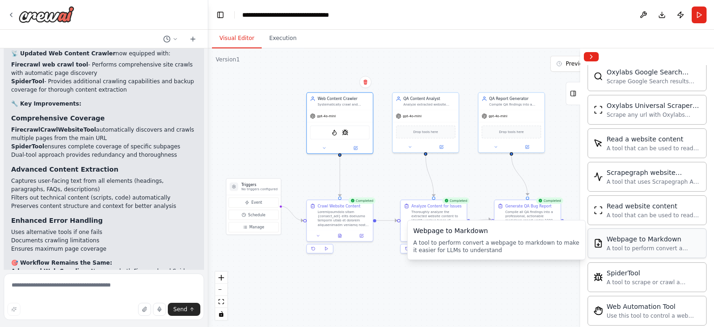
scroll to position [561, 0]
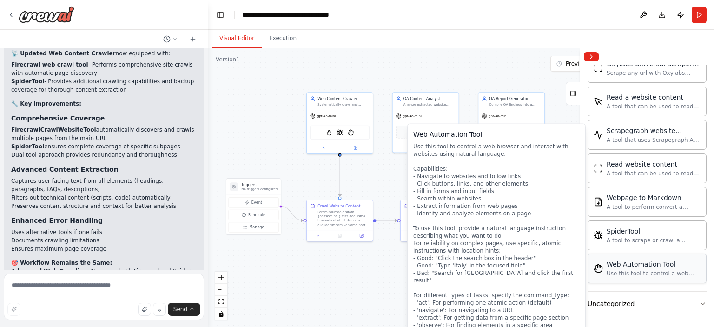
click at [619, 261] on div "Web Automation Tool" at bounding box center [653, 263] width 94 height 9
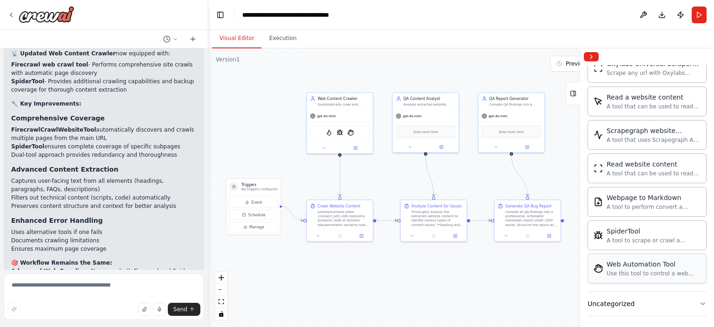
click at [626, 270] on div "Use this tool to control a web browser and interact with websites using natural…" at bounding box center [653, 273] width 94 height 7
click at [338, 224] on div at bounding box center [343, 217] width 52 height 17
click at [360, 233] on icon at bounding box center [361, 234] width 3 height 3
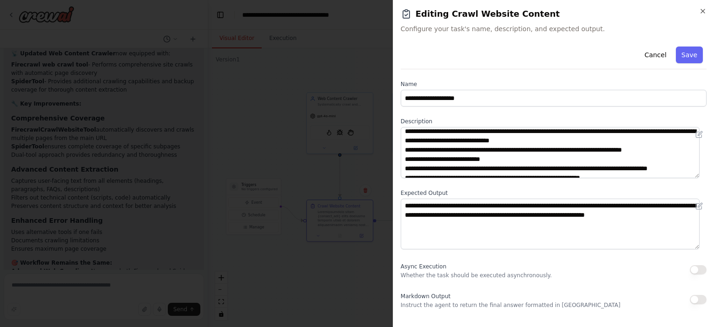
scroll to position [37, 0]
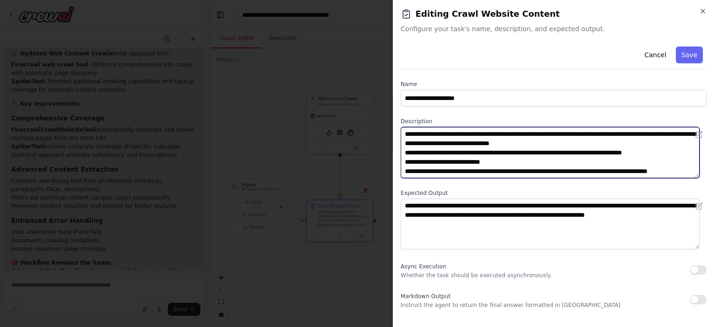
drag, startPoint x: 439, startPoint y: 151, endPoint x: 606, endPoint y: 156, distance: 166.9
click at [606, 156] on textarea at bounding box center [550, 152] width 299 height 51
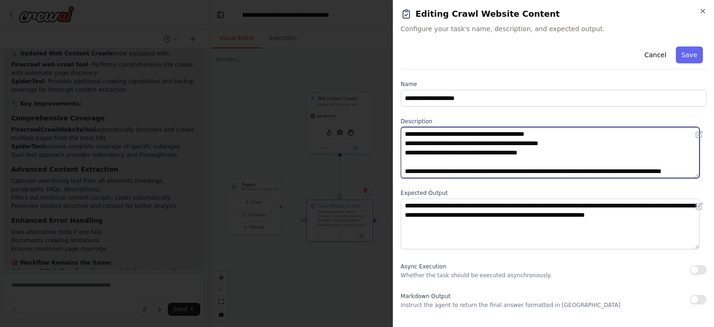
scroll to position [214, 0]
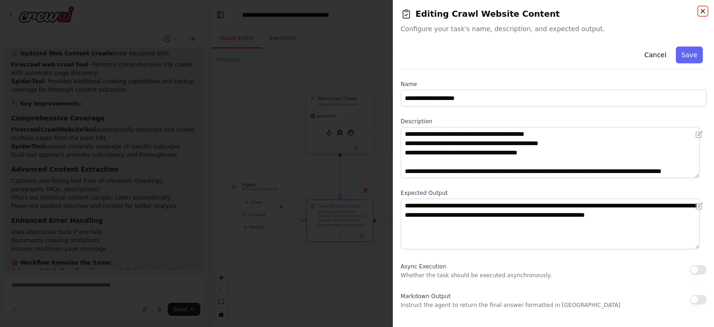
click at [705, 12] on icon "button" at bounding box center [702, 10] width 7 height 7
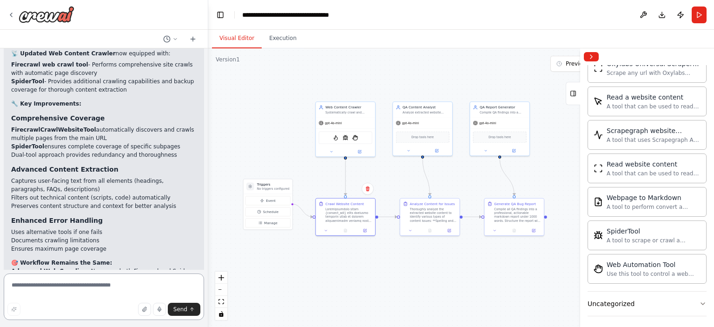
click at [71, 280] on textarea at bounding box center [104, 296] width 200 height 46
type textarea "**********"
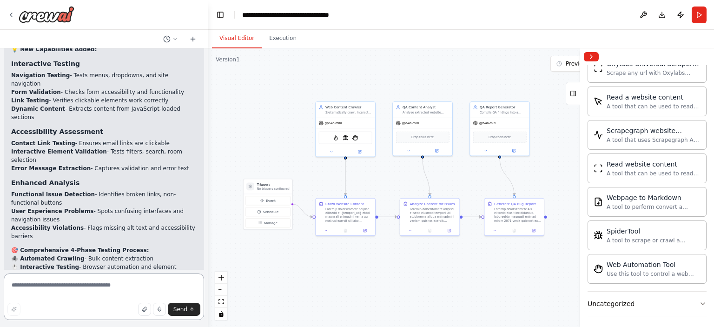
scroll to position [2686, 0]
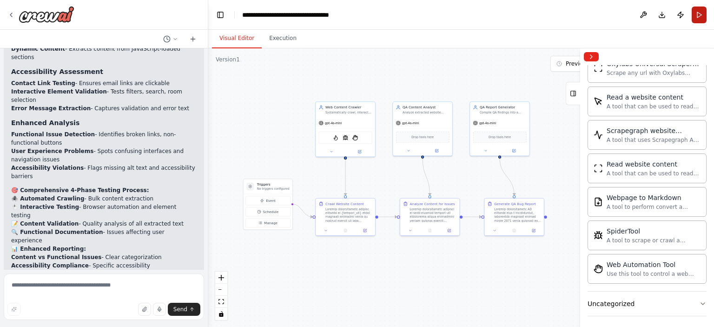
click at [698, 12] on button "Run" at bounding box center [698, 15] width 15 height 17
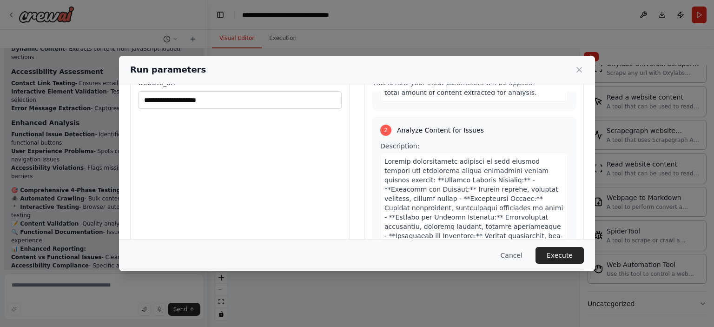
scroll to position [422, 0]
click at [578, 66] on icon at bounding box center [578, 69] width 9 height 9
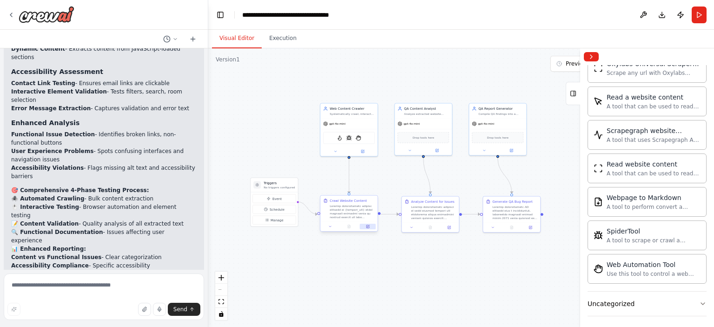
click at [364, 226] on button at bounding box center [368, 227] width 16 height 6
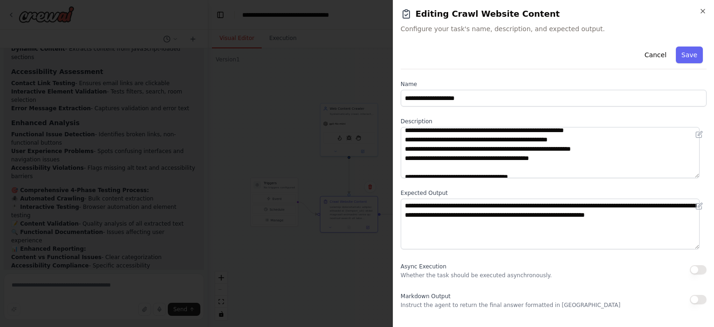
scroll to position [117, 0]
click at [703, 12] on icon "button" at bounding box center [703, 11] width 4 height 4
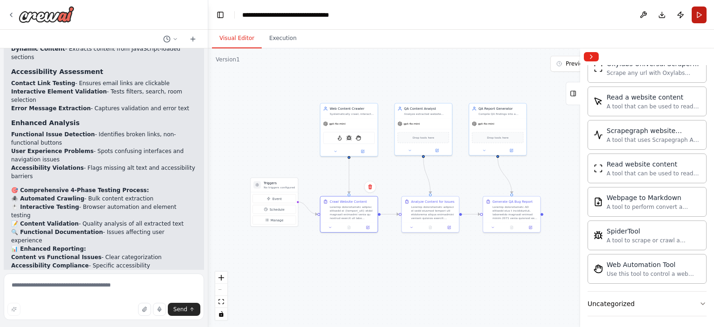
click at [697, 13] on button "Run" at bounding box center [698, 15] width 15 height 17
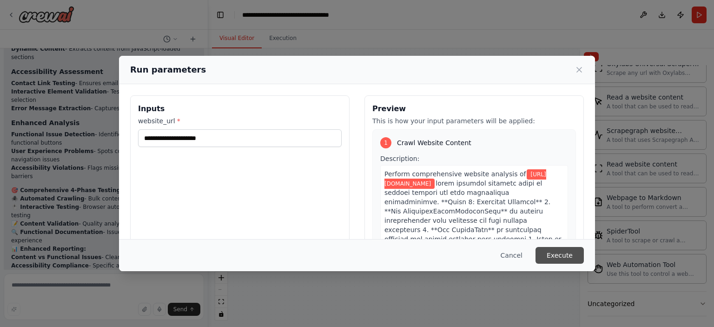
click at [551, 250] on button "Execute" at bounding box center [559, 255] width 48 height 17
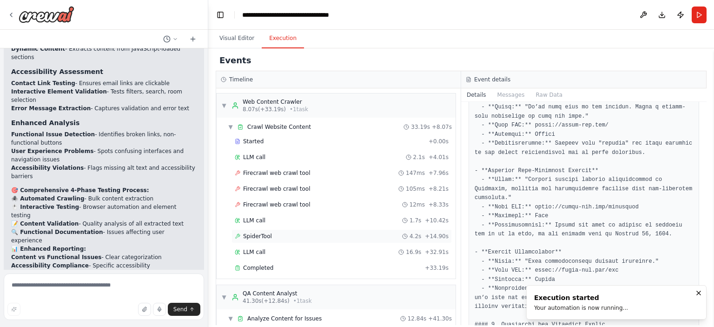
scroll to position [154, 0]
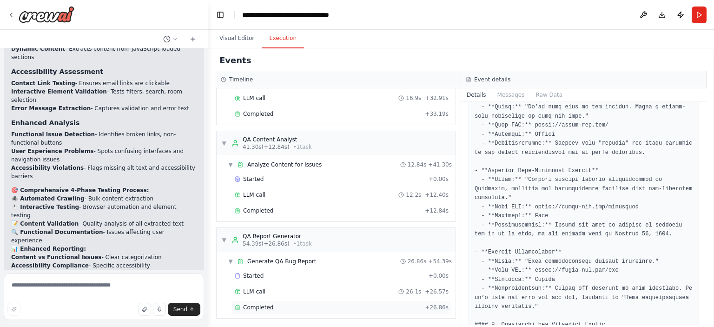
click at [277, 303] on div "Completed" at bounding box center [328, 306] width 186 height 7
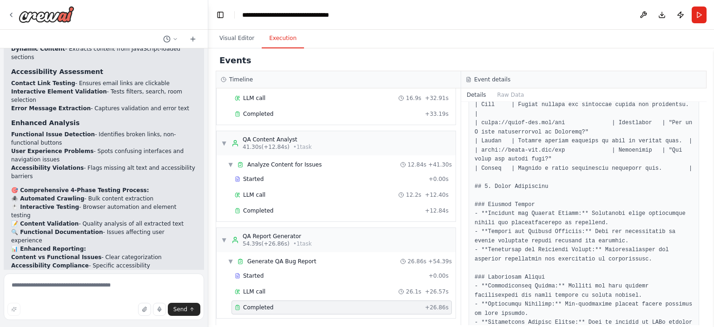
scroll to position [891, 0]
drag, startPoint x: 527, startPoint y: 158, endPoint x: 497, endPoint y: 156, distance: 29.8
click at [497, 156] on pre at bounding box center [583, 277] width 218 height 1115
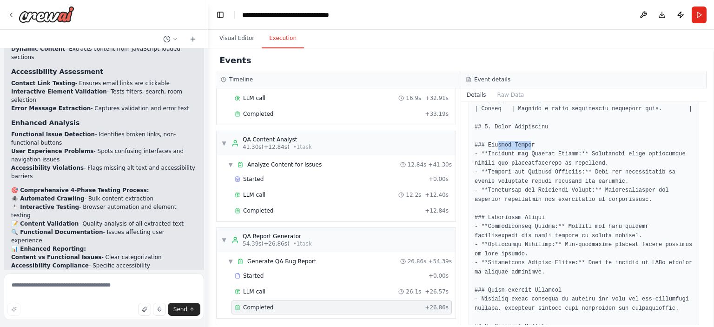
scroll to position [954, 0]
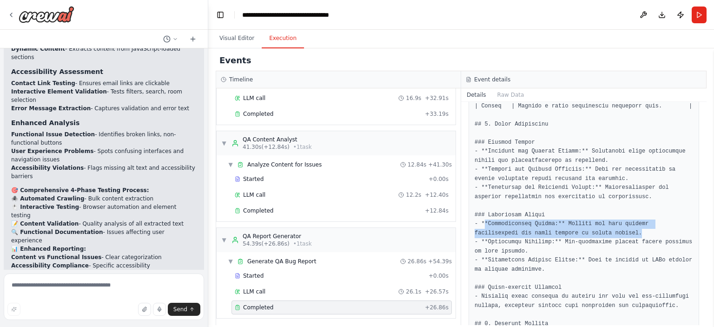
drag, startPoint x: 589, startPoint y: 184, endPoint x: 482, endPoint y: 175, distance: 107.2
click at [482, 175] on pre at bounding box center [583, 215] width 218 height 1115
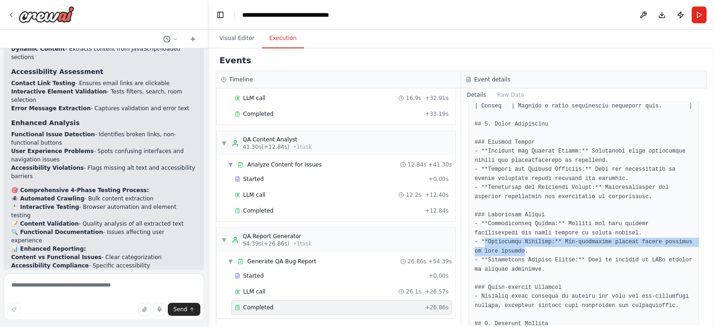
drag, startPoint x: 511, startPoint y: 205, endPoint x: 485, endPoint y: 197, distance: 27.8
click at [485, 197] on pre at bounding box center [583, 215] width 218 height 1115
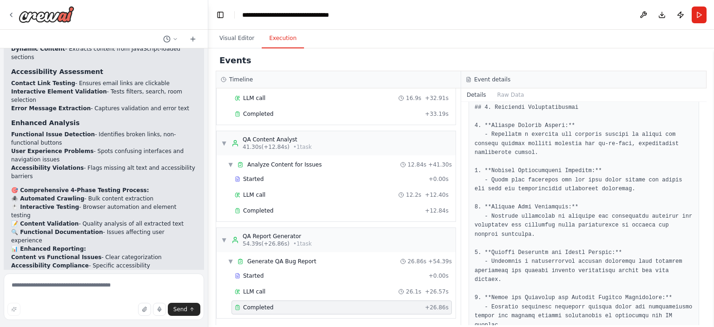
scroll to position [1357, 0]
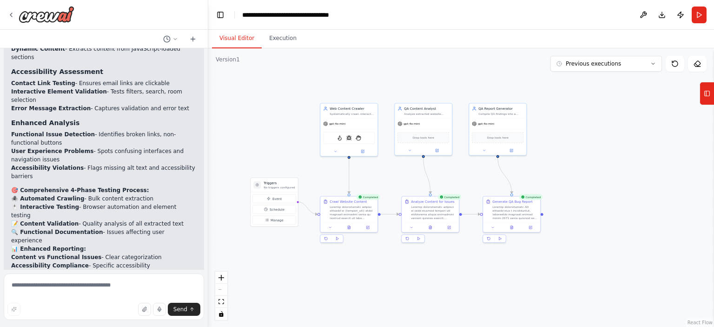
click at [228, 39] on button "Visual Editor" at bounding box center [237, 39] width 50 height 20
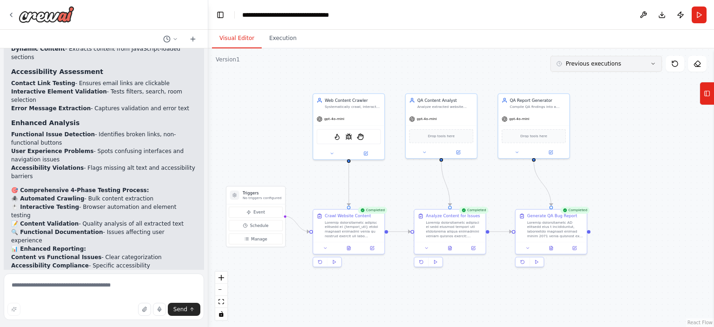
click at [630, 66] on button "Previous executions" at bounding box center [606, 64] width 112 height 16
click at [602, 63] on span "Previous executions" at bounding box center [593, 63] width 55 height 7
click at [10, 14] on icon at bounding box center [11, 15] width 2 height 4
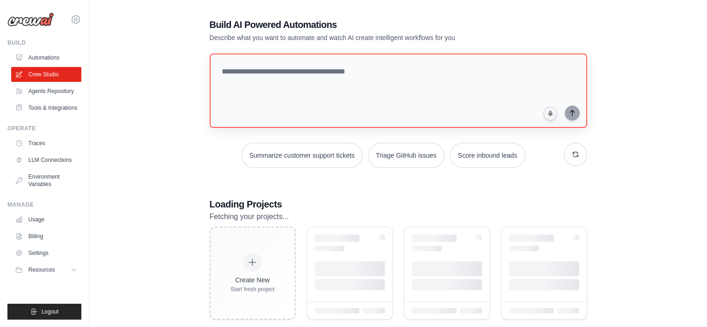
scroll to position [55, 0]
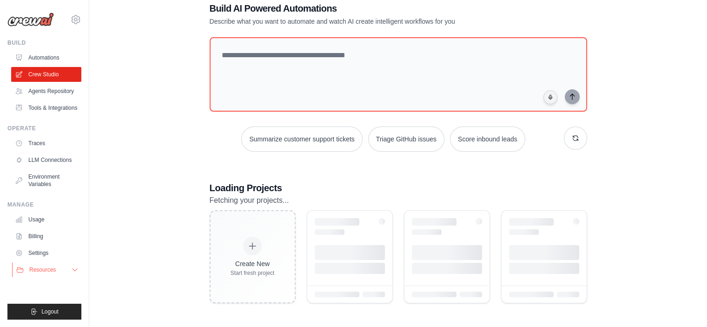
click at [71, 268] on icon at bounding box center [74, 269] width 7 height 7
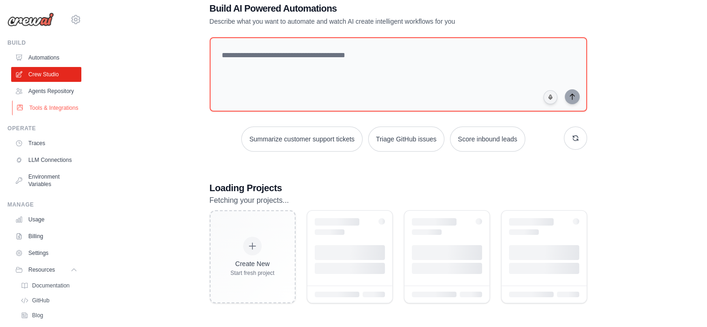
click at [42, 115] on link "Tools & Integrations" at bounding box center [47, 107] width 70 height 15
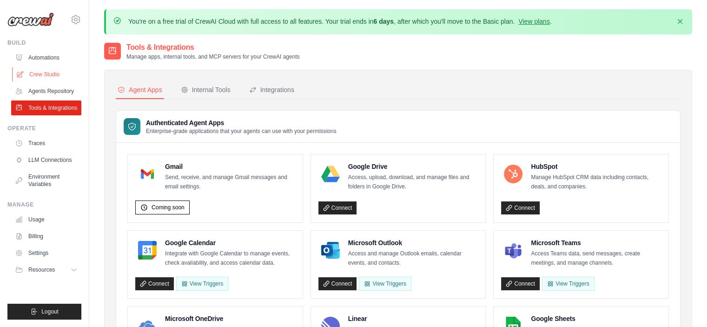
click at [51, 68] on link "Crew Studio" at bounding box center [47, 74] width 70 height 15
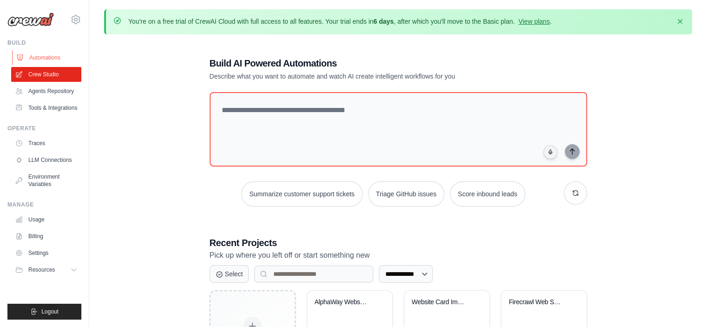
click at [29, 57] on link "Automations" at bounding box center [47, 57] width 70 height 15
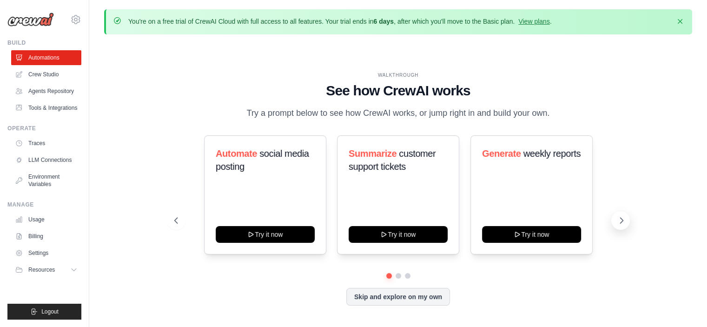
click at [619, 217] on icon at bounding box center [621, 220] width 9 height 9
